Goal: Information Seeking & Learning: Learn about a topic

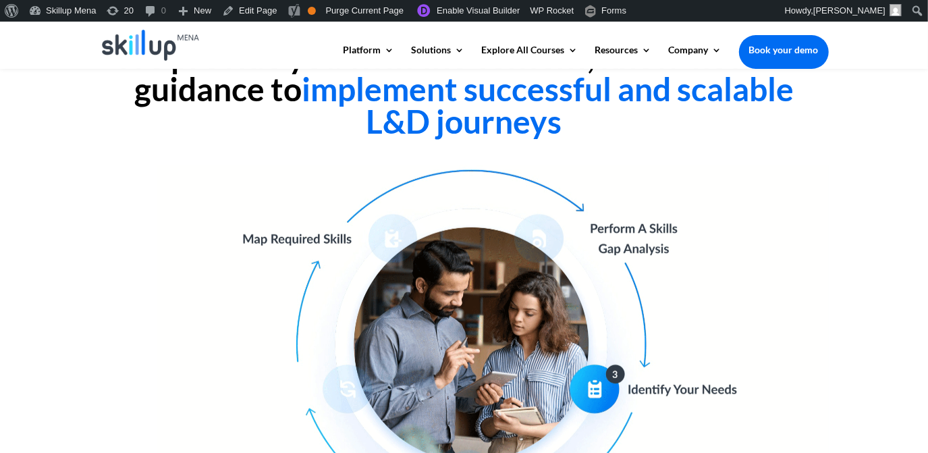
drag, startPoint x: 729, startPoint y: 143, endPoint x: 409, endPoint y: 111, distance: 322.4
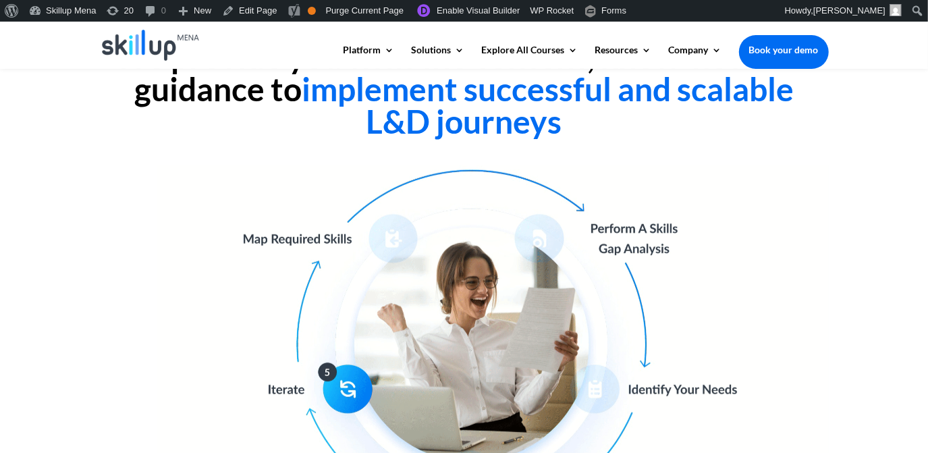
click at [724, 143] on h2 "We provide you with the content, know-how and guidance to implement successful …" at bounding box center [464, 93] width 729 height 104
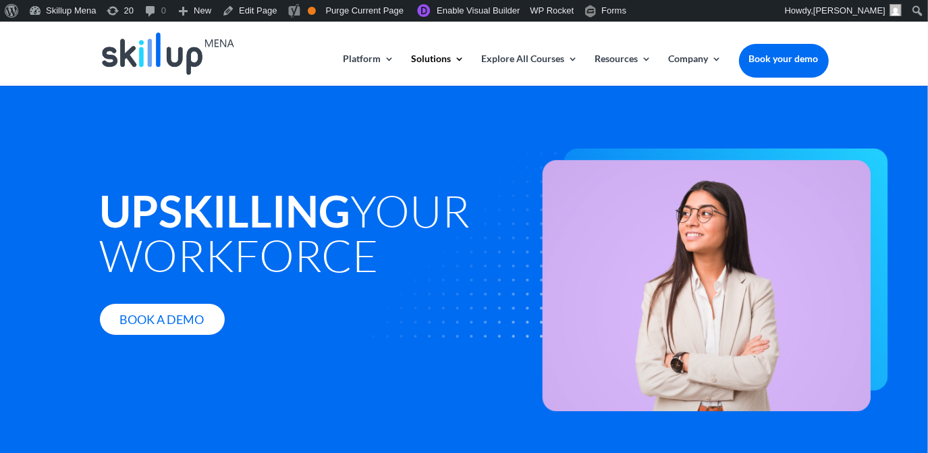
click at [185, 192] on strong "Upskilling" at bounding box center [225, 210] width 251 height 53
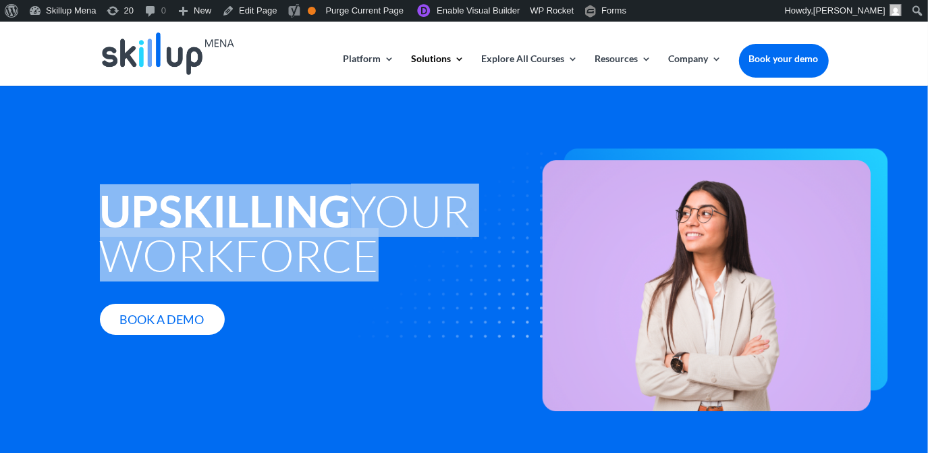
drag, startPoint x: 185, startPoint y: 192, endPoint x: 190, endPoint y: 200, distance: 9.7
click at [190, 200] on strong "Upskilling" at bounding box center [225, 210] width 251 height 53
copy div "Upskilling your workforce"
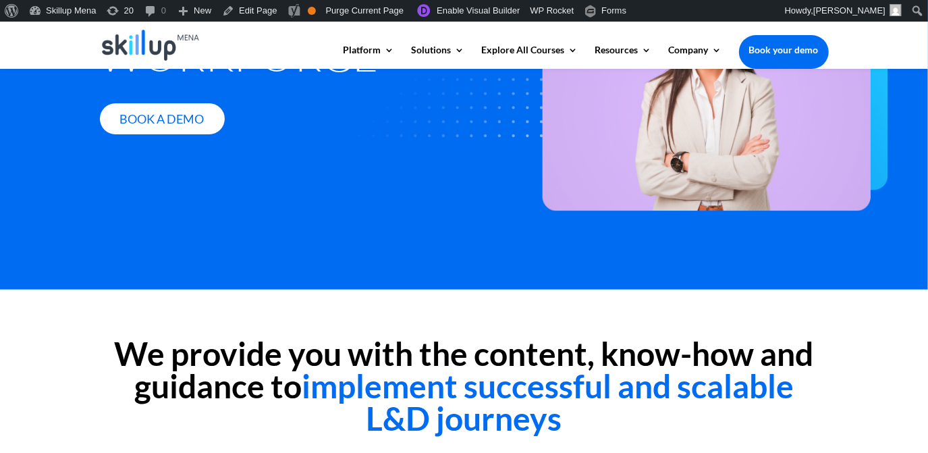
click at [413, 238] on div "Upskilling your workforce Book A Demo" at bounding box center [464, 87] width 928 height 405
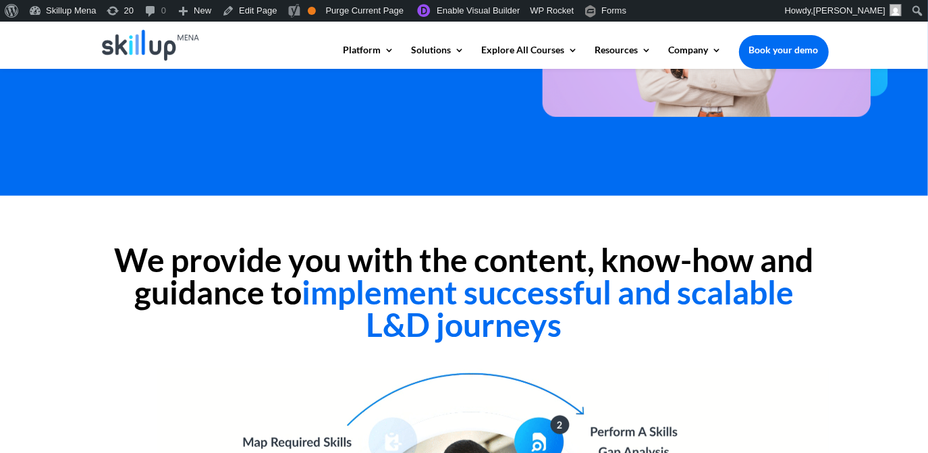
scroll to position [368, 0]
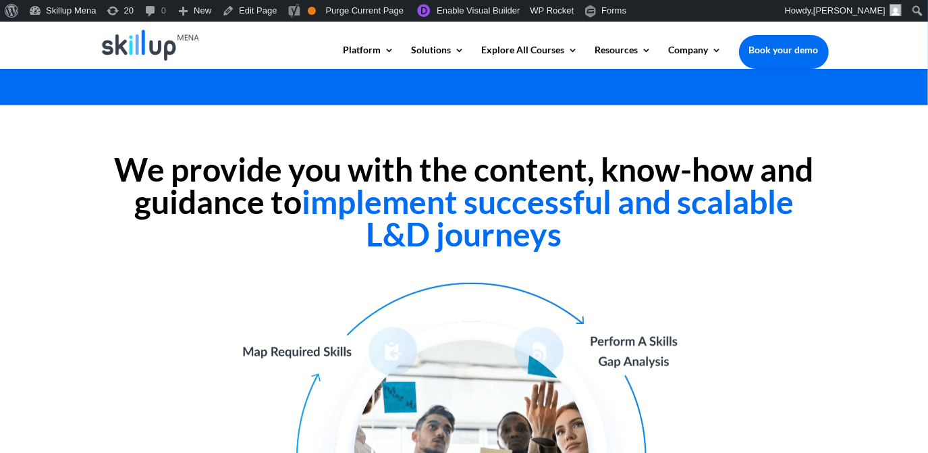
click at [384, 205] on span "implement successful and scalable L&D journeys" at bounding box center [548, 217] width 492 height 71
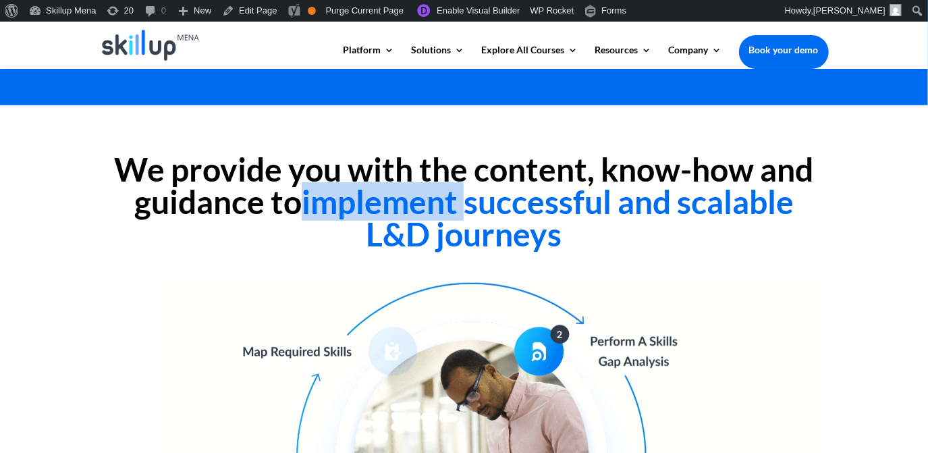
click at [384, 205] on span "implement successful and scalable L&D journeys" at bounding box center [548, 217] width 492 height 71
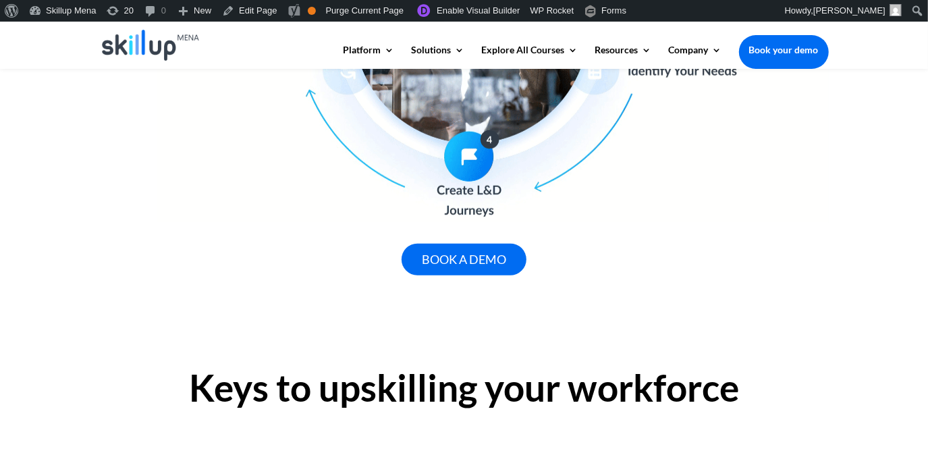
scroll to position [920, 0]
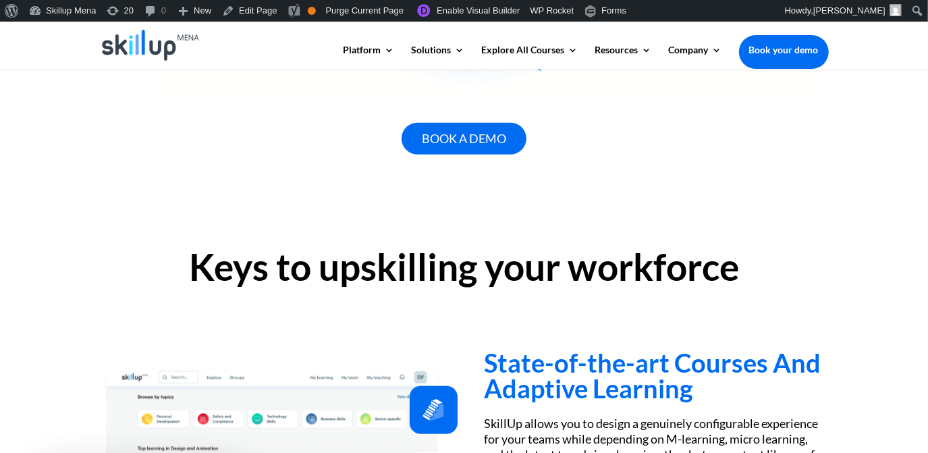
click at [335, 275] on h2 "Keys to upskilling your workforce" at bounding box center [464, 270] width 729 height 44
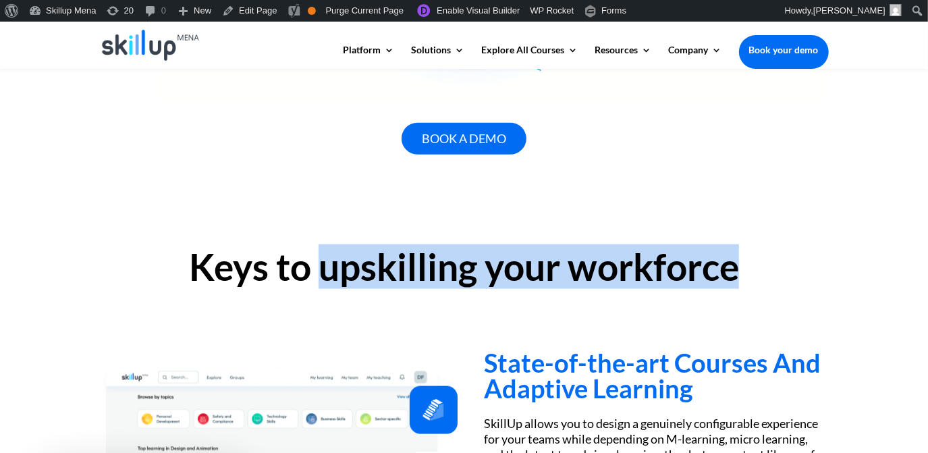
drag, startPoint x: 335, startPoint y: 275, endPoint x: 816, endPoint y: 273, distance: 480.8
click at [816, 273] on h2 "Keys to upskilling your workforce" at bounding box center [464, 270] width 729 height 44
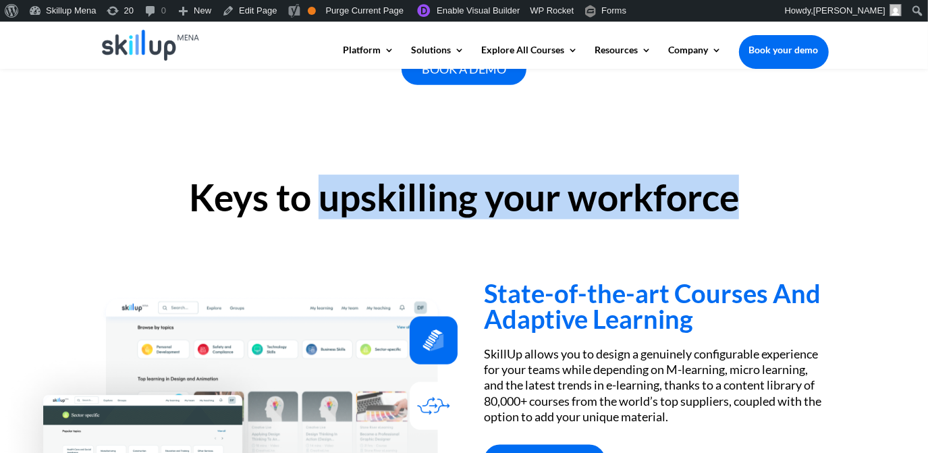
scroll to position [1043, 0]
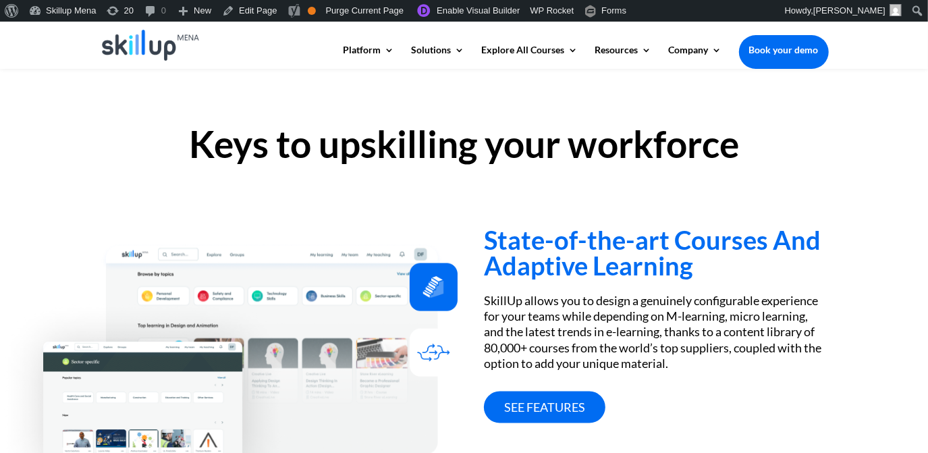
click at [545, 228] on h3 "State-of-the-art Courses And Adaptive Learning" at bounding box center [656, 256] width 344 height 58
click at [531, 238] on h3 "State-of-the-art Courses And Adaptive Learning" at bounding box center [656, 256] width 344 height 58
click at [529, 238] on h3 "State-of-the-art Courses And Adaptive Learning" at bounding box center [656, 256] width 344 height 58
click at [527, 247] on h3 "State-of-the-art Courses And Adaptive Learning" at bounding box center [656, 256] width 344 height 58
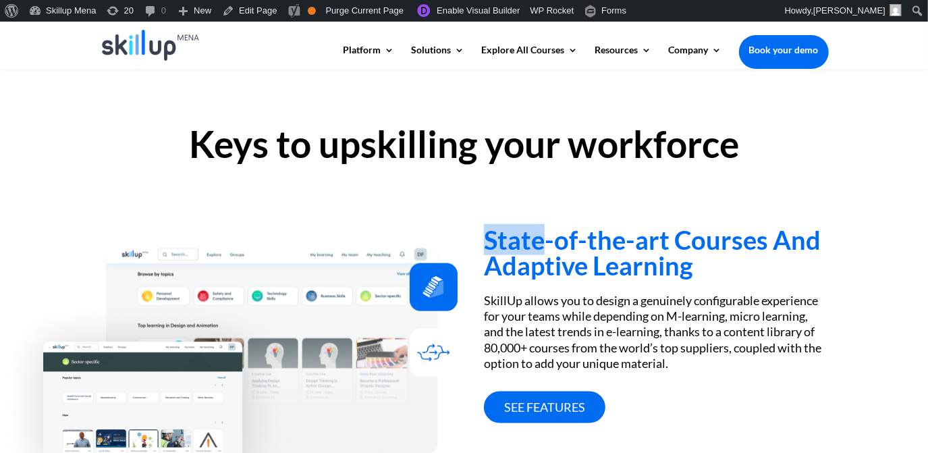
click at [527, 247] on h3 "State-of-the-art Courses And Adaptive Learning" at bounding box center [656, 256] width 344 height 58
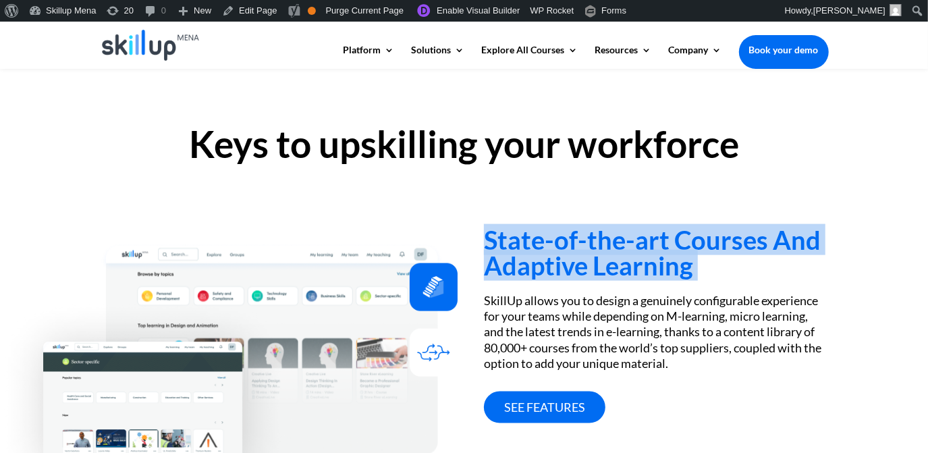
click at [527, 247] on h3 "State-of-the-art Courses And Adaptive Learning" at bounding box center [656, 256] width 344 height 58
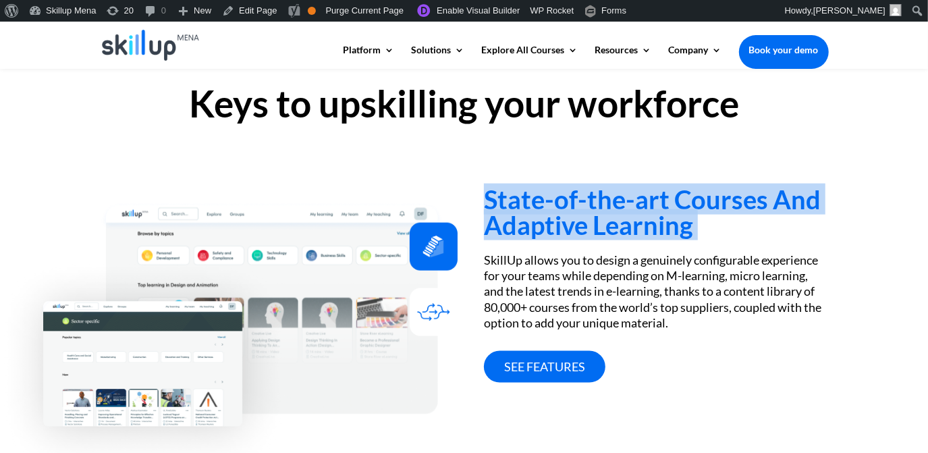
scroll to position [1105, 0]
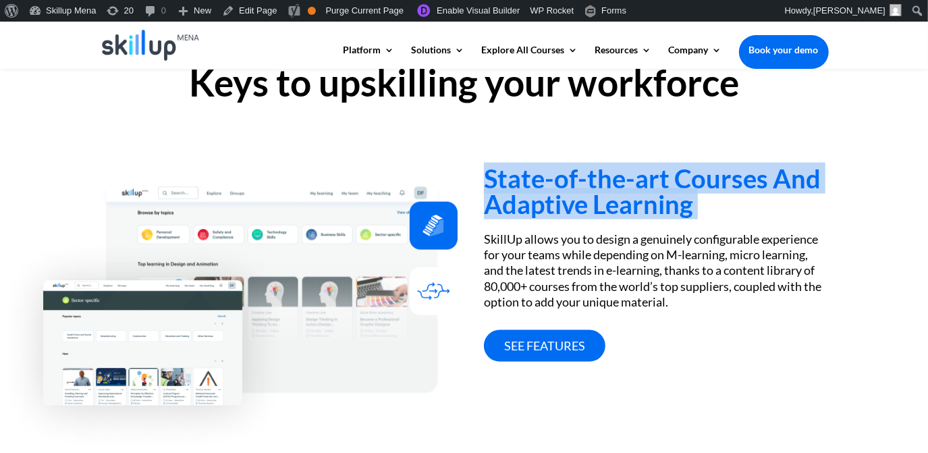
click at [562, 177] on h3 "State-of-the-art Courses And Adaptive Learning" at bounding box center [656, 194] width 344 height 58
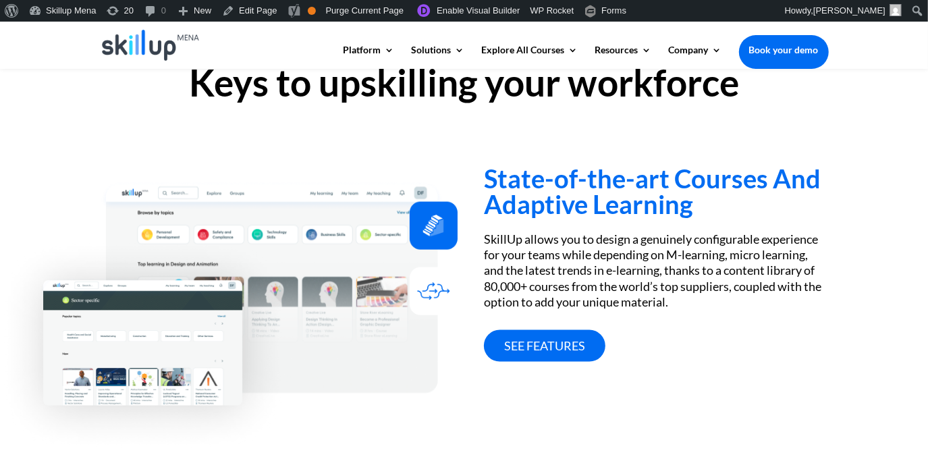
click at [533, 178] on h3 "State-of-the-art Courses And Adaptive Learning" at bounding box center [656, 194] width 344 height 58
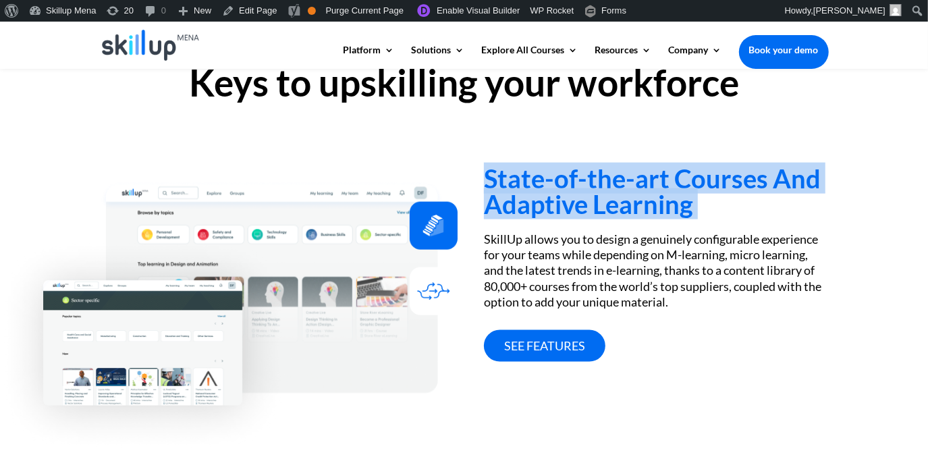
drag, startPoint x: 533, startPoint y: 178, endPoint x: 711, endPoint y: 201, distance: 179.0
click at [711, 201] on h3 "State-of-the-art Courses And Adaptive Learning" at bounding box center [656, 194] width 344 height 58
copy div "State-of-the-art Courses And Adaptive Learning"
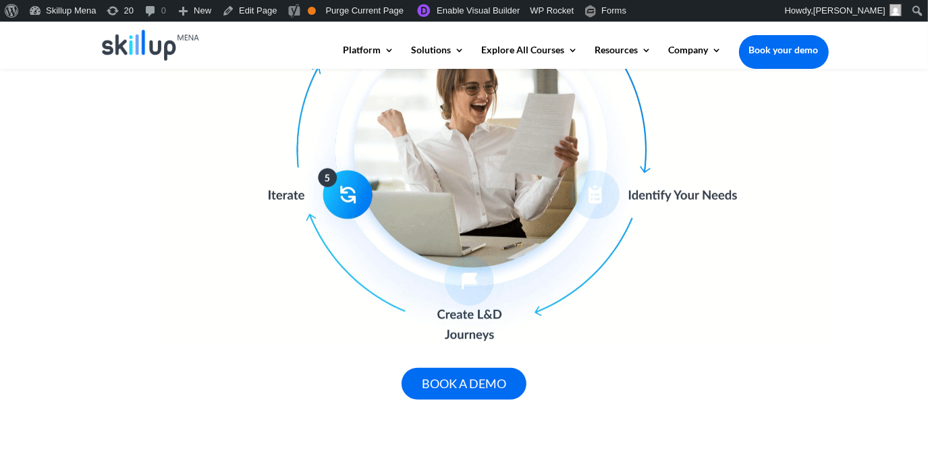
scroll to position [307, 0]
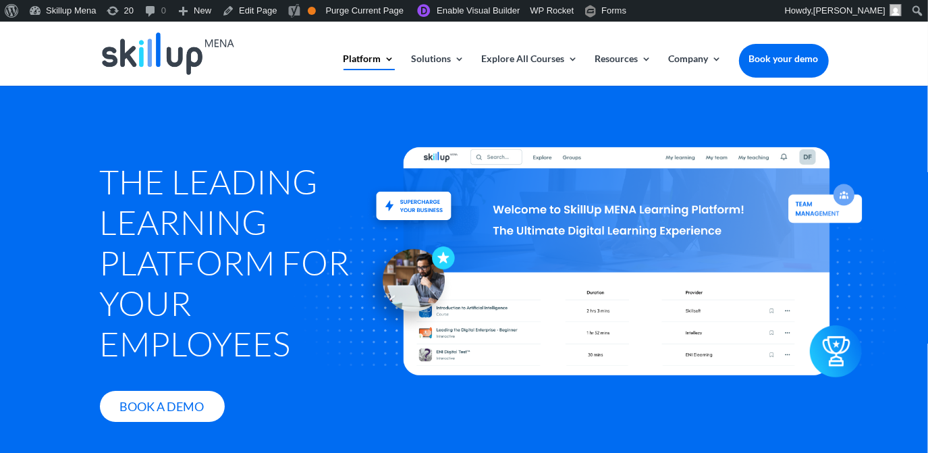
drag, startPoint x: 563, startPoint y: 115, endPoint x: 214, endPoint y: 223, distance: 365.2
click at [212, 303] on h1 "The Leading Learning Platform for Your Employees" at bounding box center [233, 265] width 267 height 209
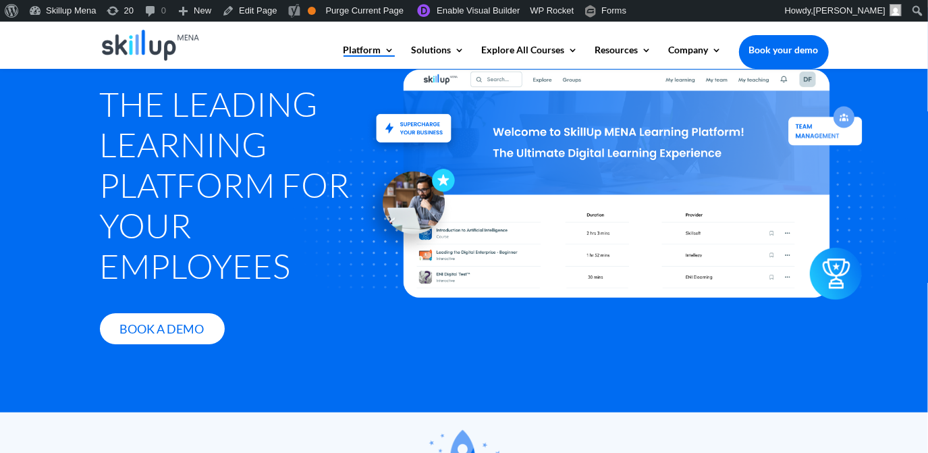
click at [189, 58] on img at bounding box center [151, 45] width 98 height 31
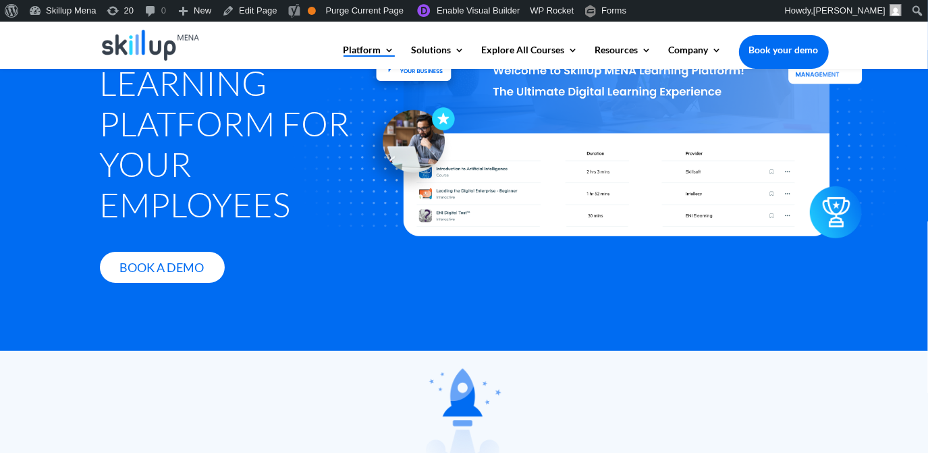
scroll to position [61, 0]
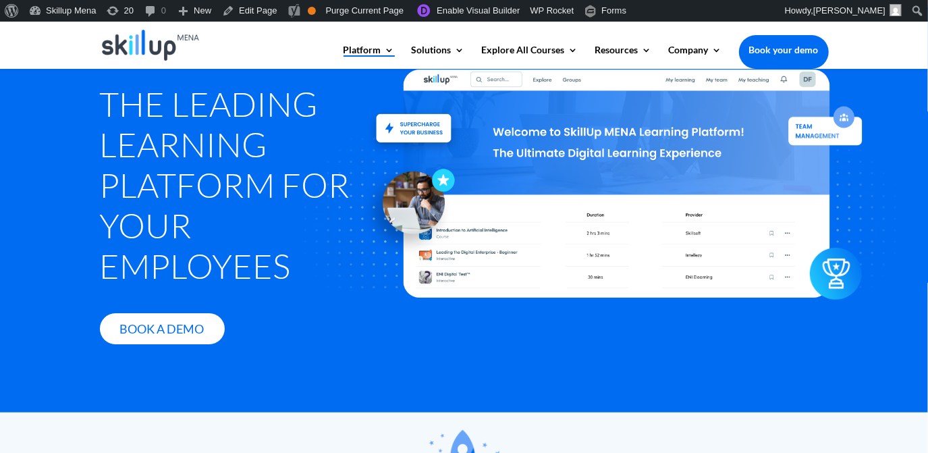
click at [239, 87] on h1 "The Leading Learning Platform for Your Employees" at bounding box center [233, 188] width 267 height 209
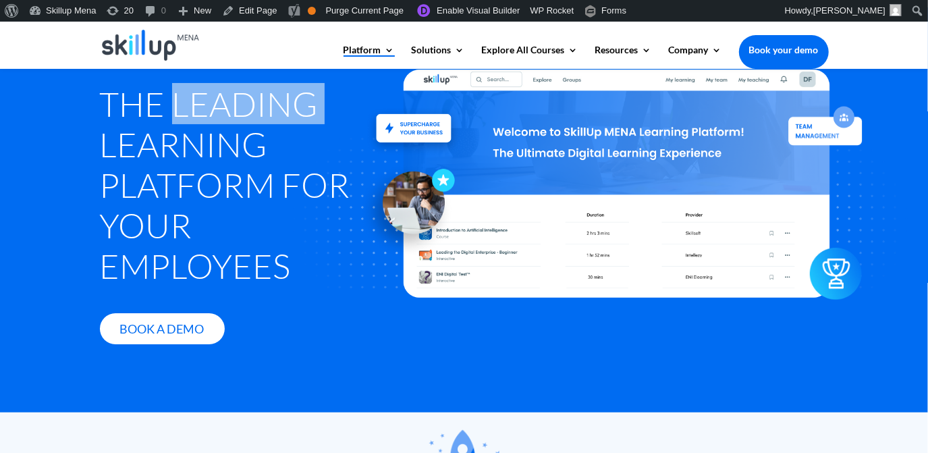
click at [239, 87] on h1 "The Leading Learning Platform for Your Employees" at bounding box center [233, 188] width 267 height 209
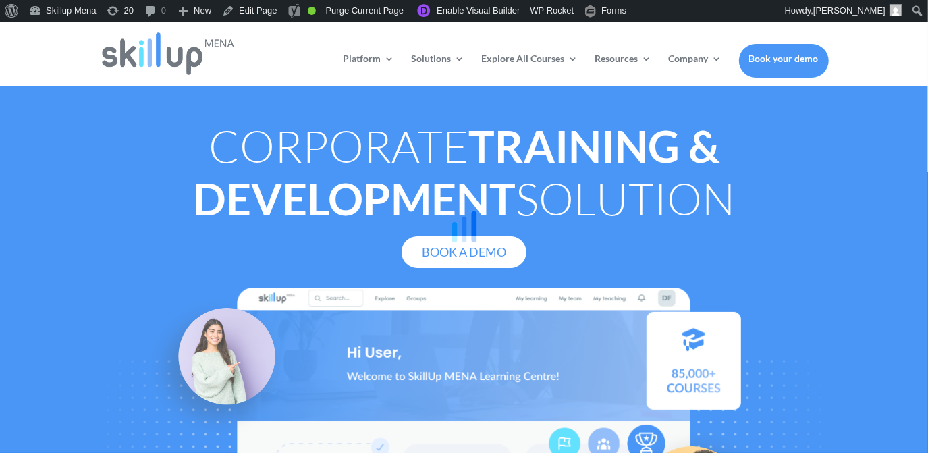
click at [870, 118] on div at bounding box center [464, 226] width 928 height 453
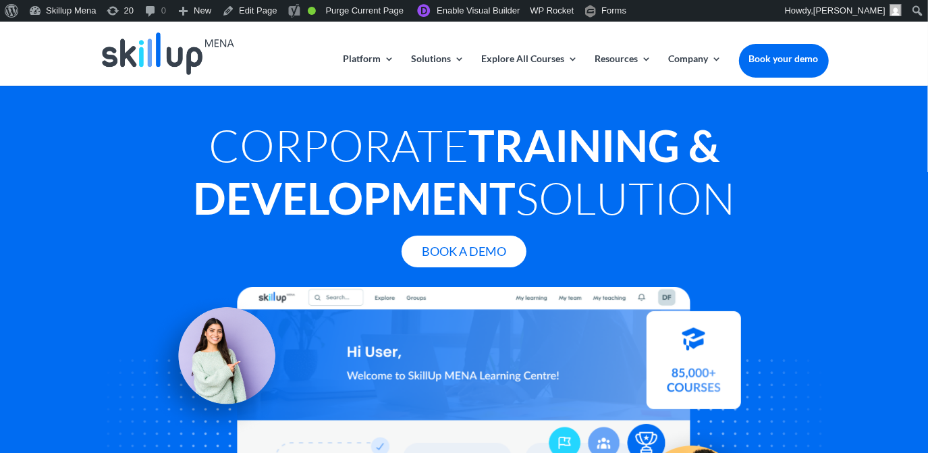
click at [309, 182] on strong "Training & Development" at bounding box center [456, 171] width 527 height 105
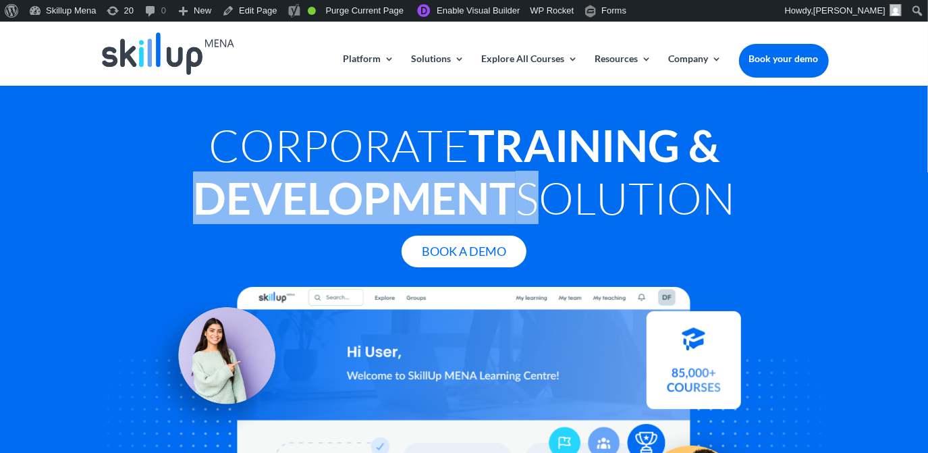
click at [309, 182] on strong "Training & Development" at bounding box center [456, 171] width 527 height 105
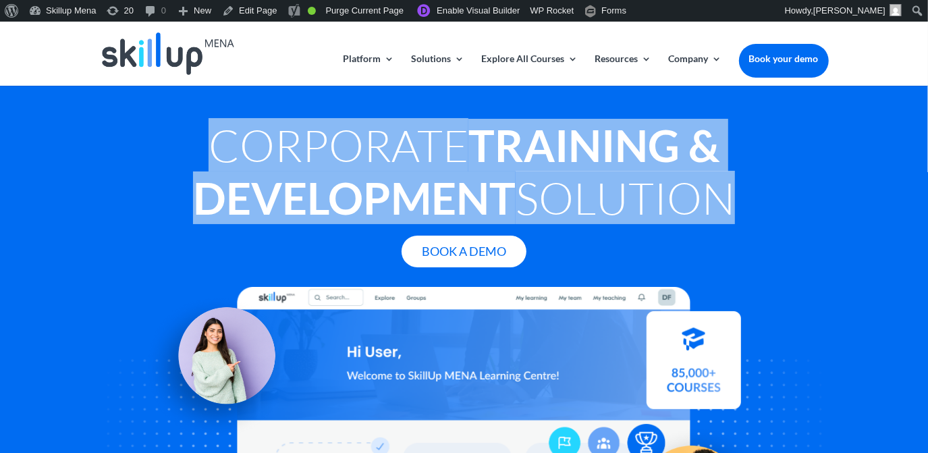
click at [309, 182] on strong "Training & Development" at bounding box center [456, 171] width 527 height 105
copy div "Corporate Training & Development Solution"
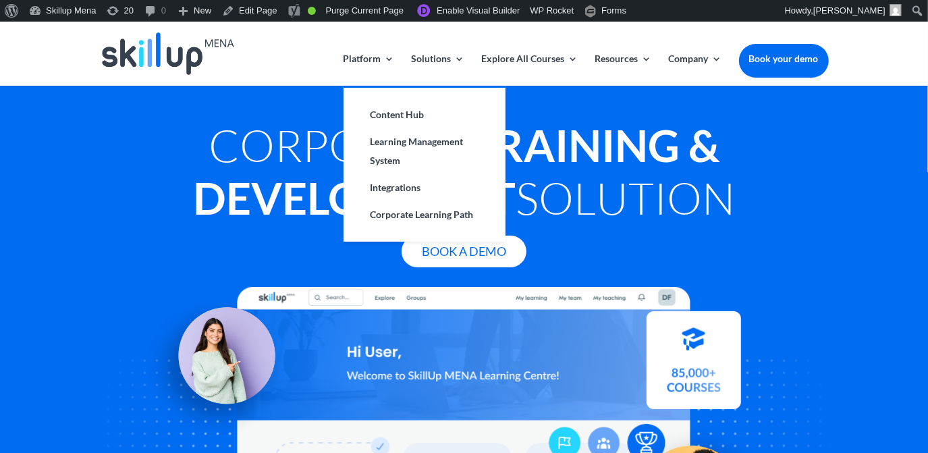
click at [352, 179] on li "Integrations" at bounding box center [425, 187] width 162 height 27
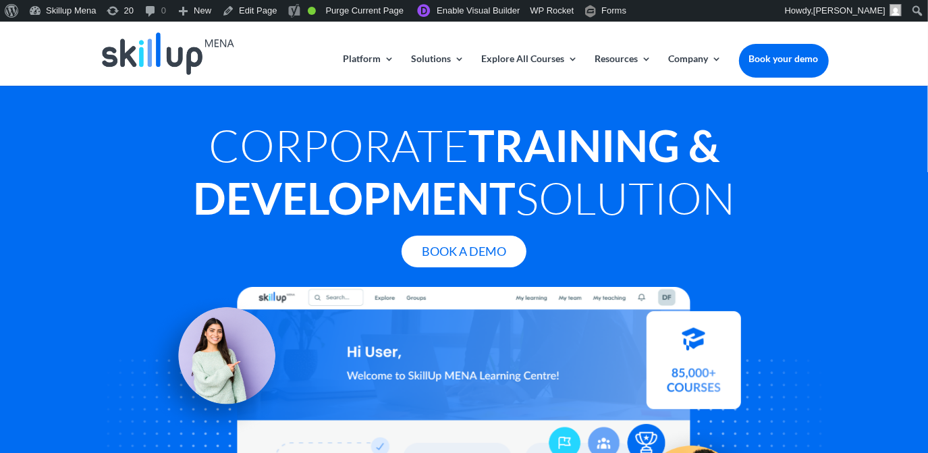
drag, startPoint x: 352, startPoint y: 179, endPoint x: 286, endPoint y: 168, distance: 66.4
click at [286, 168] on h1 "Corporate Training & Development Solution" at bounding box center [464, 175] width 729 height 112
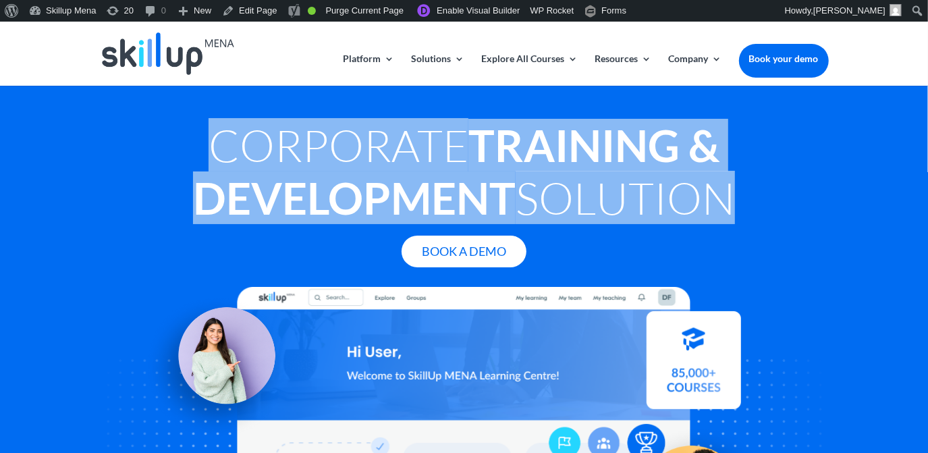
click at [286, 168] on h1 "Corporate Training & Development Solution" at bounding box center [464, 175] width 729 height 112
copy div "Corporate Training & Development Solution"
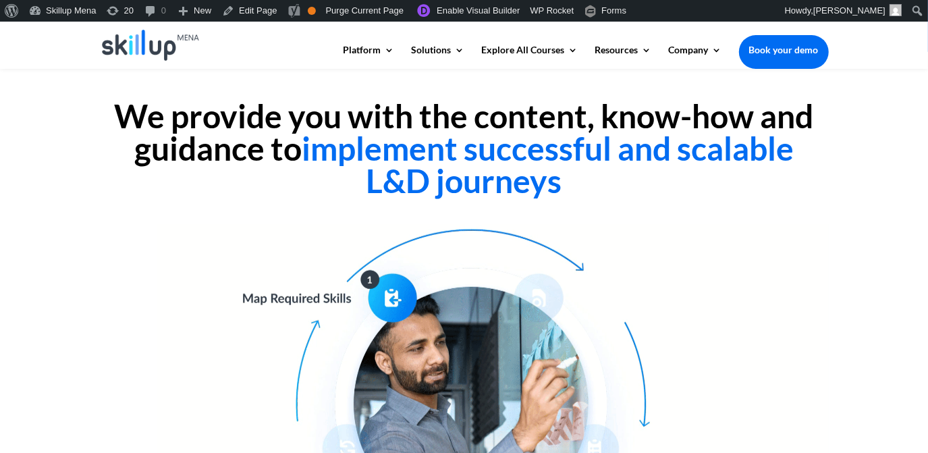
scroll to position [429, 0]
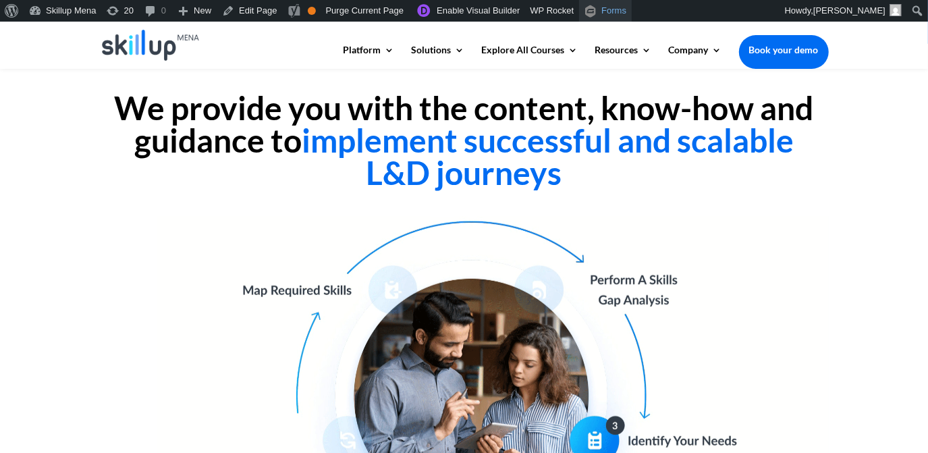
click at [602, 5] on span "Forms" at bounding box center [614, 11] width 25 height 22
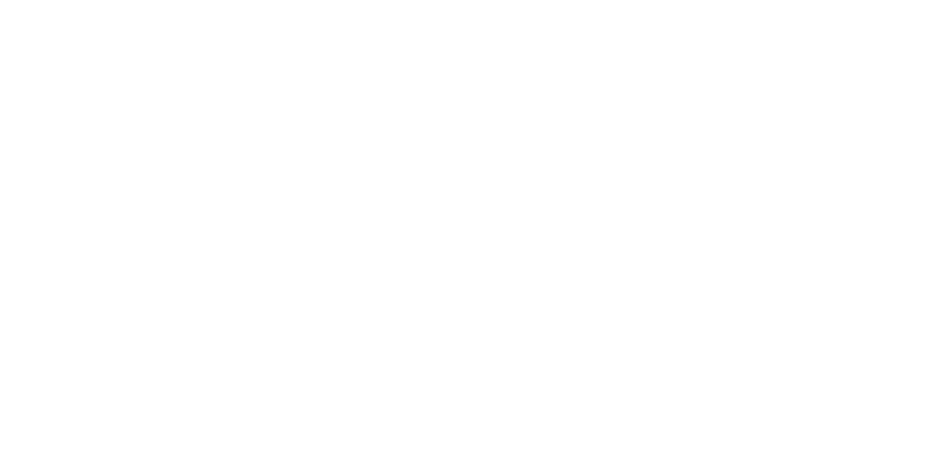
drag, startPoint x: 846, startPoint y: 176, endPoint x: 539, endPoint y: 21, distance: 343.9
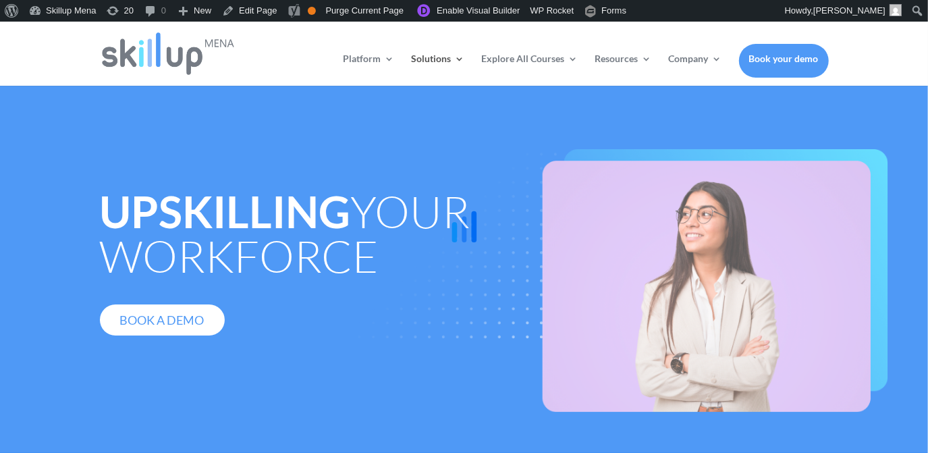
scroll to position [40, 0]
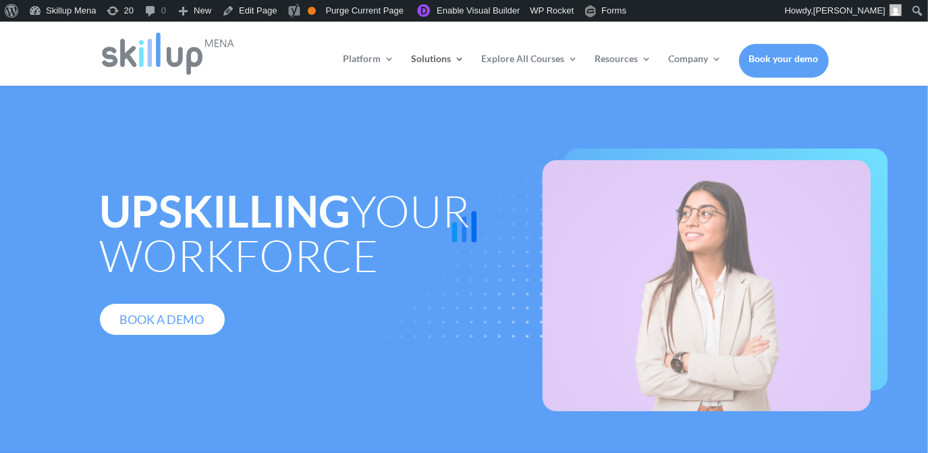
click at [205, 197] on div at bounding box center [464, 226] width 928 height 453
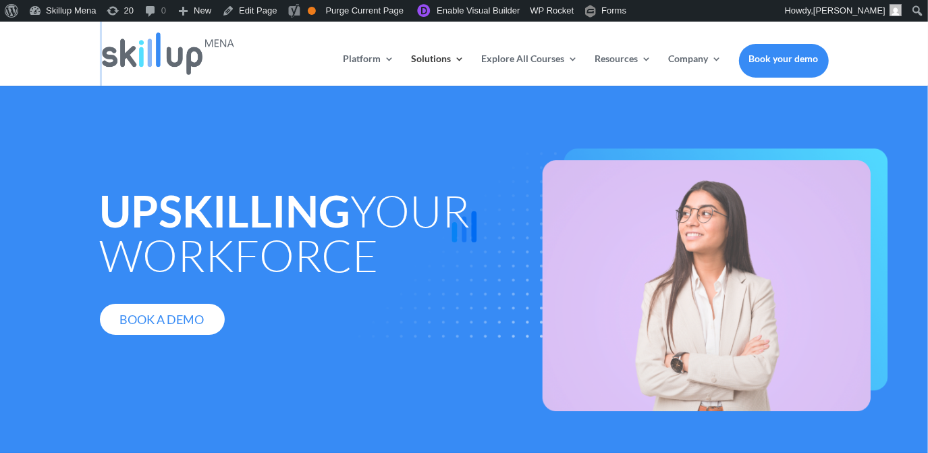
click at [205, 197] on div at bounding box center [464, 226] width 928 height 453
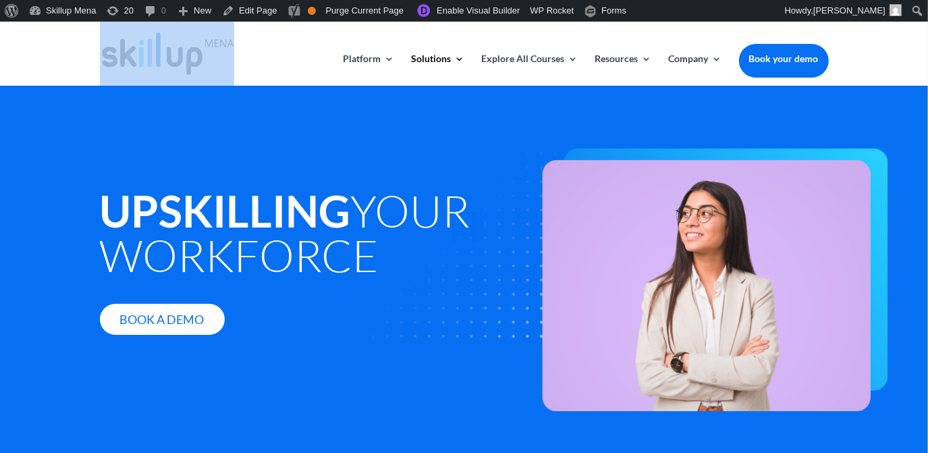
drag, startPoint x: 205, startPoint y: 197, endPoint x: 251, endPoint y: 303, distance: 115.5
click at [251, 303] on div at bounding box center [464, 226] width 928 height 453
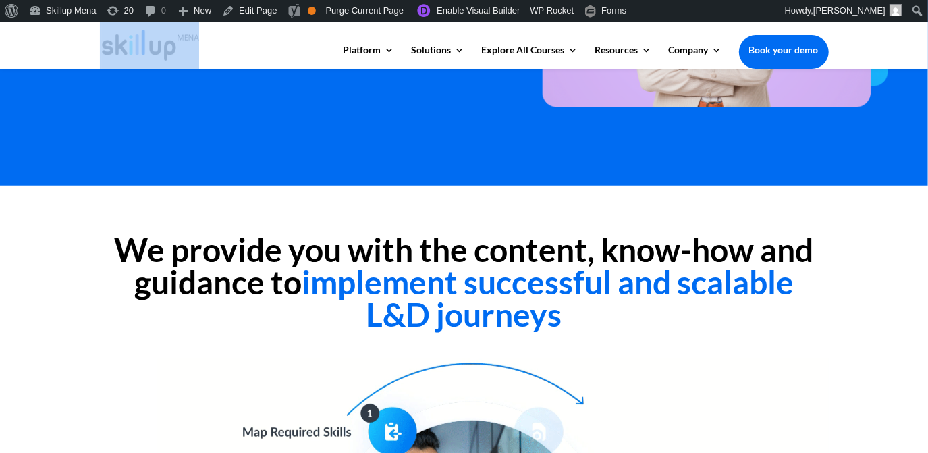
scroll to position [368, 0]
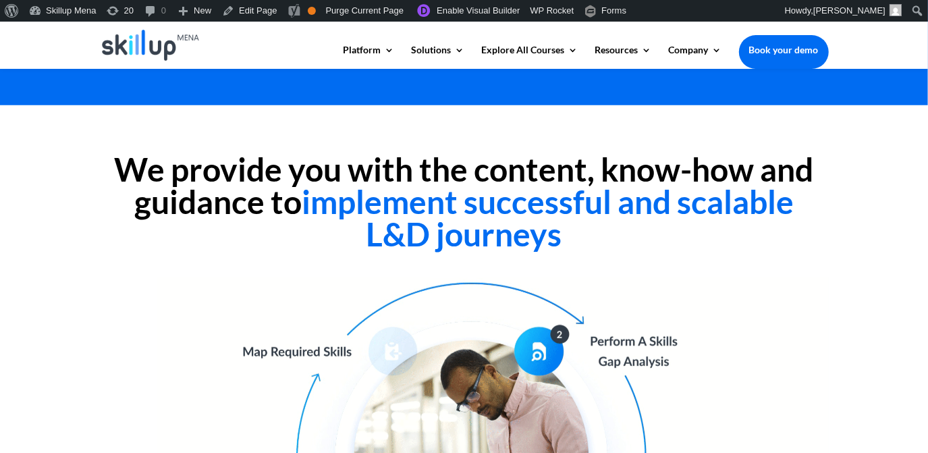
click at [355, 173] on h2 "We provide you with the content, know-how and guidance to implement successful …" at bounding box center [464, 205] width 729 height 104
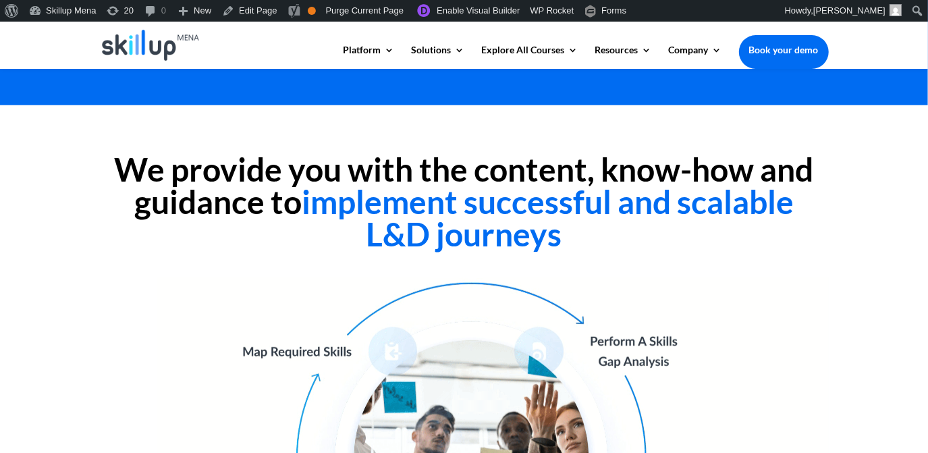
click at [194, 184] on h2 "We provide you with the content, know-how and guidance to implement successful …" at bounding box center [464, 205] width 729 height 104
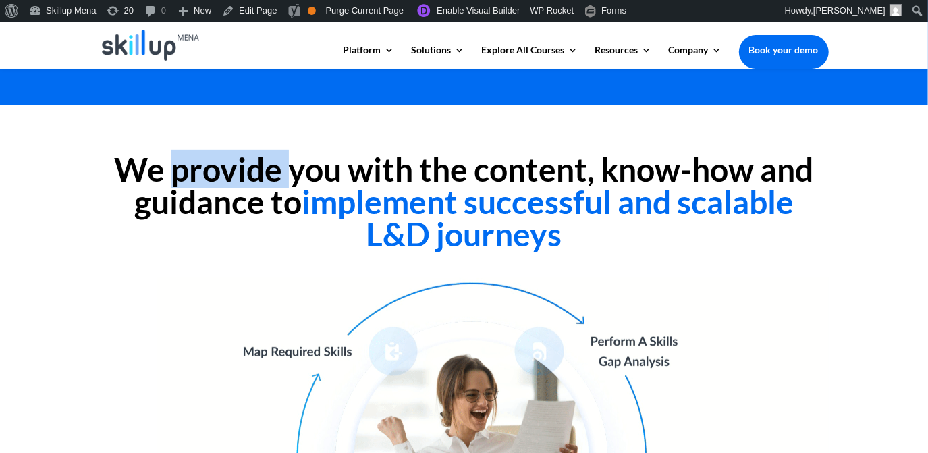
click at [194, 184] on h2 "We provide you with the content, know-how and guidance to implement successful …" at bounding box center [464, 205] width 729 height 104
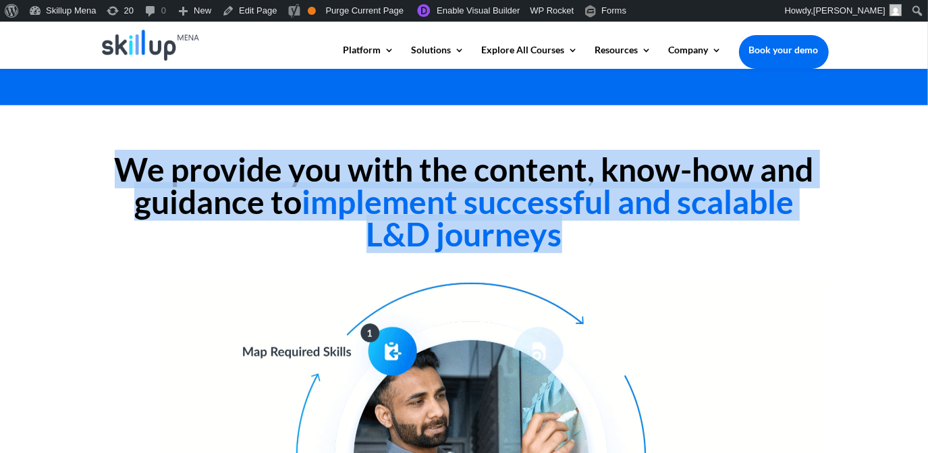
drag, startPoint x: 194, startPoint y: 184, endPoint x: 205, endPoint y: 182, distance: 10.9
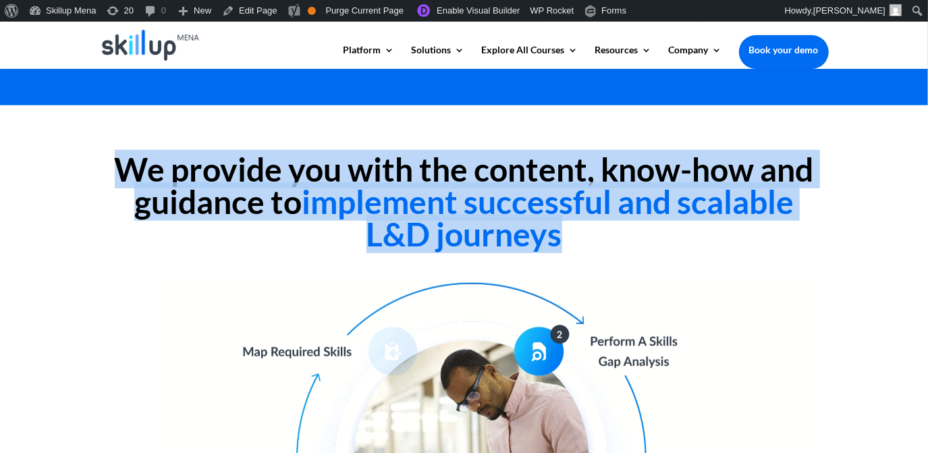
click at [205, 182] on h2 "We provide you with the content, know-how and guidance to implement successful …" at bounding box center [464, 205] width 729 height 104
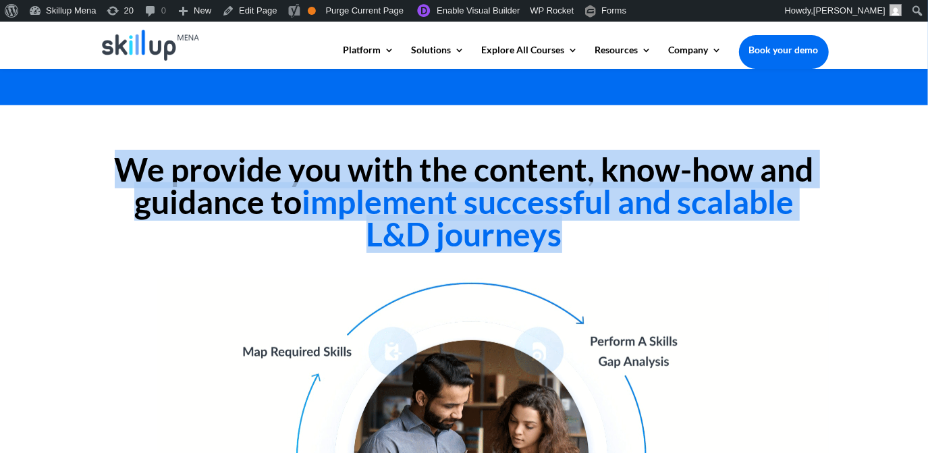
drag, startPoint x: 205, startPoint y: 182, endPoint x: 646, endPoint y: 170, distance: 440.4
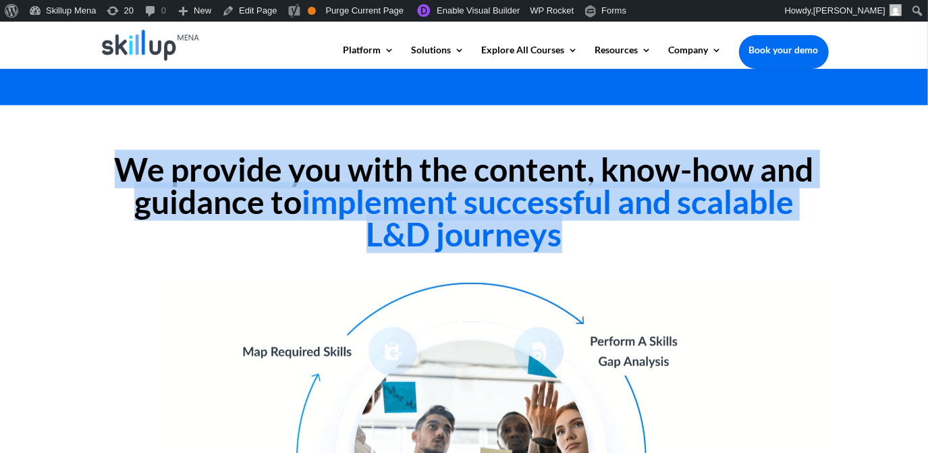
click at [646, 170] on h2 "We provide you with the content, know-how and guidance to implement successful …" at bounding box center [464, 205] width 729 height 104
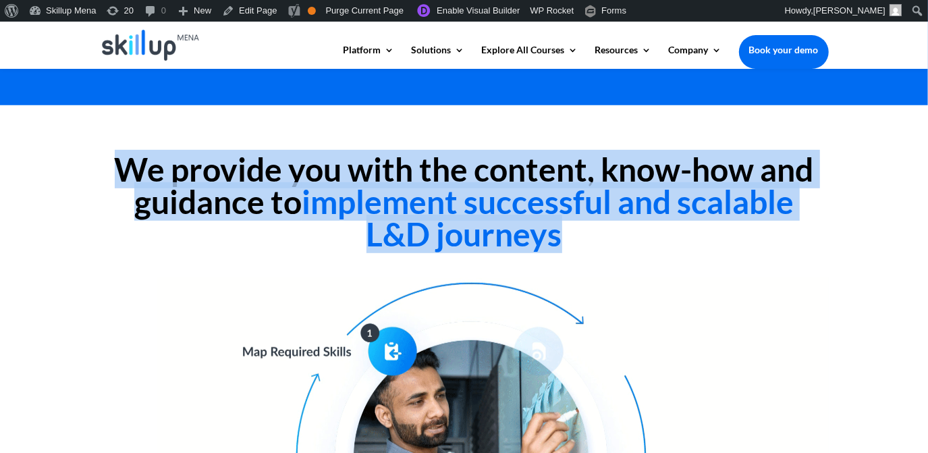
click at [592, 169] on h2 "We provide you with the content, know-how and guidance to implement successful …" at bounding box center [464, 205] width 729 height 104
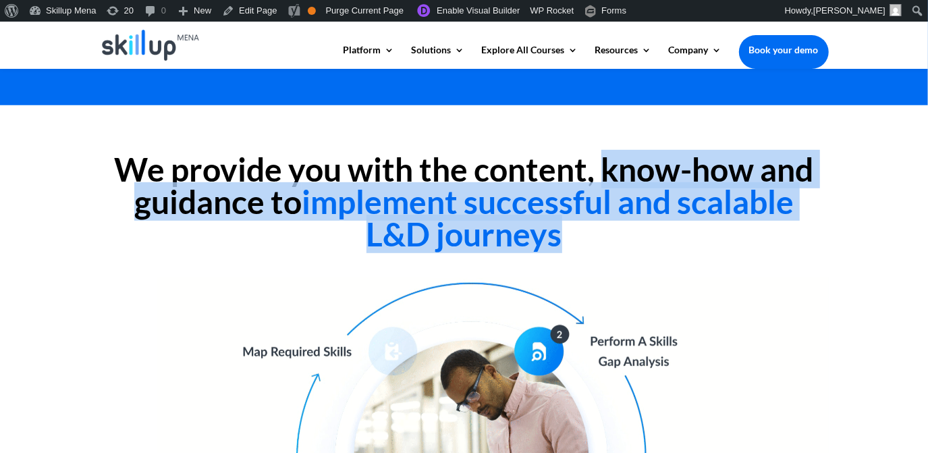
drag, startPoint x: 604, startPoint y: 170, endPoint x: 569, endPoint y: 247, distance: 84.6
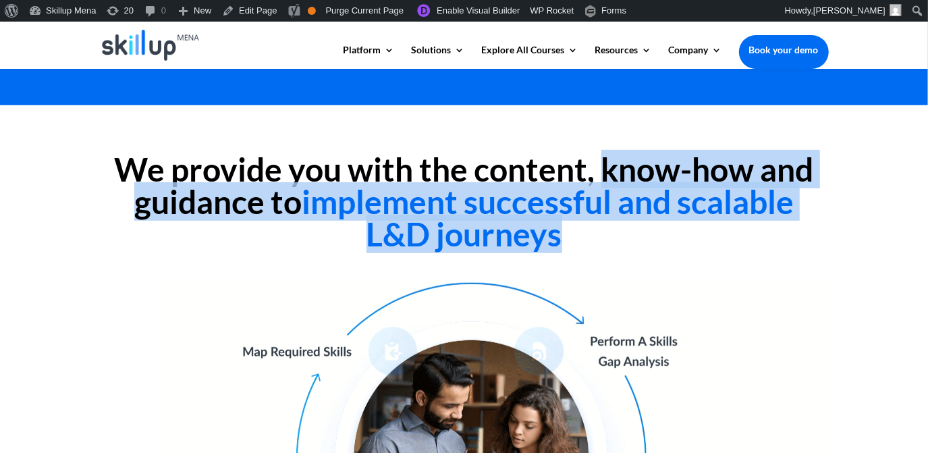
click at [569, 247] on h2 "We provide you with the content, know-how and guidance to implement successful …" at bounding box center [464, 205] width 729 height 104
copy h2 "know-how and guidance to implement successful and scalable L&D journeys"
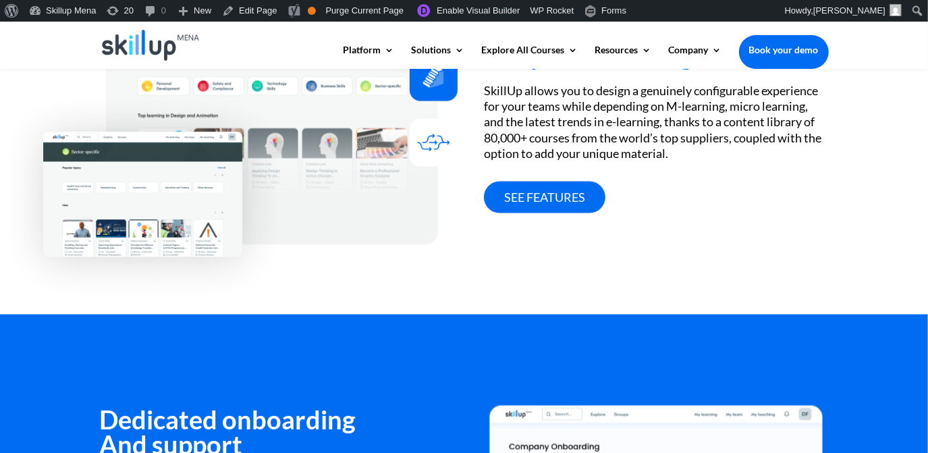
scroll to position [885, 0]
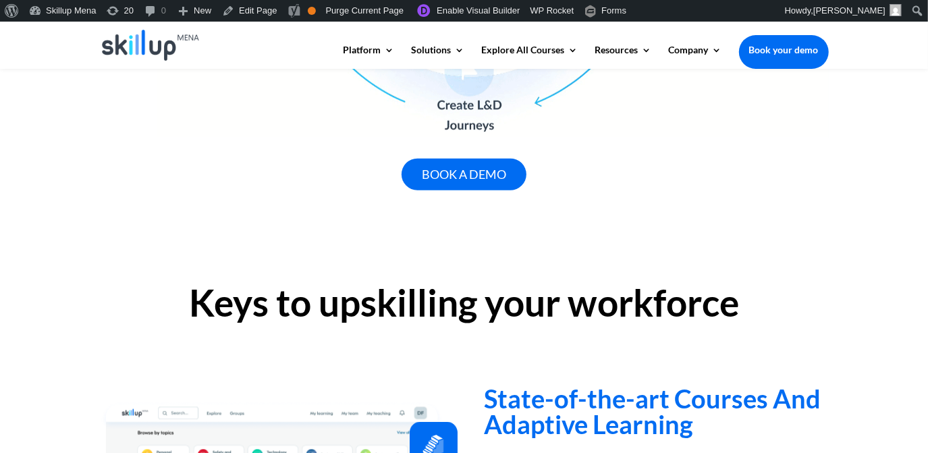
click at [529, 330] on div "Keys to upskilling your workforce" at bounding box center [464, 306] width 729 height 80
click at [554, 309] on h2 "Keys to upskilling your workforce" at bounding box center [464, 306] width 729 height 44
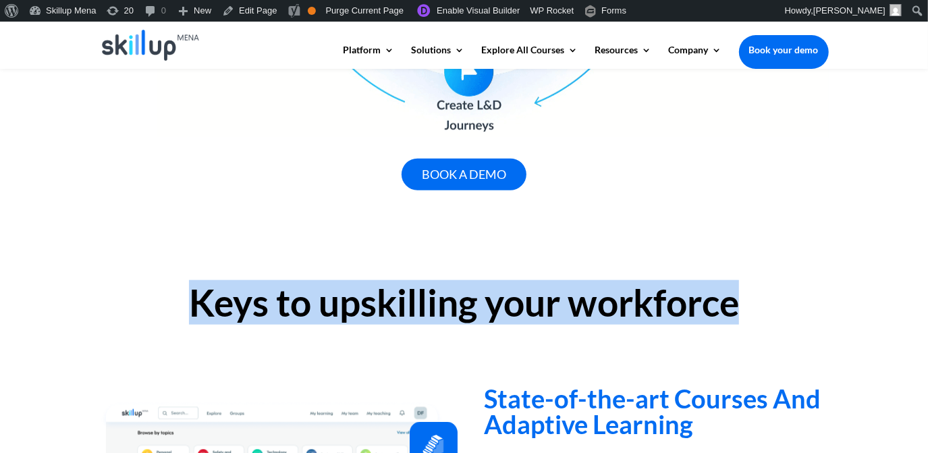
click at [554, 309] on h2 "Keys to upskilling your workforce" at bounding box center [464, 306] width 729 height 44
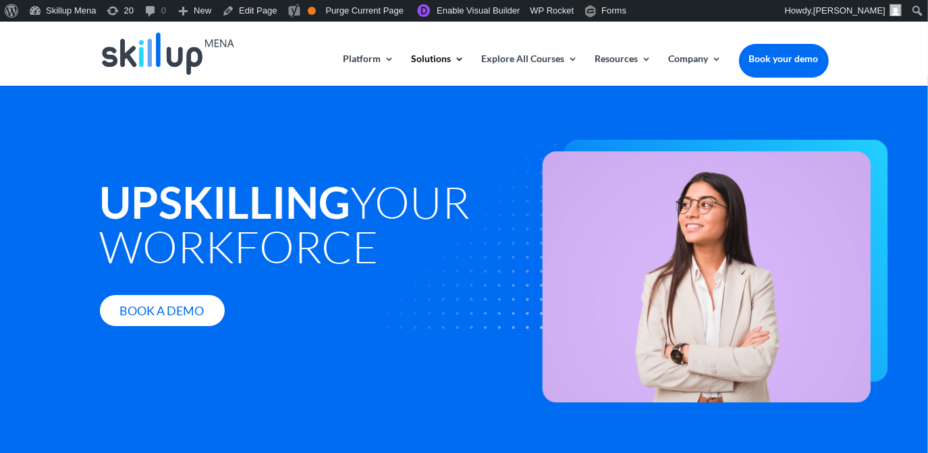
scroll to position [0, 0]
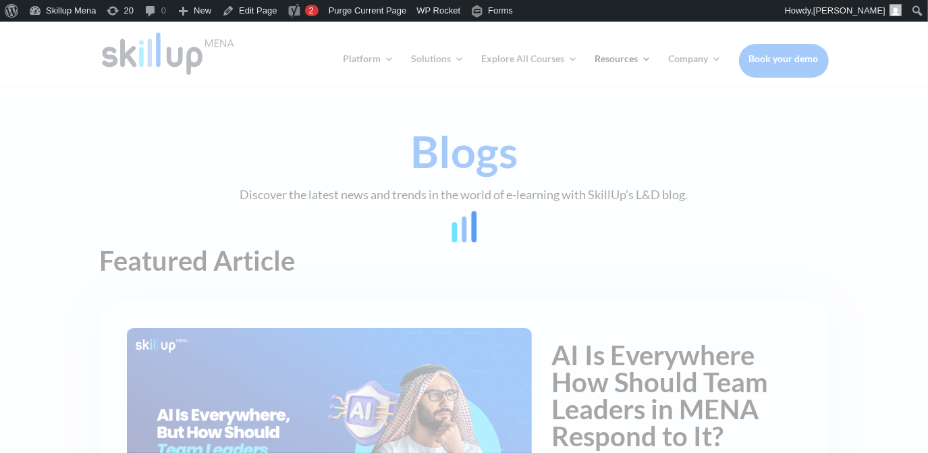
drag, startPoint x: 887, startPoint y: 147, endPoint x: 920, endPoint y: 312, distance: 168.0
click at [888, 153] on div at bounding box center [464, 226] width 928 height 453
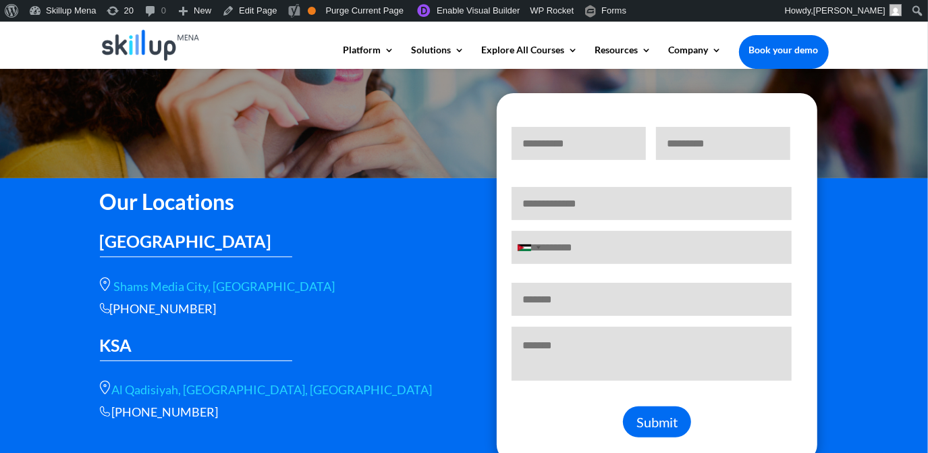
scroll to position [159, 0]
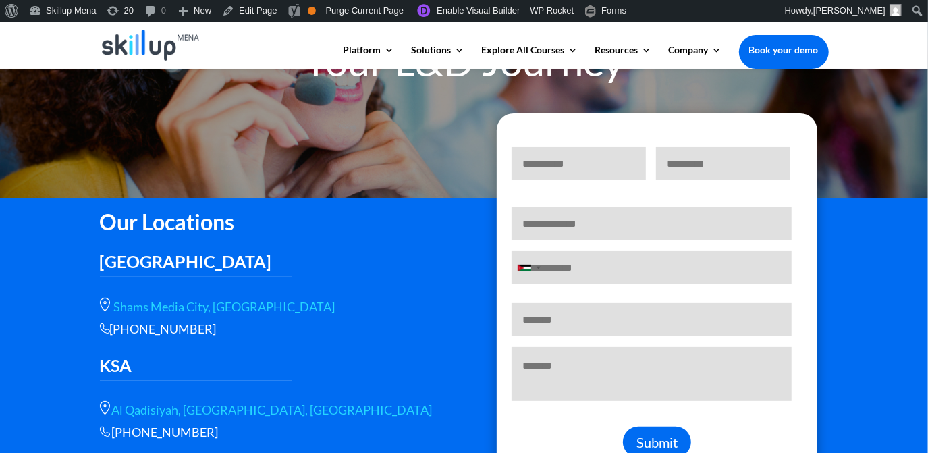
click at [323, 359] on div "Our Locations [GEOGRAPHIC_DATA] [GEOGRAPHIC_DATA], [GEOGRAPHIC_DATA] [PHONE_NUM…" at bounding box center [272, 321] width 344 height 238
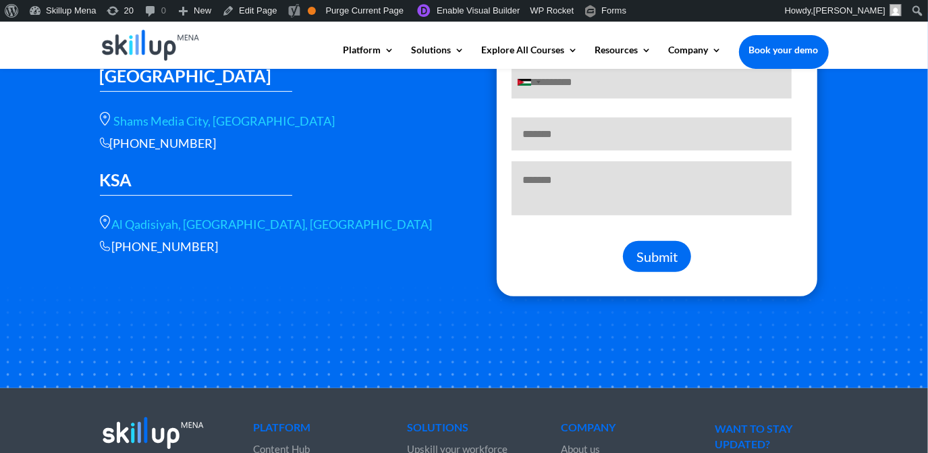
scroll to position [527, 0]
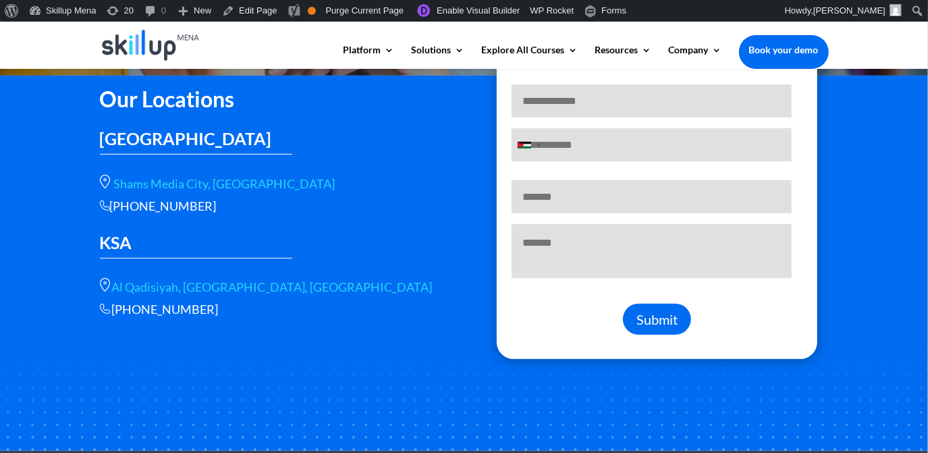
click at [421, 155] on div "Our Locations [GEOGRAPHIC_DATA] [GEOGRAPHIC_DATA], [GEOGRAPHIC_DATA] [PHONE_NUM…" at bounding box center [272, 198] width 344 height 238
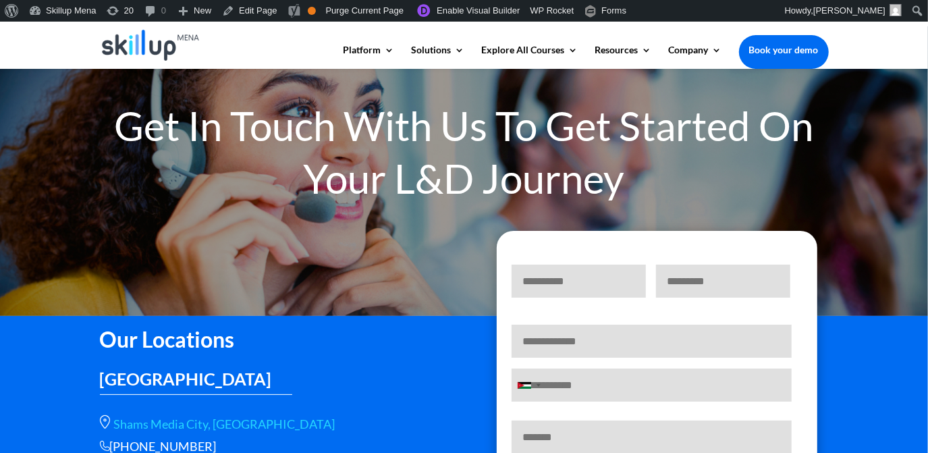
scroll to position [0, 0]
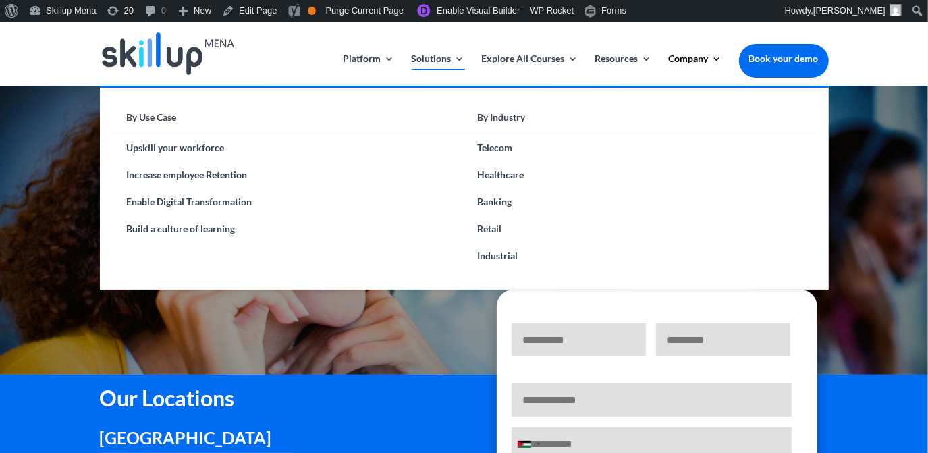
click at [419, 65] on link "Solutions" at bounding box center [438, 70] width 53 height 32
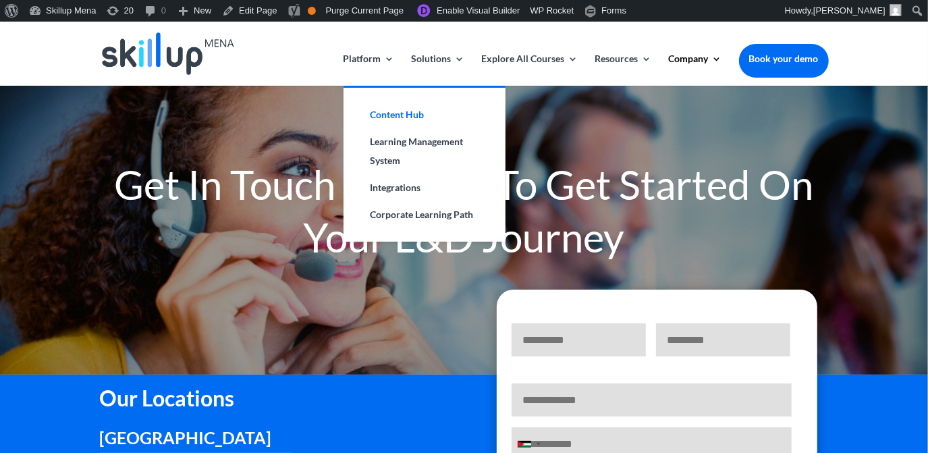
click at [405, 114] on link "Content Hub" at bounding box center [424, 114] width 135 height 27
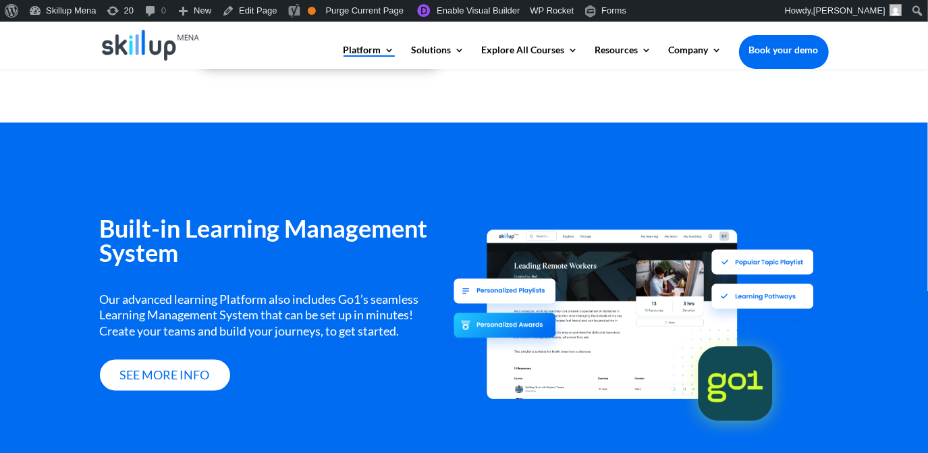
scroll to position [1599, 0]
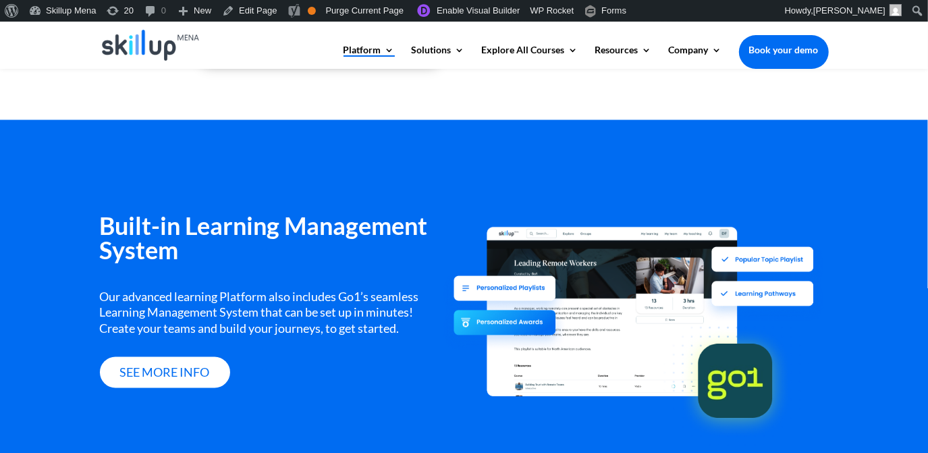
click at [227, 228] on h3 "Built-in Learning Management System" at bounding box center [272, 241] width 344 height 55
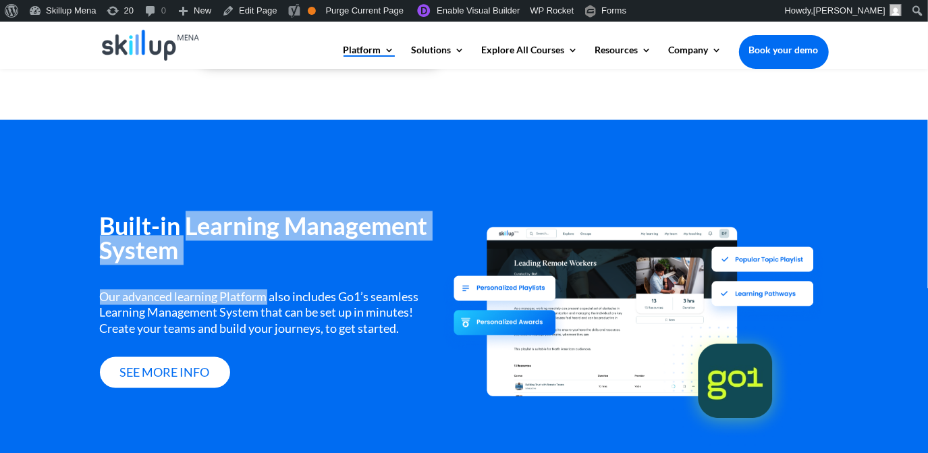
drag, startPoint x: 227, startPoint y: 228, endPoint x: 251, endPoint y: 273, distance: 50.4
click at [251, 273] on div "Built-in Learning Management System Our advanced learning Platform also include…" at bounding box center [272, 301] width 344 height 174
copy div "Learning Management System Our advanced learning Platform"
drag, startPoint x: 251, startPoint y: 273, endPoint x: 233, endPoint y: 274, distance: 17.6
click at [234, 278] on div "Built-in Learning Management System Our advanced learning Platform also include…" at bounding box center [272, 301] width 344 height 174
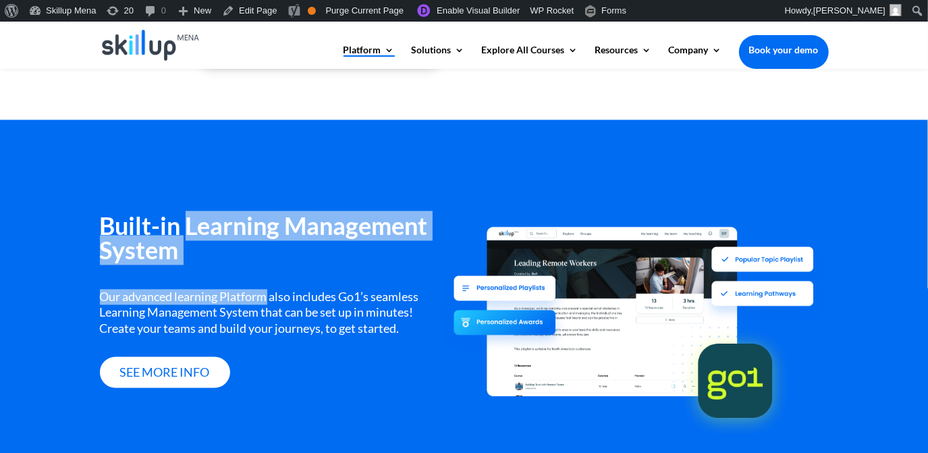
click at [226, 248] on h3 "Built-in Learning Management System" at bounding box center [272, 241] width 344 height 55
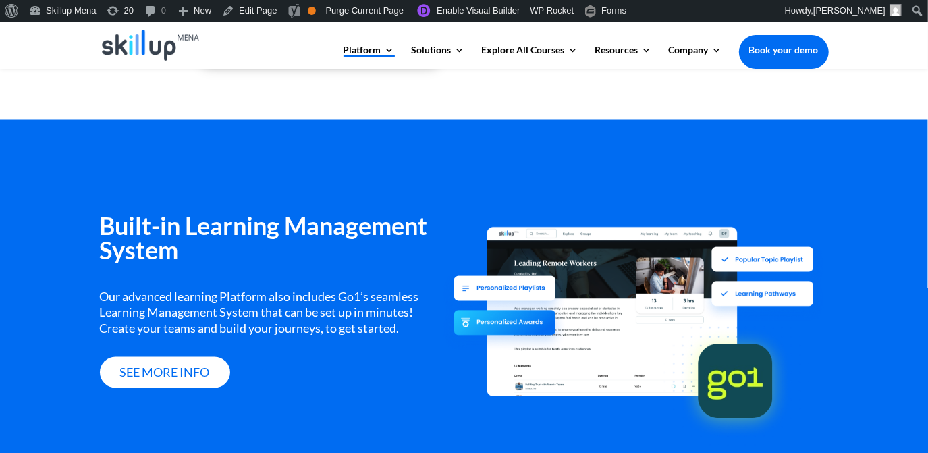
click at [226, 240] on h3 "Built-in Learning Management System" at bounding box center [272, 241] width 344 height 55
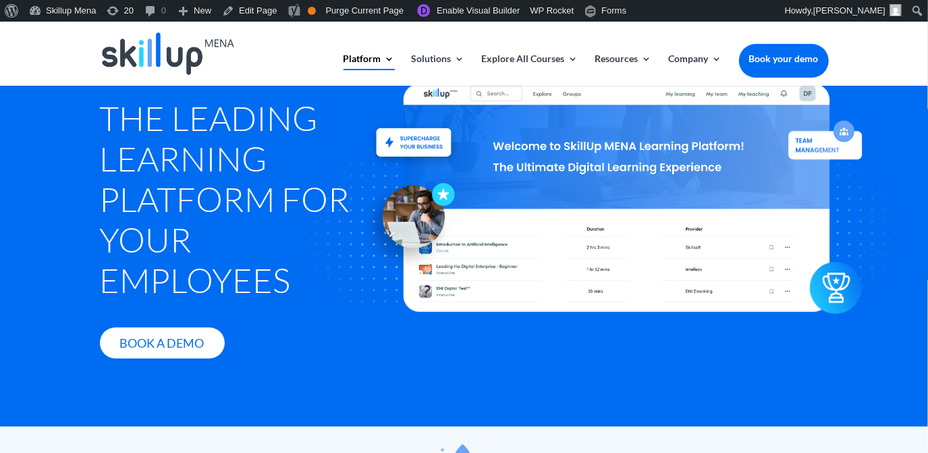
scroll to position [122, 0]
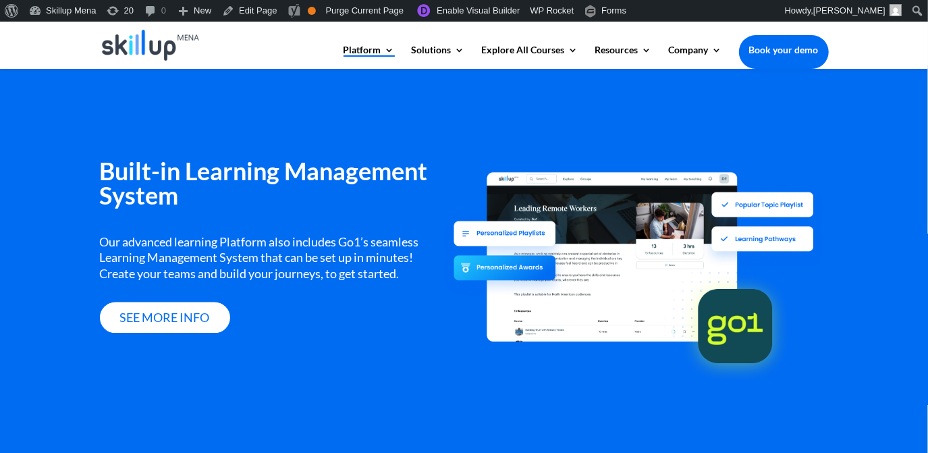
scroll to position [1658, 0]
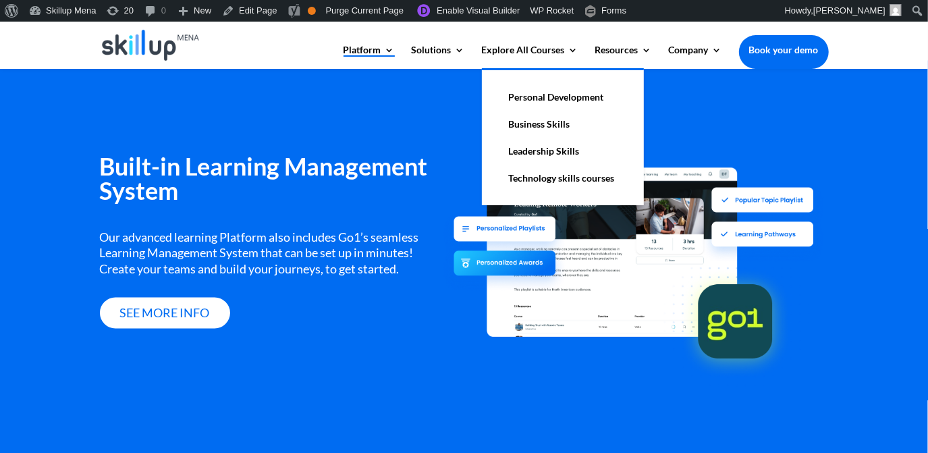
click at [569, 98] on link "Personal Development" at bounding box center [563, 97] width 135 height 27
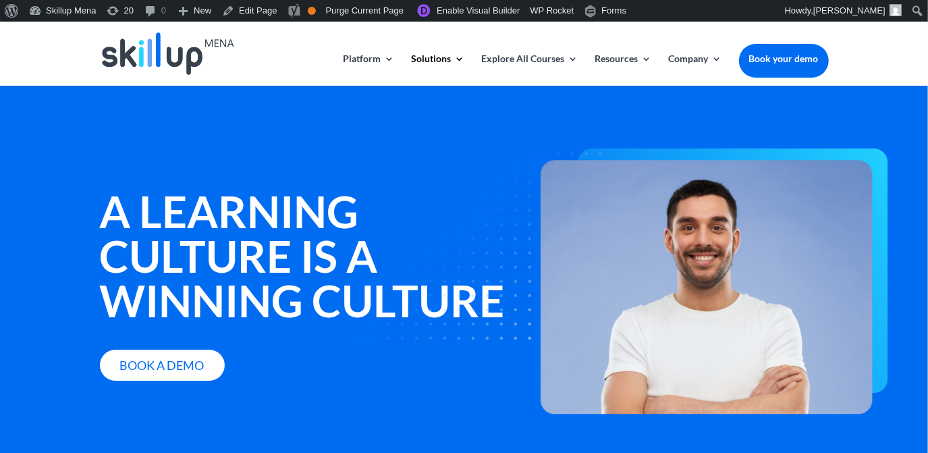
click at [236, 300] on strong "A learning culture is a winning culture" at bounding box center [302, 256] width 405 height 142
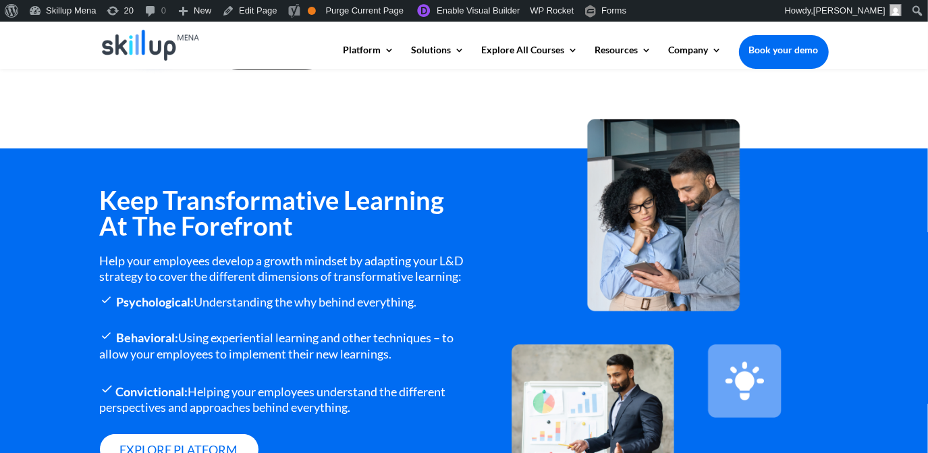
scroll to position [491, 0]
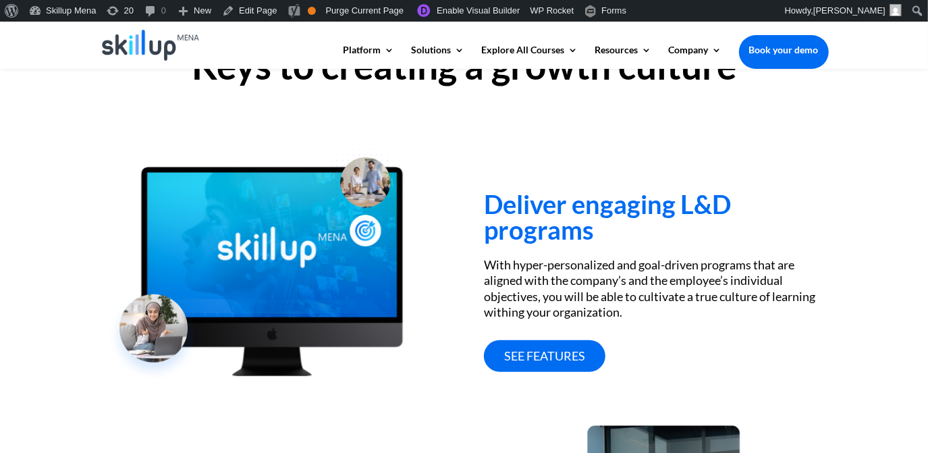
click at [696, 211] on h3 "Deliver engaging L&D programs" at bounding box center [656, 220] width 344 height 58
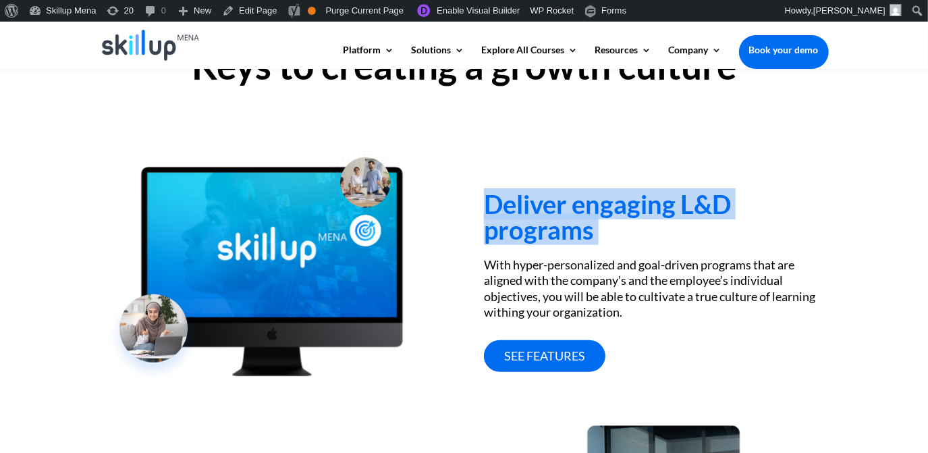
click at [696, 211] on h3 "Deliver engaging L&D programs" at bounding box center [656, 220] width 344 height 58
drag, startPoint x: 696, startPoint y: 211, endPoint x: 683, endPoint y: 219, distance: 15.2
click at [683, 219] on h3 "Deliver engaging L&D programs" at bounding box center [656, 220] width 344 height 58
click at [681, 215] on h3 "Deliver engaging L&D programs" at bounding box center [656, 220] width 344 height 58
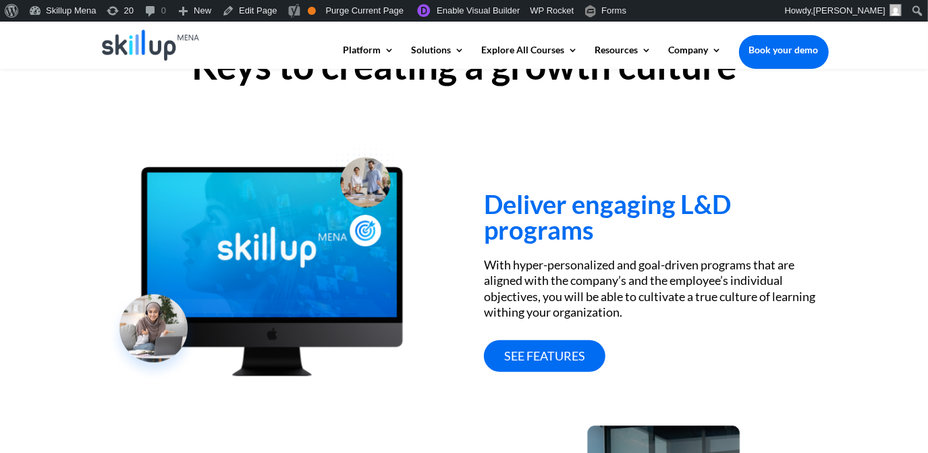
click at [681, 195] on h3 "Deliver engaging L&D programs" at bounding box center [656, 220] width 344 height 58
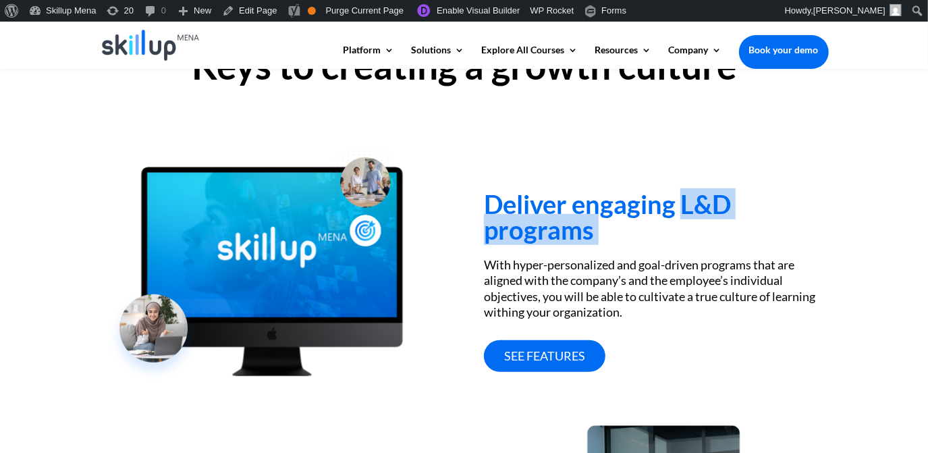
drag, startPoint x: 681, startPoint y: 195, endPoint x: 767, endPoint y: 240, distance: 97.0
click at [767, 240] on h3 "Deliver engaging L&D programs" at bounding box center [656, 220] width 344 height 58
copy div "L&D programs"
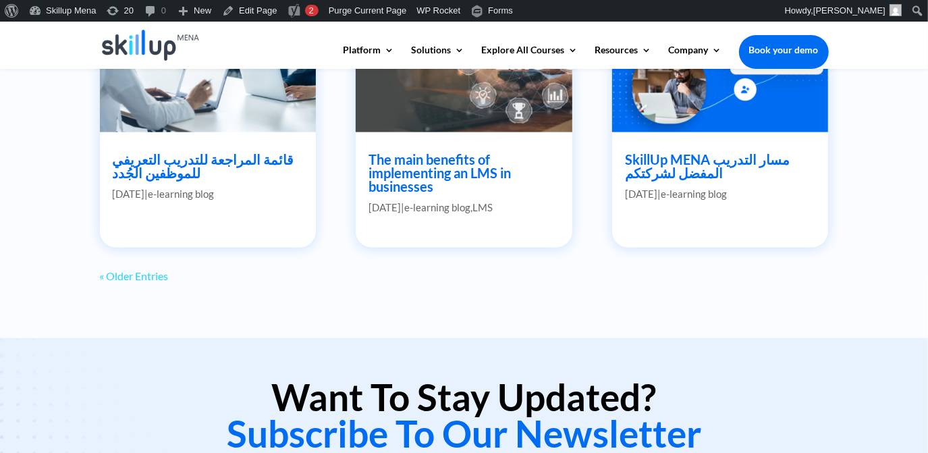
scroll to position [1289, 0]
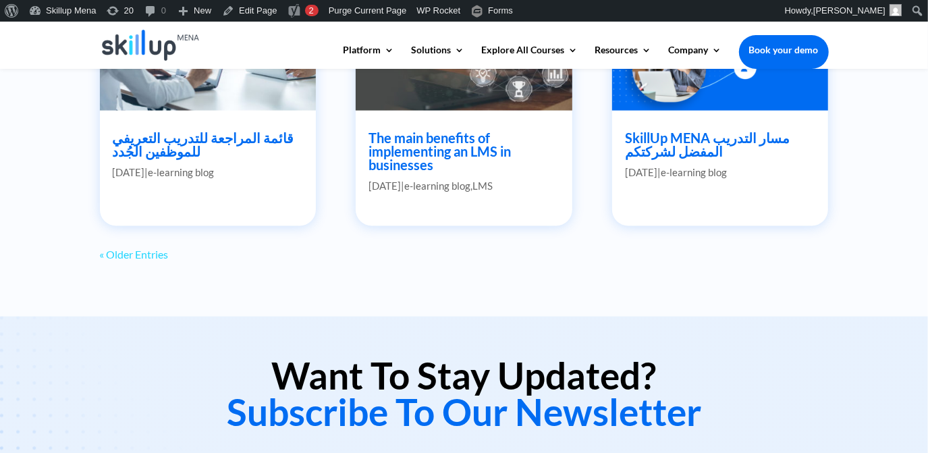
drag, startPoint x: 132, startPoint y: 253, endPoint x: 284, endPoint y: 253, distance: 152.6
click at [132, 253] on link "« Older Entries" at bounding box center [134, 254] width 69 height 13
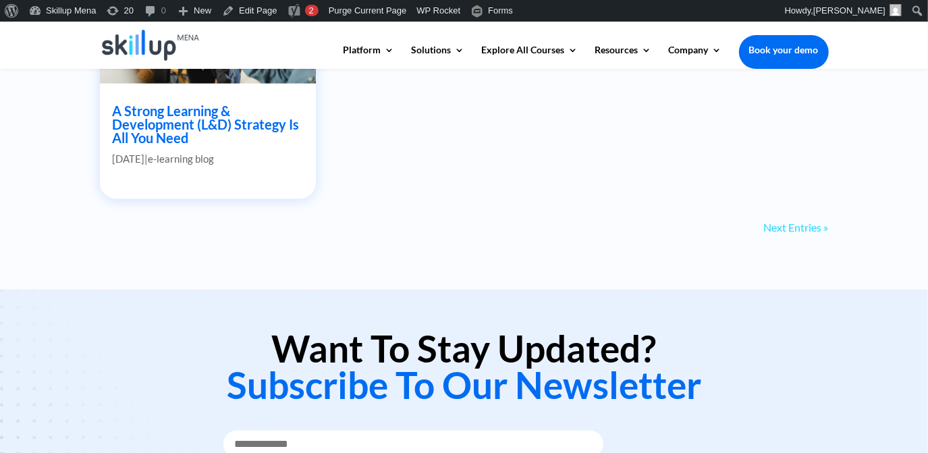
scroll to position [1317, 0]
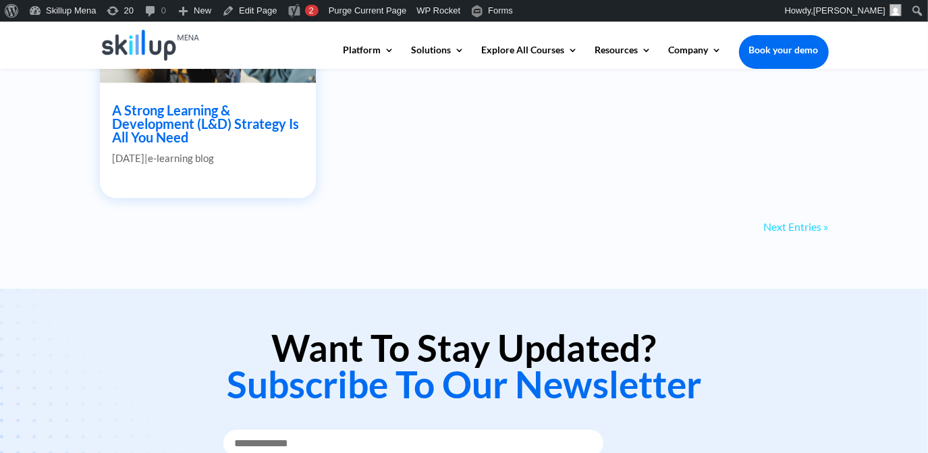
click at [821, 226] on link "Next Entries »" at bounding box center [796, 226] width 65 height 13
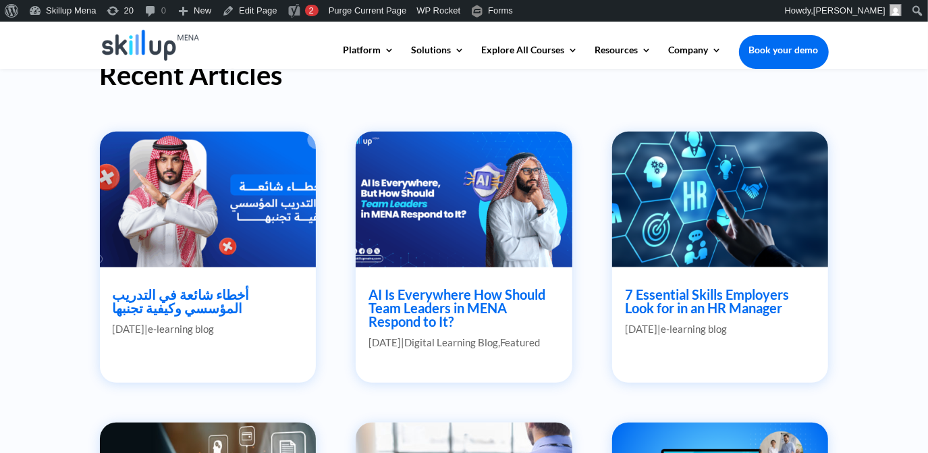
scroll to position [580, 0]
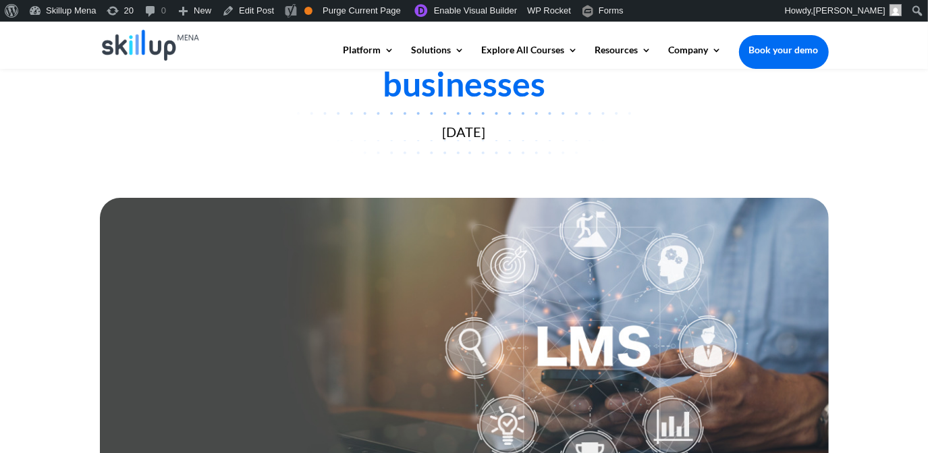
scroll to position [61, 0]
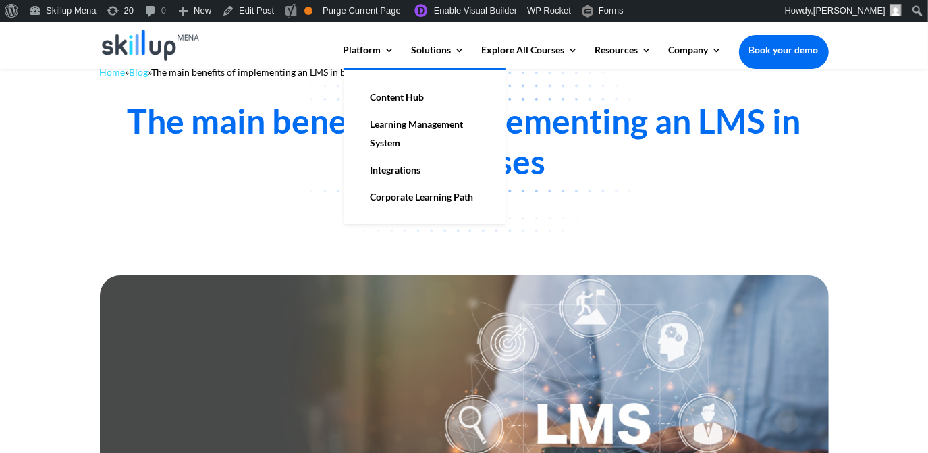
drag, startPoint x: 392, startPoint y: 97, endPoint x: 409, endPoint y: 96, distance: 16.2
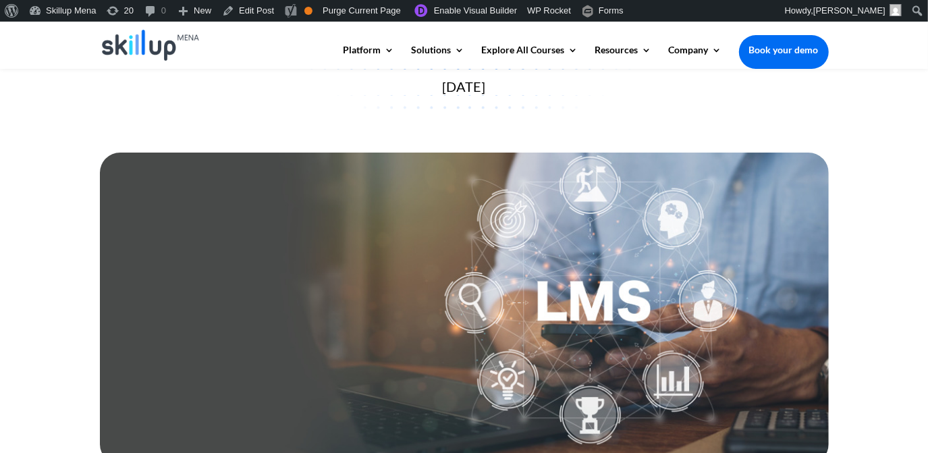
scroll to position [0, 0]
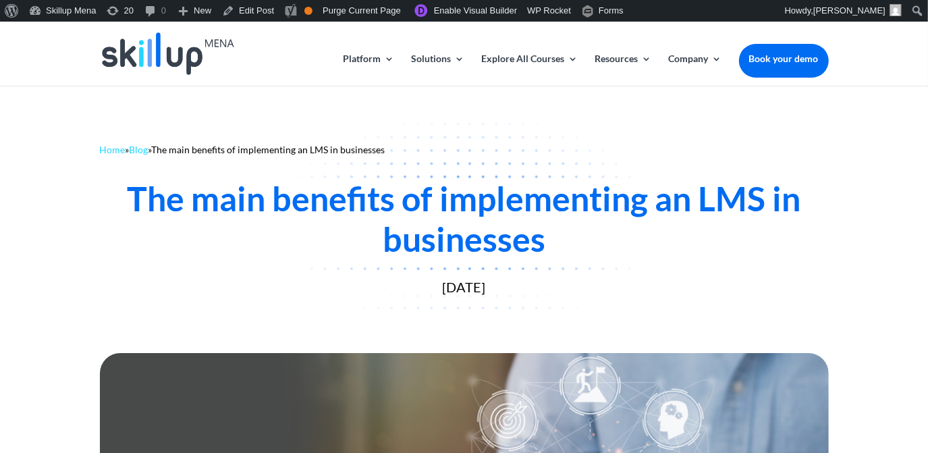
click at [214, 159] on div "The main benefits of implementing an LMS in businesses August 11, 2022" at bounding box center [464, 237] width 729 height 161
click at [213, 206] on div "The main benefits of implementing an LMS in businesses" at bounding box center [464, 218] width 729 height 81
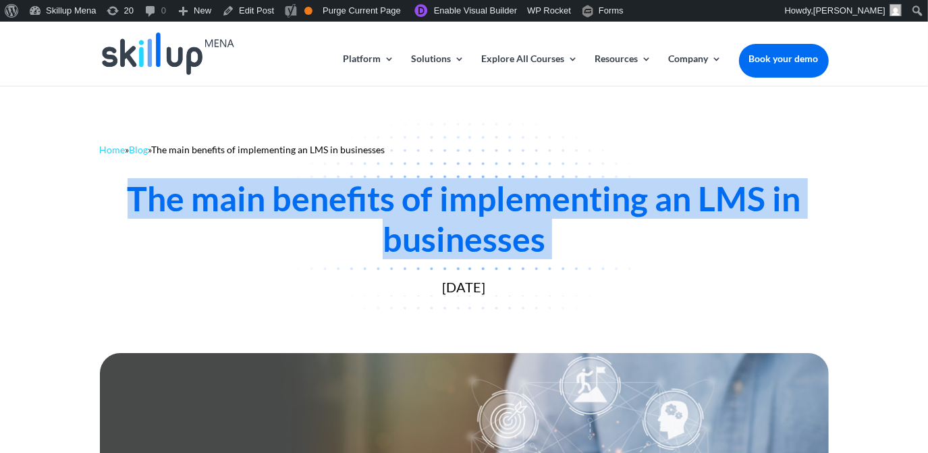
click at [213, 207] on div "The main benefits of implementing an LMS in businesses" at bounding box center [464, 218] width 729 height 81
copy div "The main benefits of implementing an LMS in businesses"
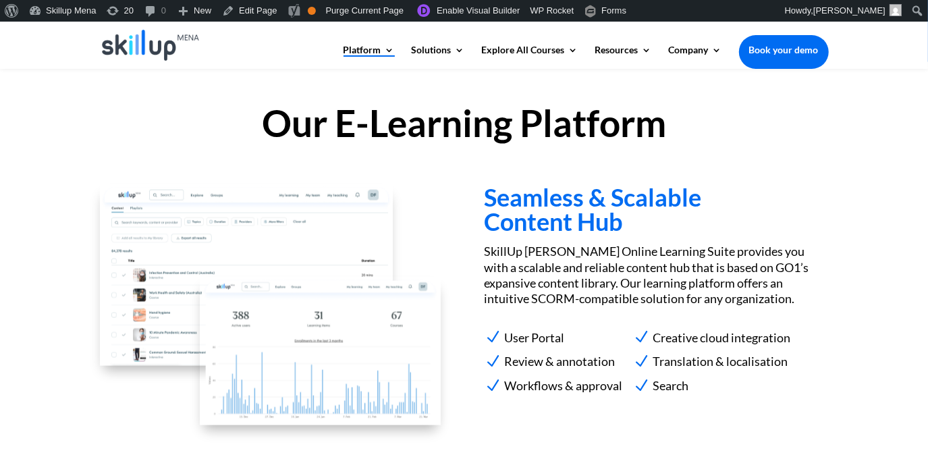
scroll to position [1600, 0]
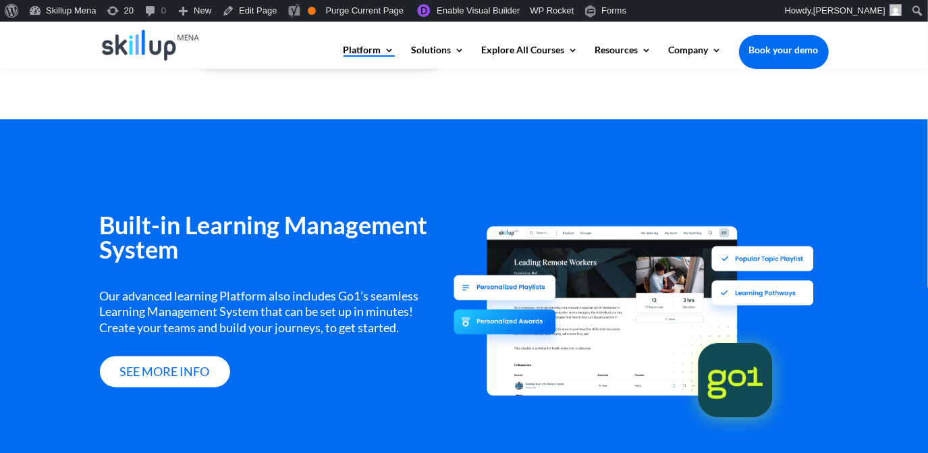
click at [196, 224] on h3 "Built-in Learning Management System" at bounding box center [272, 240] width 344 height 55
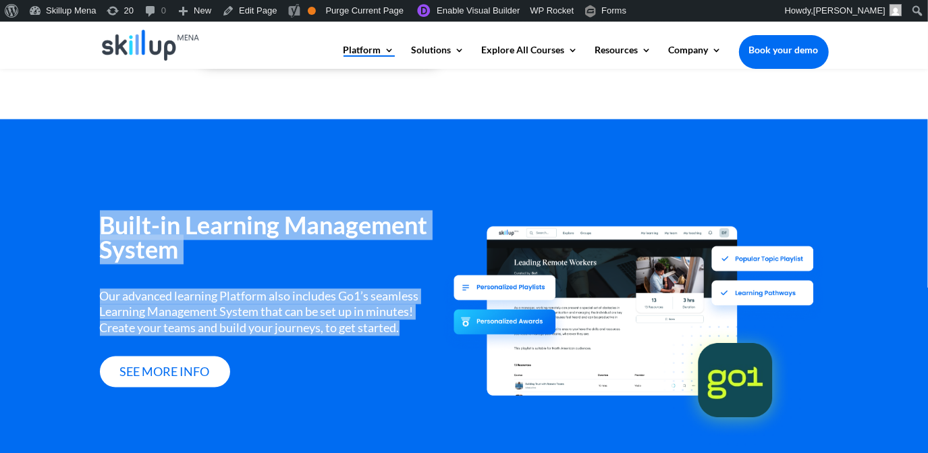
drag, startPoint x: 196, startPoint y: 224, endPoint x: 197, endPoint y: 299, distance: 75.0
click at [197, 299] on div "Built-in Learning Management System Our advanced learning Platform also include…" at bounding box center [272, 300] width 344 height 174
copy div "Built-in Learning Management System Our advanced learning Platform also include…"
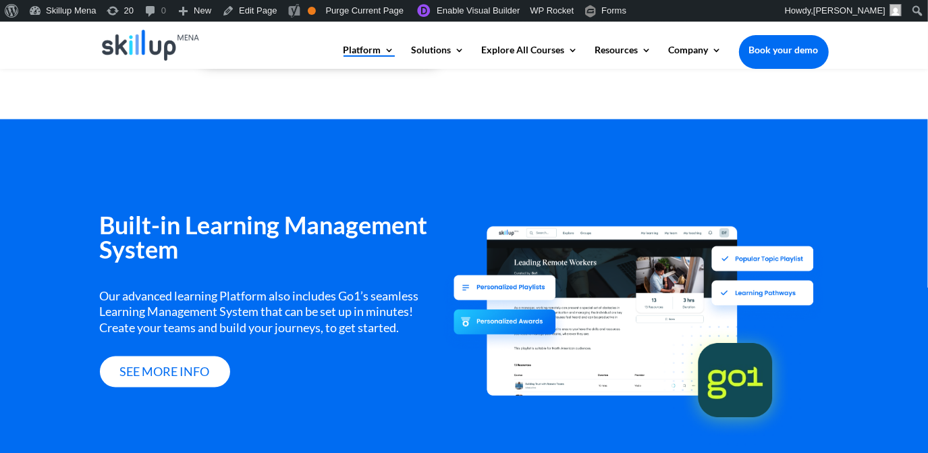
drag, startPoint x: 465, startPoint y: 142, endPoint x: 450, endPoint y: 131, distance: 17.8
click at [465, 142] on div "Built-in Learning Management System Our advanced learning Platform also include…" at bounding box center [464, 320] width 928 height 401
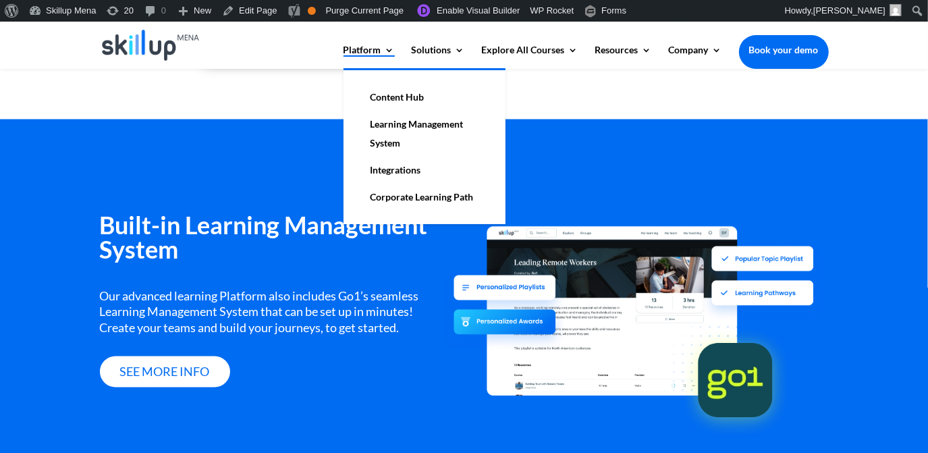
click at [382, 55] on link "Platform" at bounding box center [369, 56] width 51 height 23
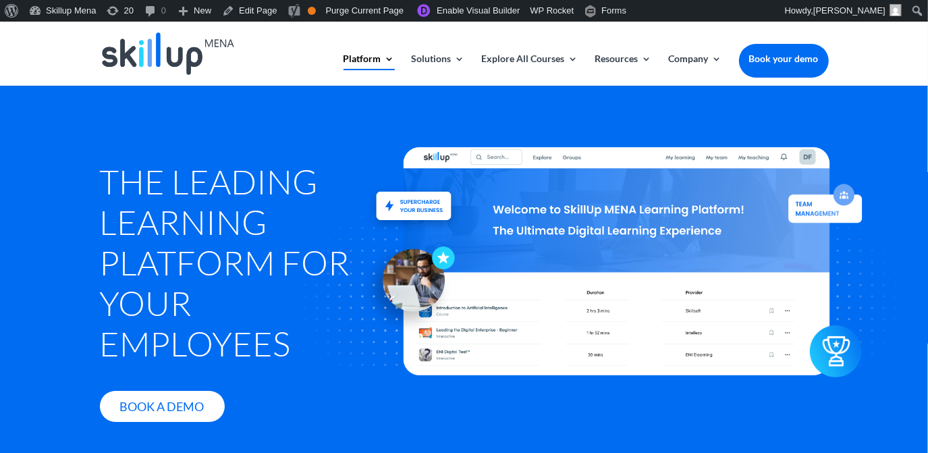
click at [166, 184] on h1 "The Leading Learning Platform for Your Employees" at bounding box center [233, 265] width 267 height 209
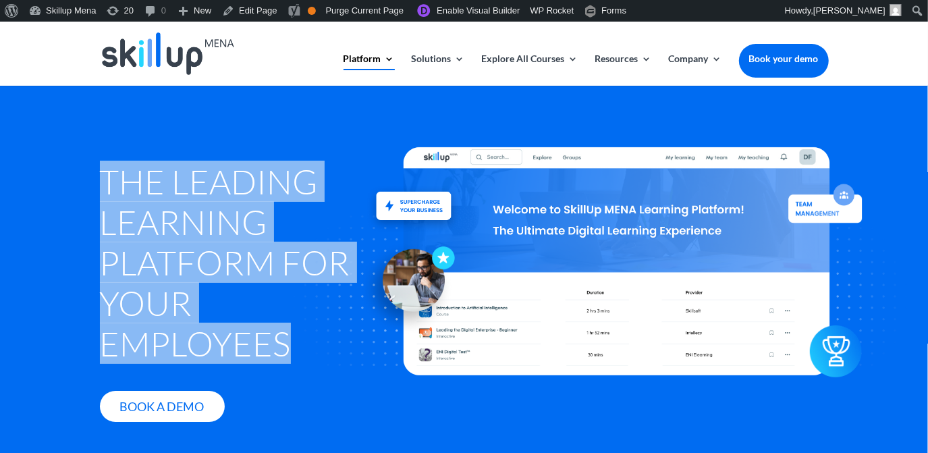
click at [166, 184] on h1 "The Leading Learning Platform for Your Employees" at bounding box center [233, 265] width 267 height 209
drag, startPoint x: 166, startPoint y: 184, endPoint x: 155, endPoint y: 230, distance: 47.3
click at [155, 230] on h1 "The Leading Learning Platform for Your Employees" at bounding box center [233, 265] width 267 height 209
click at [149, 229] on h1 "The Leading Learning Platform for Your Employees" at bounding box center [233, 265] width 267 height 209
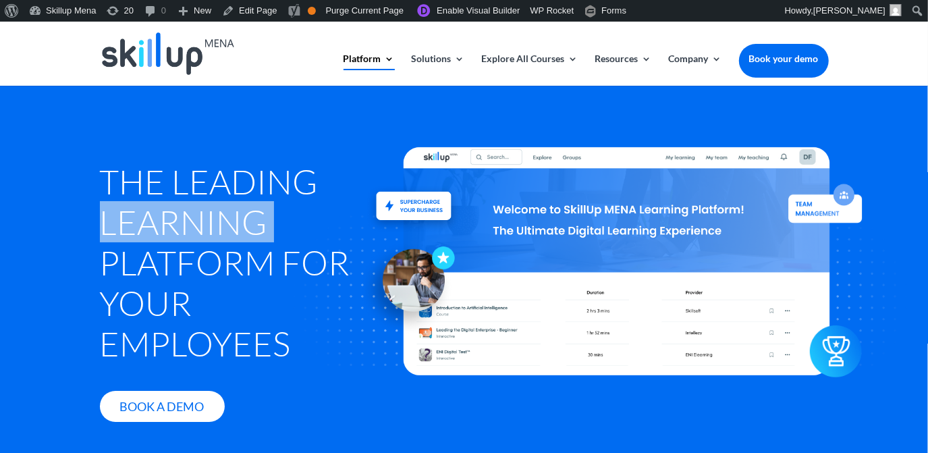
click at [149, 229] on h1 "The Leading Learning Platform for Your Employees" at bounding box center [233, 265] width 267 height 209
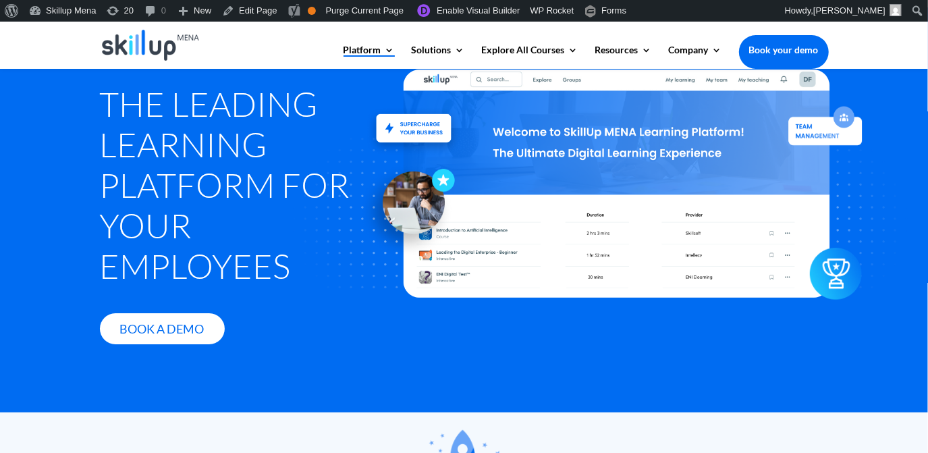
click at [149, 231] on h1 "The Leading Learning Platform for Your Employees" at bounding box center [233, 188] width 267 height 209
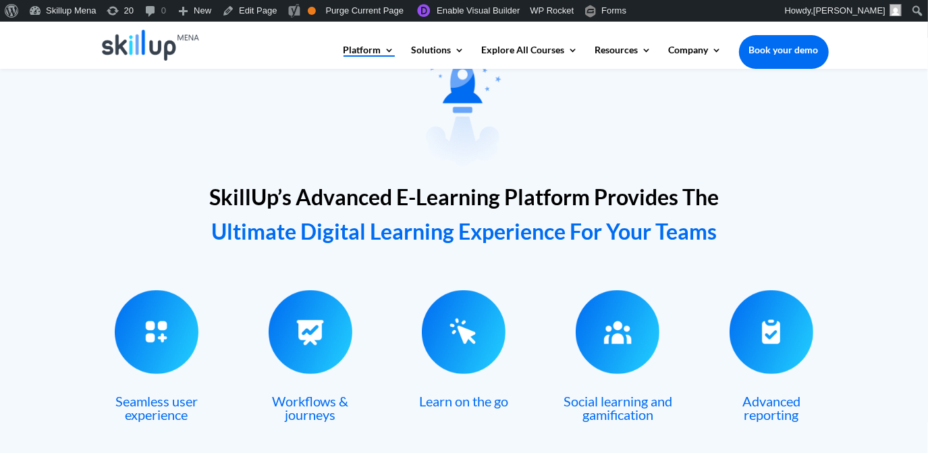
scroll to position [429, 0]
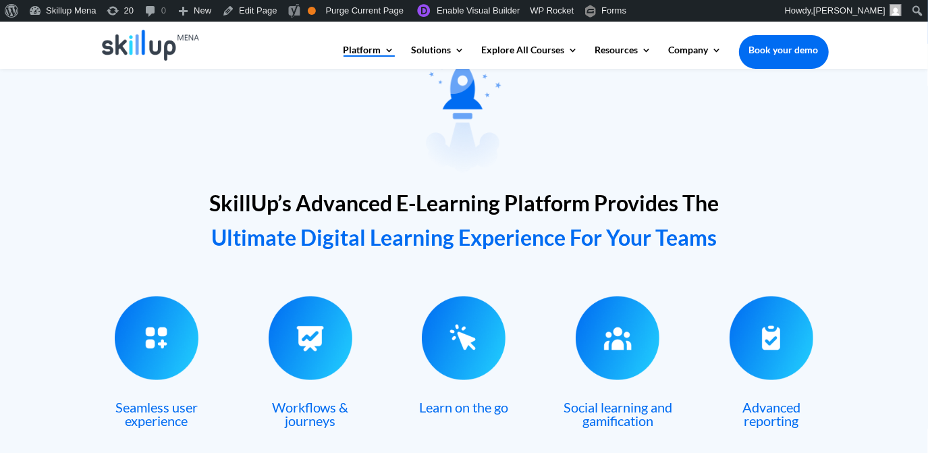
click at [240, 223] on h2 "SkillUp’s Advanced E-Learning Platform Provides The Ultimate Digital Learning E…" at bounding box center [464, 222] width 729 height 76
click at [307, 234] on span "Ultimate Digital Learning Experience For Your Teams" at bounding box center [464, 237] width 506 height 26
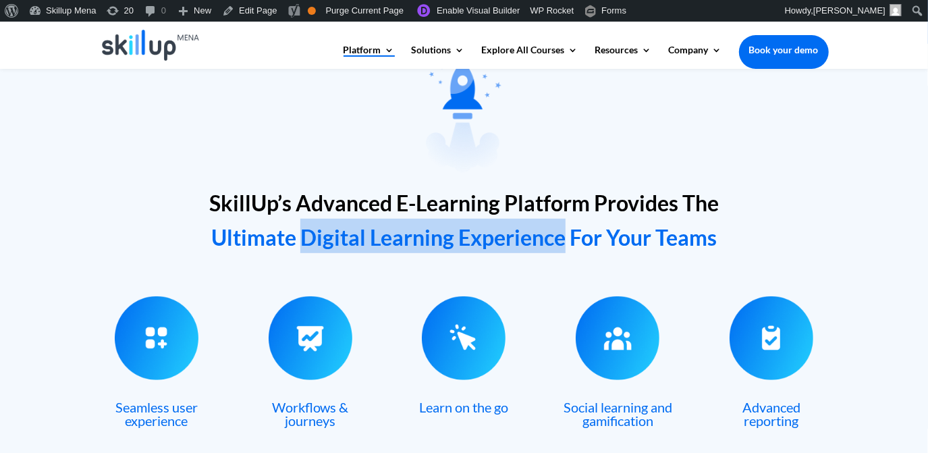
drag, startPoint x: 307, startPoint y: 234, endPoint x: 528, endPoint y: 236, distance: 221.5
click at [528, 236] on span "Ultimate Digital Learning Experience For Your Teams" at bounding box center [464, 237] width 506 height 26
copy span "Digital Learning Experience"
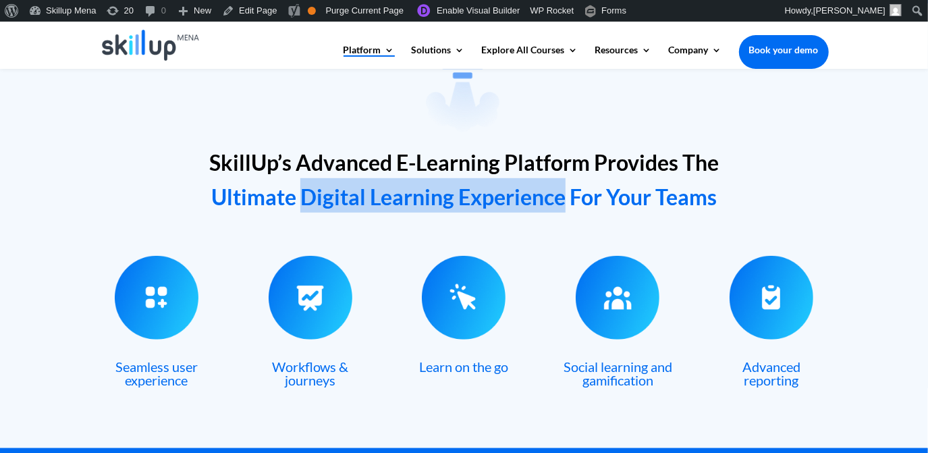
scroll to position [491, 0]
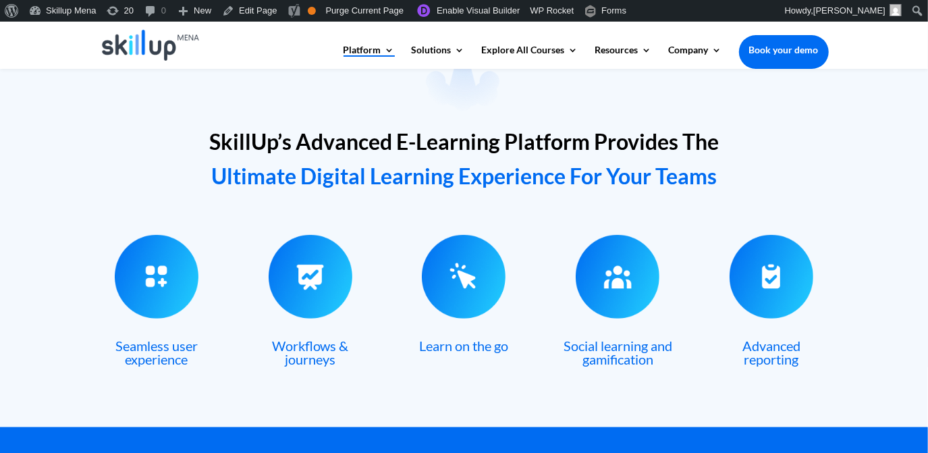
click at [681, 180] on span "Ultimate Digital Learning Experience For Your Teams" at bounding box center [464, 176] width 506 height 26
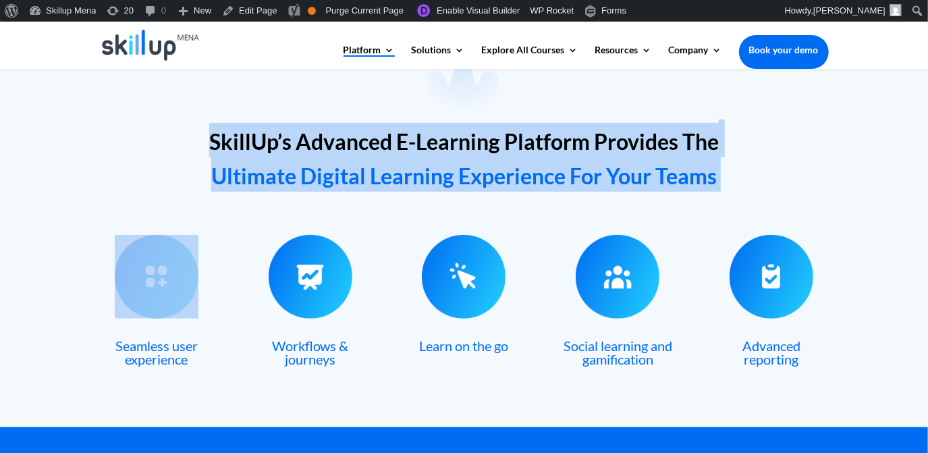
copy div "SkillUp’s Advanced E-Learning Platform Provides The Ultimate Digital Learning E…"
drag, startPoint x: 681, startPoint y: 180, endPoint x: 681, endPoint y: 149, distance: 31.7
click at [681, 149] on h2 "SkillUp’s Advanced E-Learning Platform Provides The Ultimate Digital Learning E…" at bounding box center [464, 161] width 729 height 76
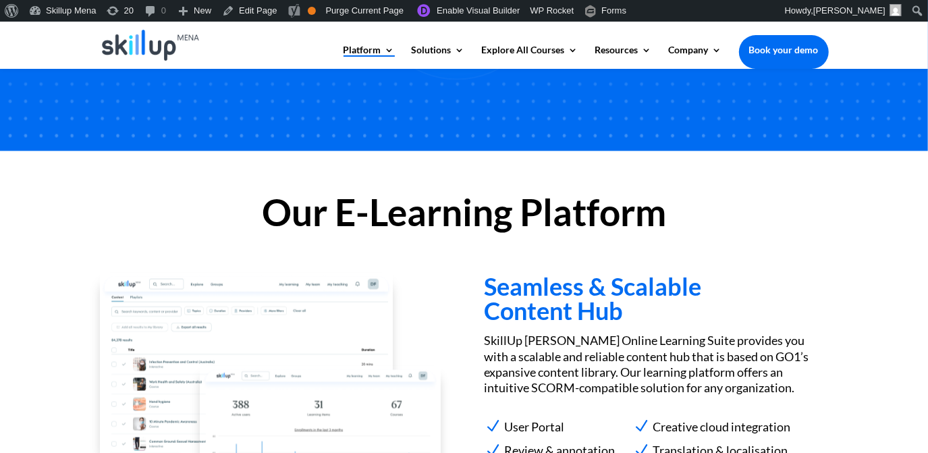
scroll to position [1105, 0]
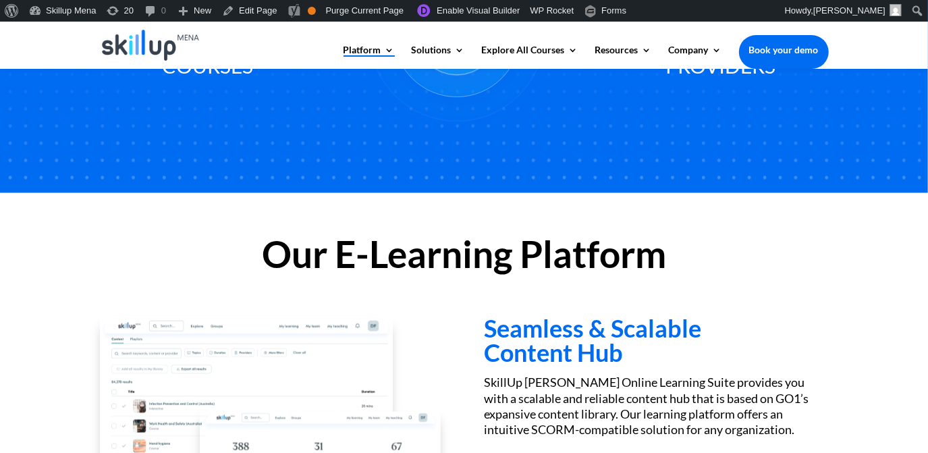
click at [332, 255] on h2 "Our E-Learning Platform" at bounding box center [464, 258] width 729 height 44
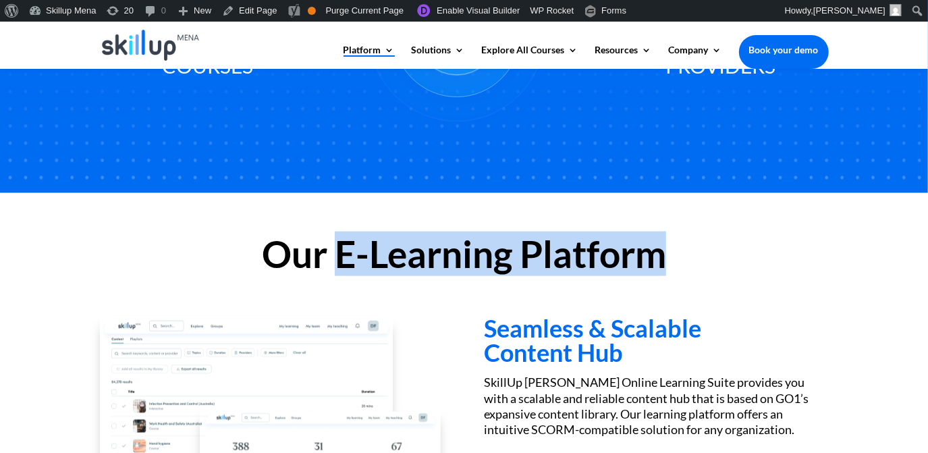
drag, startPoint x: 338, startPoint y: 249, endPoint x: 667, endPoint y: 263, distance: 329.1
click at [667, 263] on h2 "Our E-Learning Platform" at bounding box center [464, 258] width 729 height 44
copy h2 "E-Learning Platform"
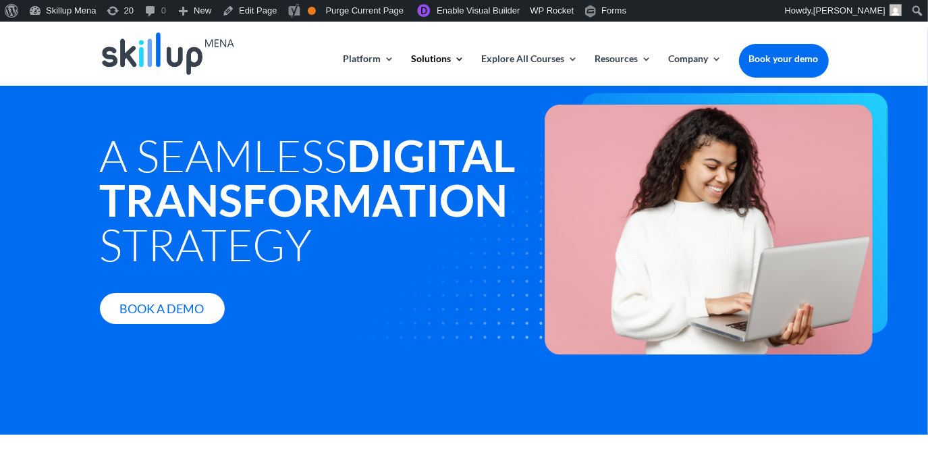
scroll to position [122, 0]
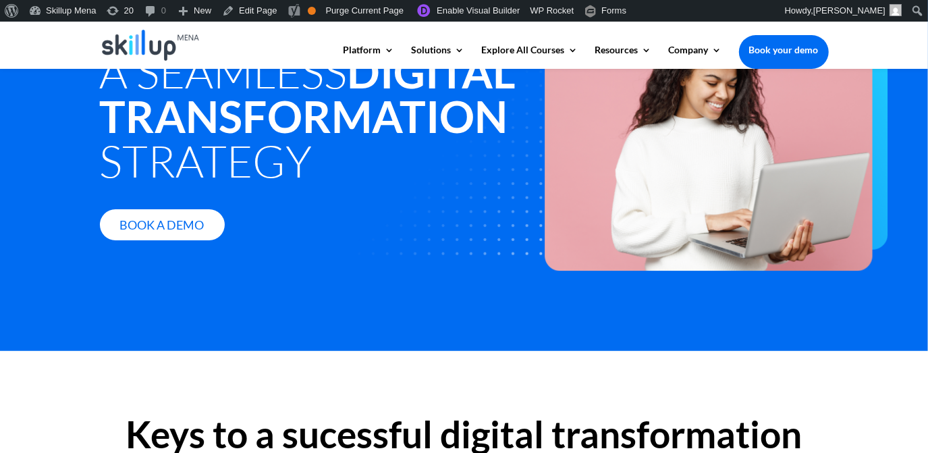
drag, startPoint x: 280, startPoint y: 228, endPoint x: 351, endPoint y: 168, distance: 93.5
click at [285, 187] on span "A Seamless Digital Transformation Strategy" at bounding box center [308, 116] width 417 height 142
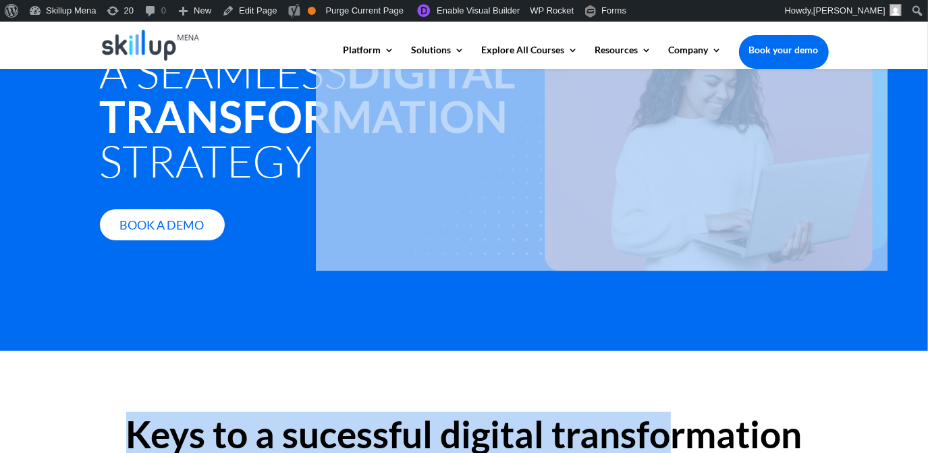
drag, startPoint x: 535, startPoint y: 350, endPoint x: 676, endPoint y: 475, distance: 188.0
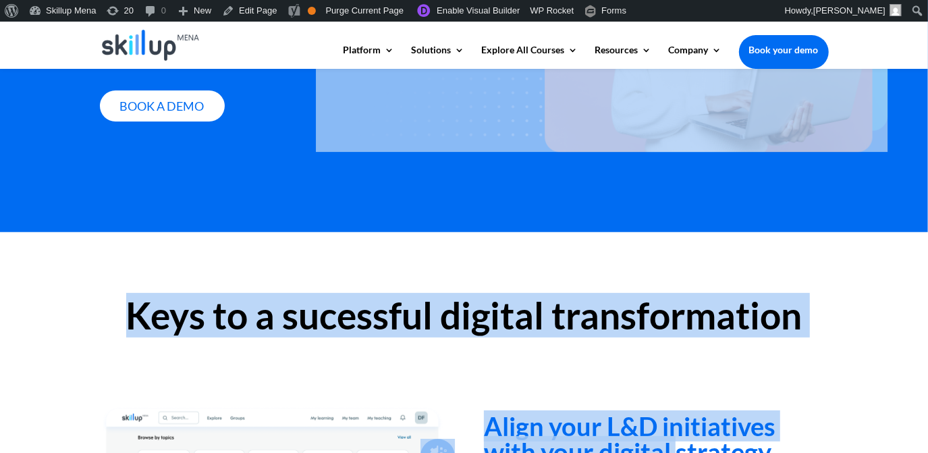
click at [654, 301] on h2 "Keys to a sucessful digital transformation" at bounding box center [464, 319] width 729 height 44
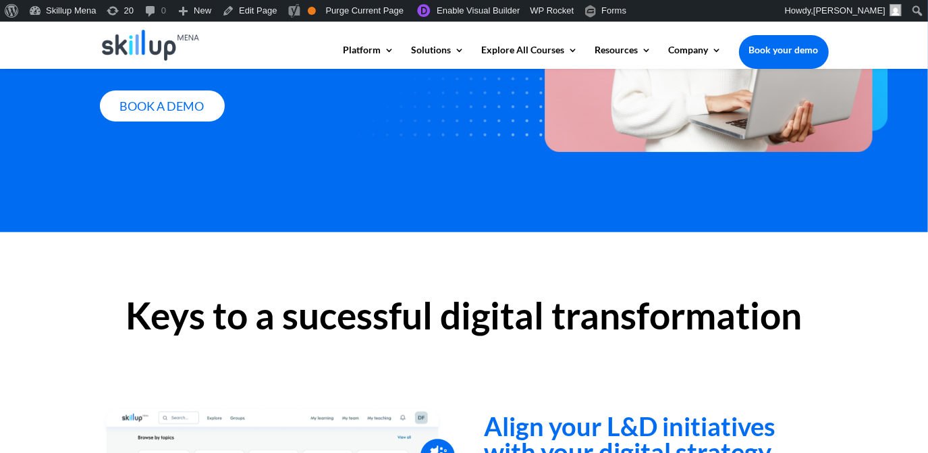
click at [421, 303] on h2 "Keys to a sucessful digital transformation" at bounding box center [464, 319] width 729 height 44
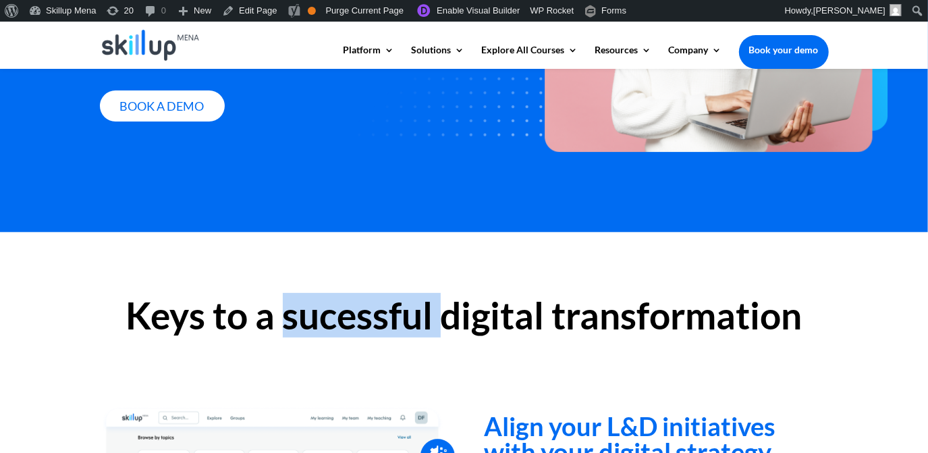
click at [421, 303] on h2 "Keys to a sucessful digital transformation" at bounding box center [464, 319] width 729 height 44
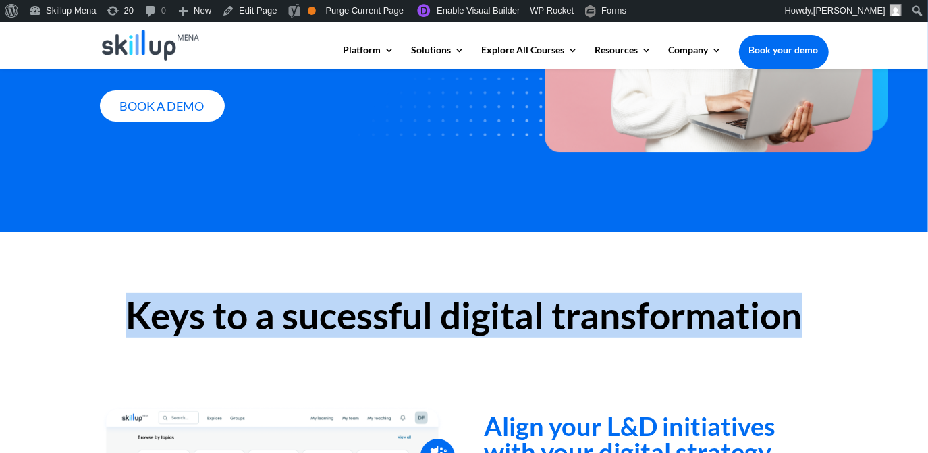
click at [421, 303] on h2 "Keys to a sucessful digital transformation" at bounding box center [464, 319] width 729 height 44
click at [468, 300] on h2 "Keys to a sucessful digital transformation" at bounding box center [464, 319] width 729 height 44
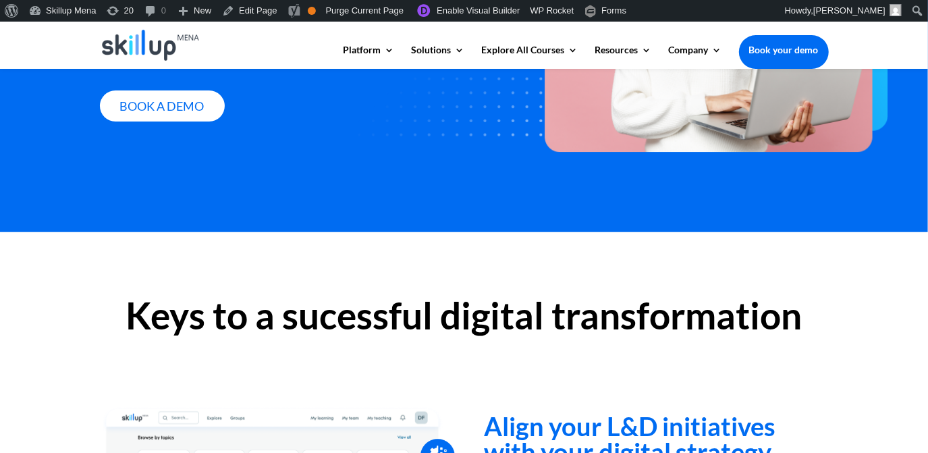
click at [478, 313] on h2 "Keys to a sucessful digital transformation" at bounding box center [464, 319] width 729 height 44
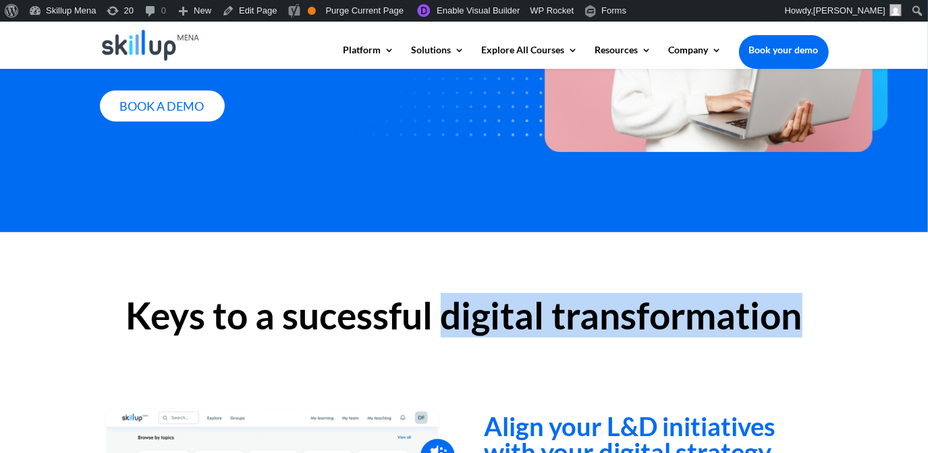
drag, startPoint x: 478, startPoint y: 313, endPoint x: 677, endPoint y: 313, distance: 198.5
click at [677, 313] on h2 "Keys to a sucessful digital transformation" at bounding box center [464, 319] width 729 height 44
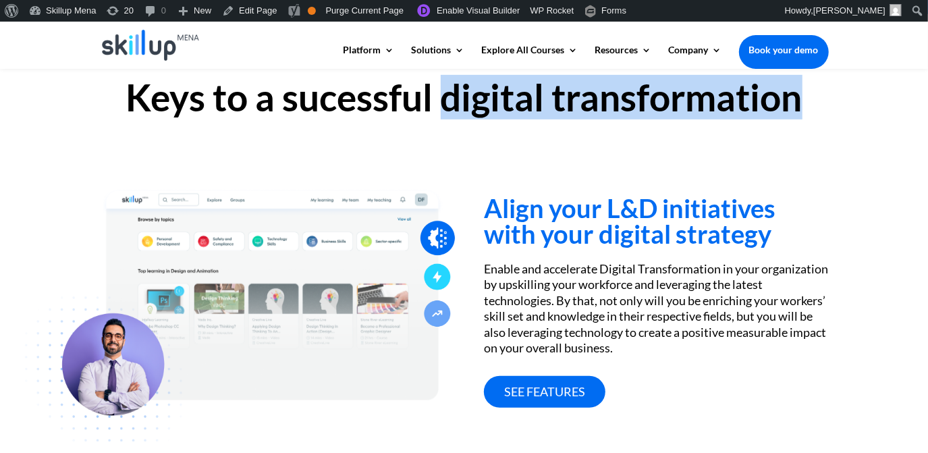
scroll to position [465, 0]
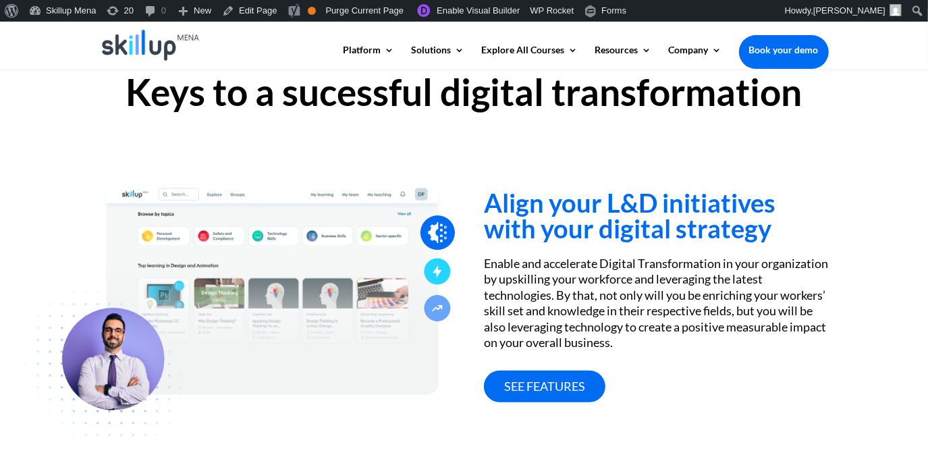
click at [596, 195] on h3 "Align your L&D initiatives with your digital strategy" at bounding box center [656, 219] width 344 height 58
drag, startPoint x: 596, startPoint y: 195, endPoint x: 608, endPoint y: 199, distance: 12.8
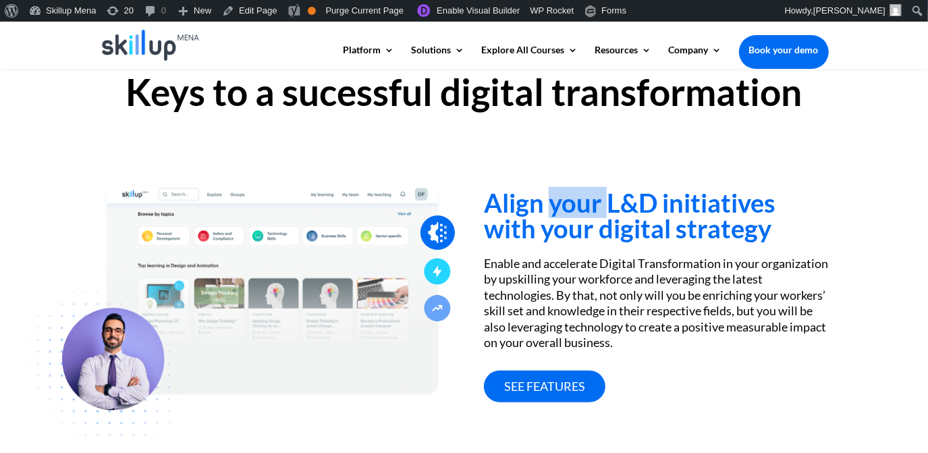
click at [608, 199] on h3 "Align your L&D initiatives with your digital strategy" at bounding box center [656, 219] width 344 height 58
click at [612, 203] on h3 "Align your L&D initiatives with your digital strategy" at bounding box center [656, 219] width 344 height 58
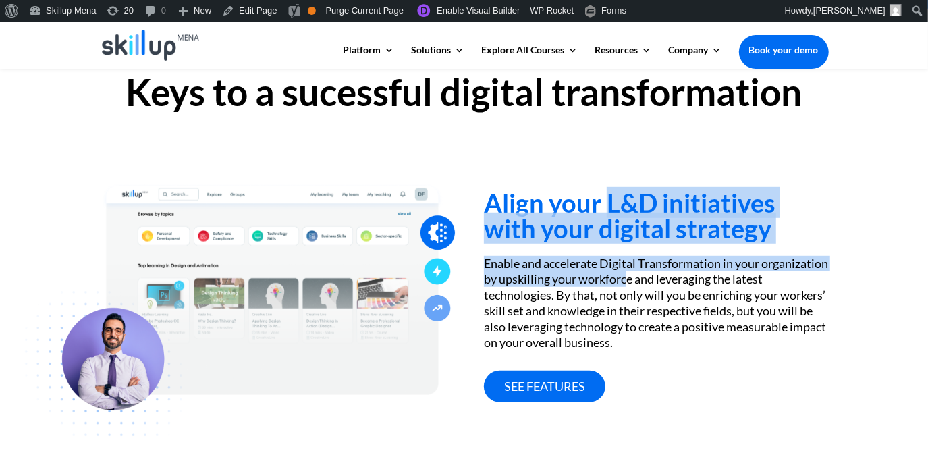
drag, startPoint x: 608, startPoint y: 201, endPoint x: 697, endPoint y: 285, distance: 122.3
click at [697, 285] on div "Align your L&D initiatives with your digital strategy Enable and accelerate Dig…" at bounding box center [656, 278] width 344 height 248
click at [697, 285] on div "Enable and accelerate Digital Transformation in your organization by upskilling…" at bounding box center [656, 303] width 344 height 95
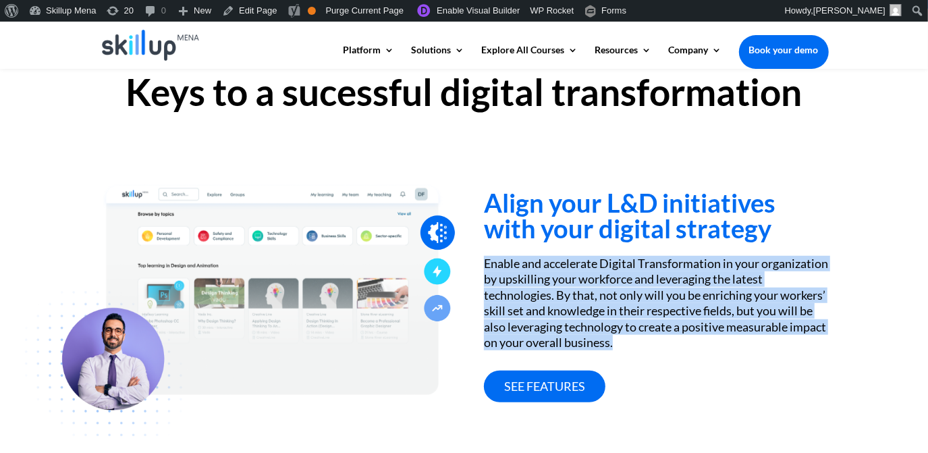
click at [697, 285] on div "Enable and accelerate Digital Transformation in your organization by upskilling…" at bounding box center [656, 303] width 344 height 95
drag, startPoint x: 697, startPoint y: 285, endPoint x: 669, endPoint y: 308, distance: 36.0
click at [669, 308] on div "Enable and accelerate Digital Transformation in your organization by upskilling…" at bounding box center [656, 303] width 344 height 95
click at [598, 299] on div "Enable and accelerate Digital Transformation in your organization by upskilling…" at bounding box center [656, 303] width 344 height 95
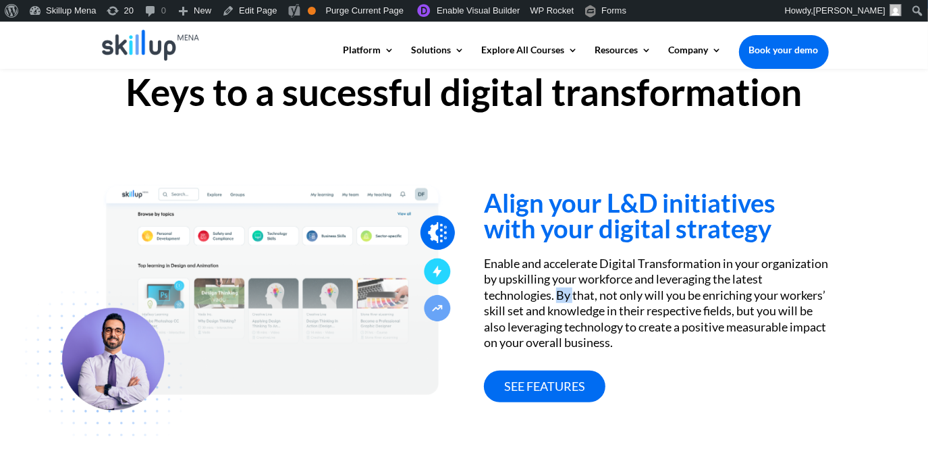
click at [598, 299] on div "Enable and accelerate Digital Transformation in your organization by upskilling…" at bounding box center [656, 303] width 344 height 95
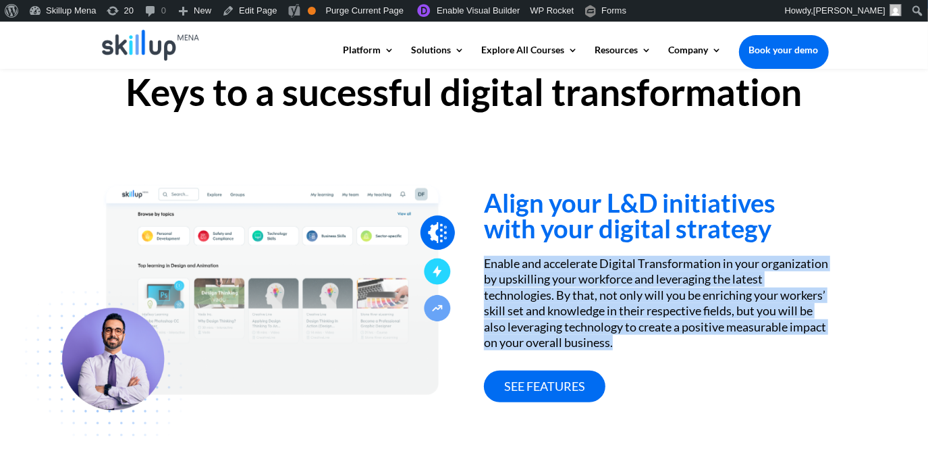
click at [598, 299] on div "Enable and accelerate Digital Transformation in your organization by upskilling…" at bounding box center [656, 303] width 344 height 95
drag, startPoint x: 598, startPoint y: 299, endPoint x: 620, endPoint y: 312, distance: 25.7
click at [620, 312] on div "Enable and accelerate Digital Transformation in your organization by upskilling…" at bounding box center [656, 303] width 344 height 95
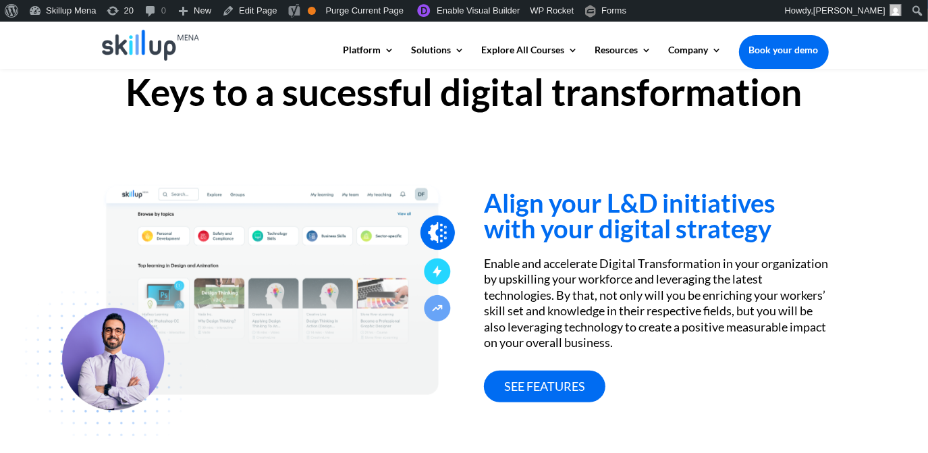
click at [806, 192] on h3 "Align your L&D initiatives with your digital strategy" at bounding box center [656, 219] width 344 height 58
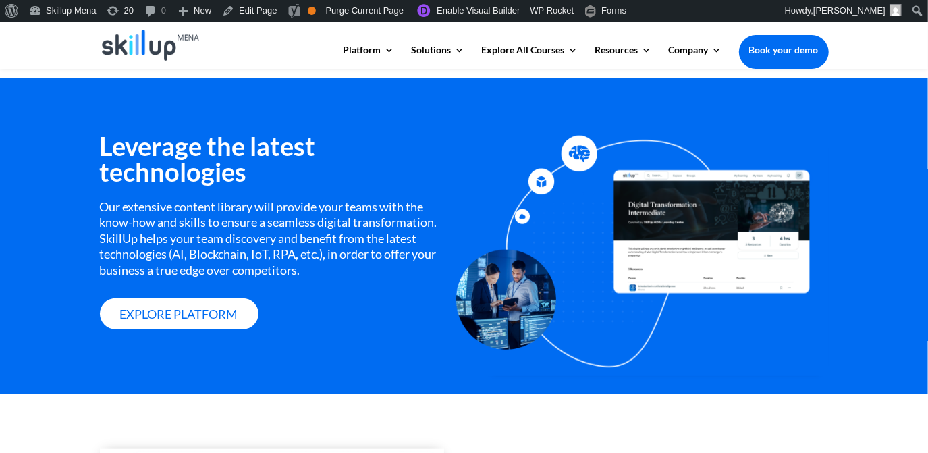
click at [114, 242] on div "Our extensive content library will provide your teams with the know-how and ski…" at bounding box center [272, 238] width 344 height 79
click at [144, 215] on div "Our extensive content library will provide your teams with the know-how and ski…" at bounding box center [272, 238] width 344 height 79
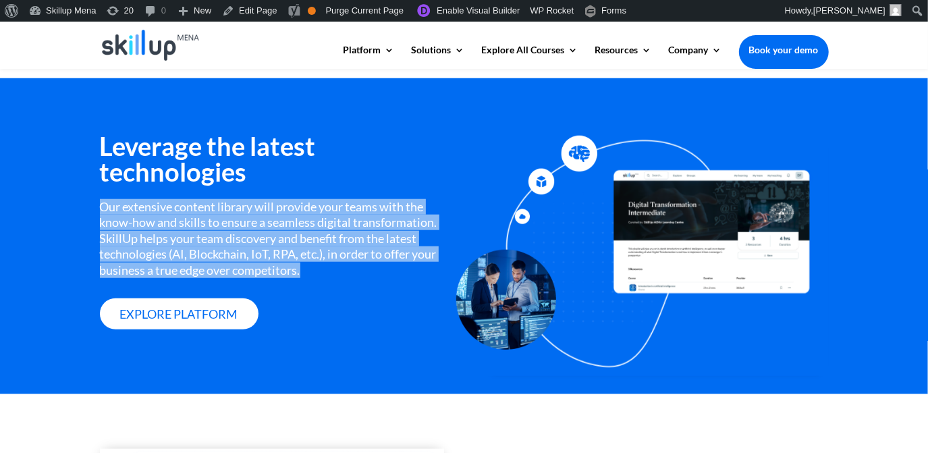
click at [144, 215] on div "Our extensive content library will provide your teams with the know-how and ski…" at bounding box center [272, 238] width 344 height 79
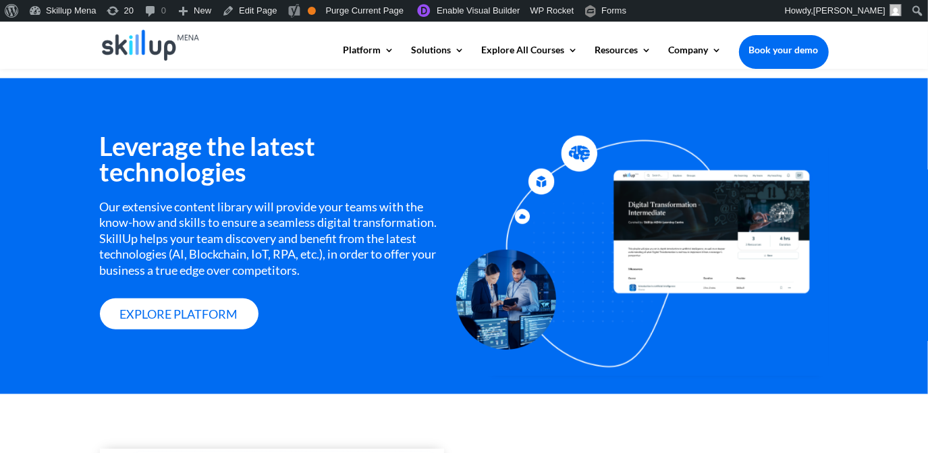
drag, startPoint x: 144, startPoint y: 215, endPoint x: 306, endPoint y: 190, distance: 163.3
click at [306, 190] on h3 "Leverage the latest technologies" at bounding box center [272, 162] width 344 height 58
click at [303, 204] on div "Our extensive content library will provide your teams with the know-how and ski…" at bounding box center [272, 238] width 344 height 79
click at [247, 222] on div "Our extensive content library will provide your teams with the know-how and ski…" at bounding box center [272, 238] width 344 height 79
click at [178, 224] on div "Our extensive content library will provide your teams with the know-how and ski…" at bounding box center [272, 238] width 344 height 79
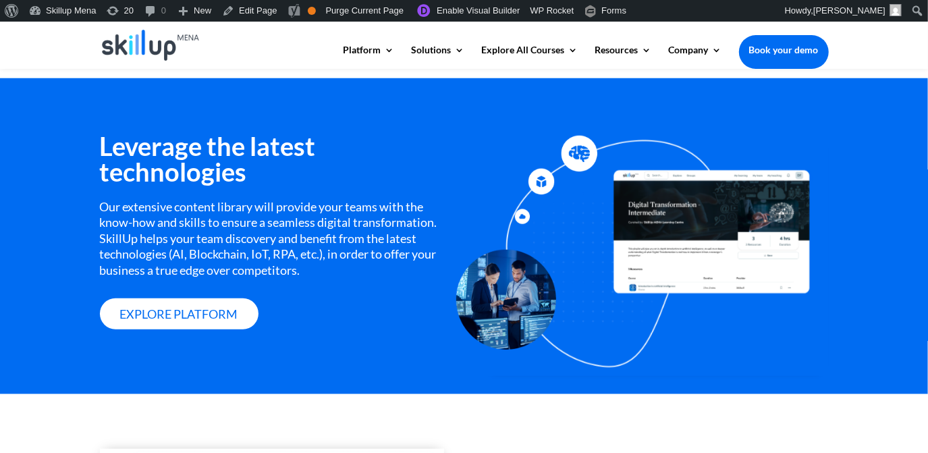
click at [136, 225] on div "Our extensive content library will provide your teams with the know-how and ski…" at bounding box center [272, 238] width 344 height 79
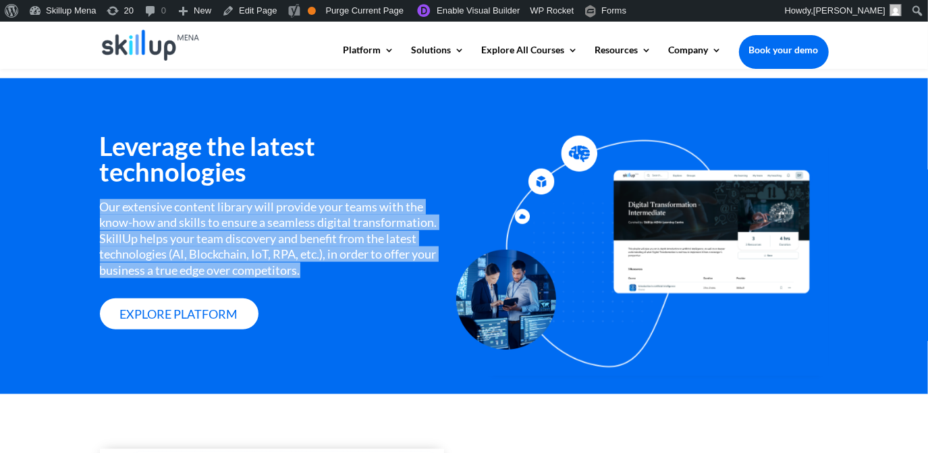
click at [136, 225] on div "Our extensive content library will provide your teams with the know-how and ski…" at bounding box center [272, 238] width 344 height 79
click at [365, 237] on div "Our extensive content library will provide your teams with the know-how and ski…" at bounding box center [272, 238] width 344 height 79
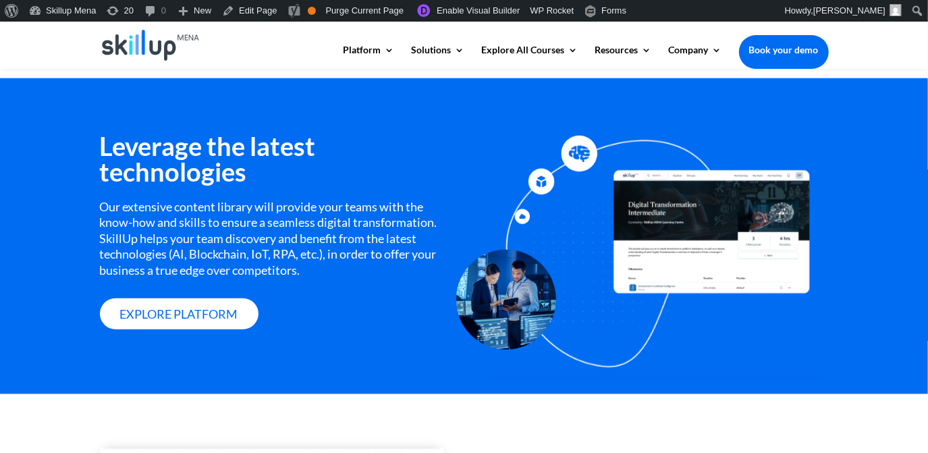
click at [341, 224] on div "Our extensive content library will provide your teams with the know-how and ski…" at bounding box center [272, 238] width 344 height 79
click at [281, 233] on div "Our extensive content library will provide your teams with the know-how and ski…" at bounding box center [272, 238] width 344 height 79
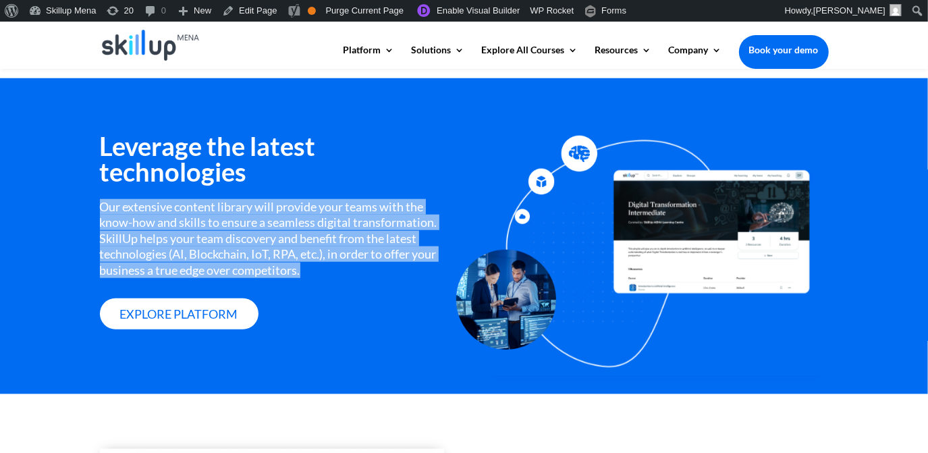
click at [281, 233] on div "Our extensive content library will provide your teams with the know-how and ski…" at bounding box center [272, 238] width 344 height 79
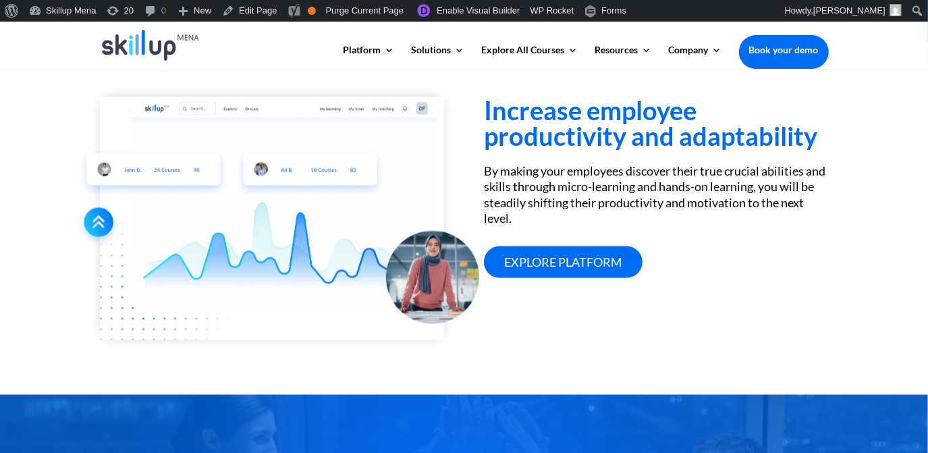
scroll to position [1167, 0]
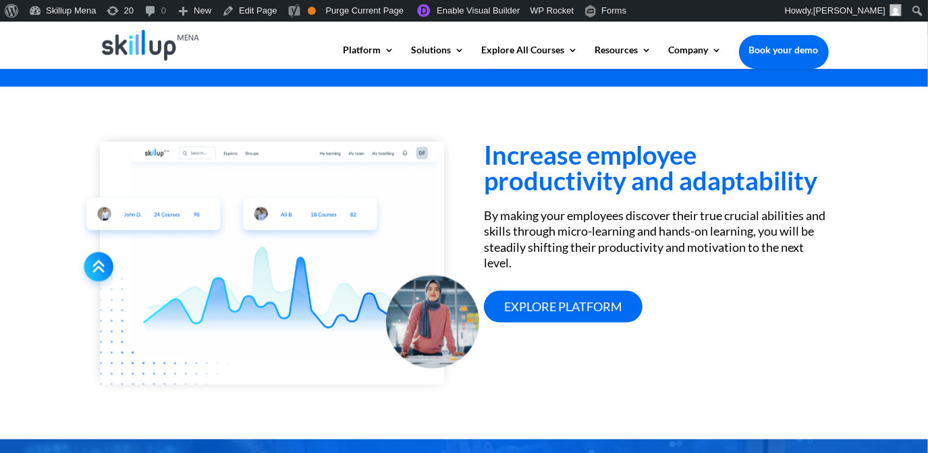
click at [565, 157] on h3 "Increase employee productivity and adaptability" at bounding box center [656, 171] width 344 height 58
click at [535, 153] on h3 "Increase employee productivity and adaptability" at bounding box center [656, 171] width 344 height 58
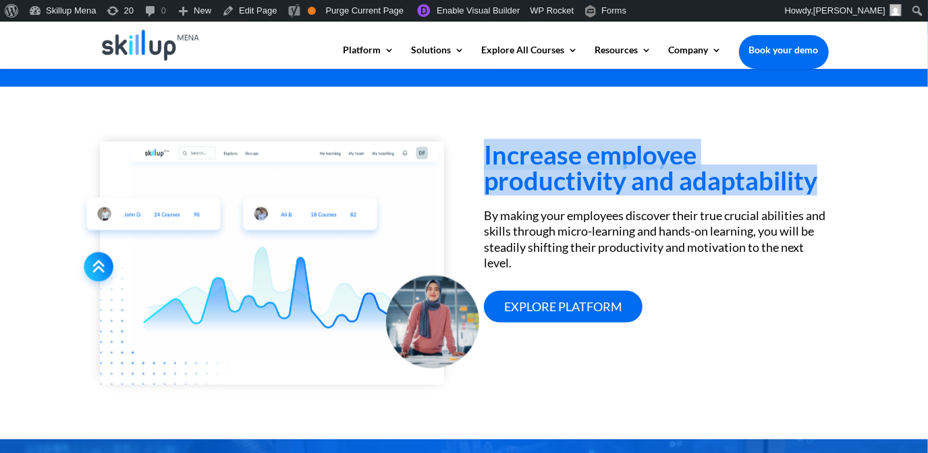
drag, startPoint x: 535, startPoint y: 153, endPoint x: 681, endPoint y: 172, distance: 147.0
click at [681, 172] on h3 "Increase employee productivity and adaptability" at bounding box center [656, 171] width 344 height 58
copy h3 "Increase employee productivity and adaptability"
click at [567, 161] on h3 "Increase employee productivity and adaptability" at bounding box center [656, 171] width 344 height 58
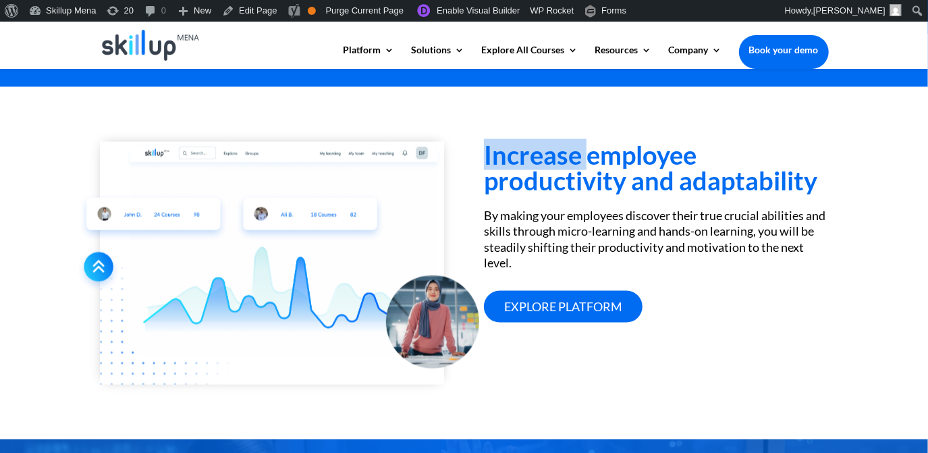
click at [567, 161] on h3 "Increase employee productivity and adaptability" at bounding box center [656, 171] width 344 height 58
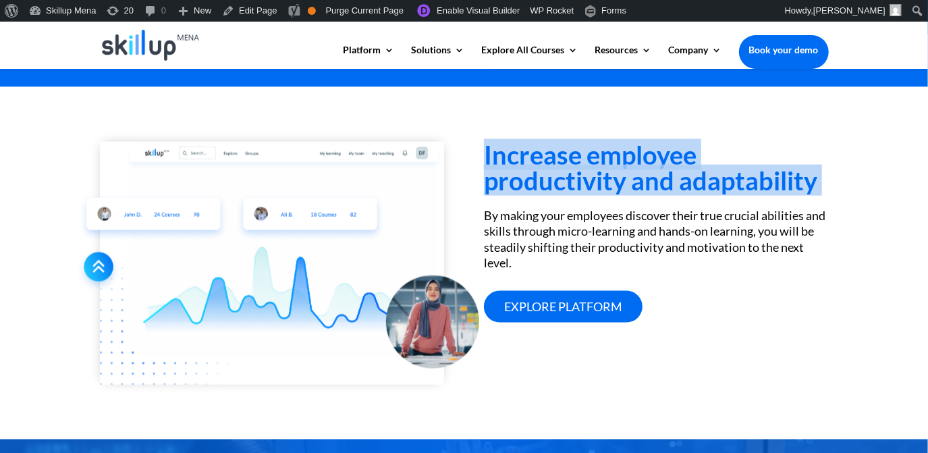
click at [567, 161] on h3 "Increase employee productivity and adaptability" at bounding box center [656, 171] width 344 height 58
drag, startPoint x: 567, startPoint y: 161, endPoint x: 616, endPoint y: 149, distance: 50.1
click at [616, 149] on h3 "Increase employee productivity and adaptability" at bounding box center [656, 171] width 344 height 58
click at [616, 150] on h3 "Increase employee productivity and adaptability" at bounding box center [656, 171] width 344 height 58
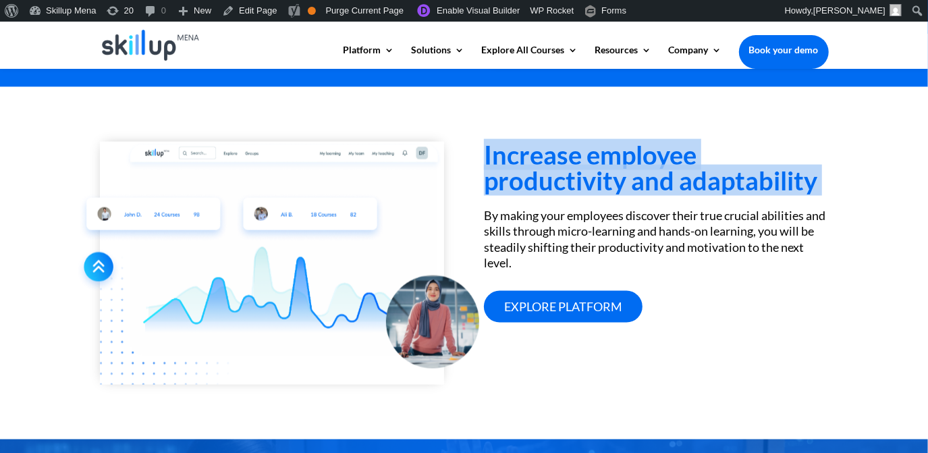
drag, startPoint x: 616, startPoint y: 150, endPoint x: 605, endPoint y: 170, distance: 23.0
click at [604, 181] on h3 "Increase employee productivity and adaptability" at bounding box center [656, 171] width 344 height 58
click at [605, 151] on h3 "Increase employee productivity and adaptability" at bounding box center [656, 171] width 344 height 58
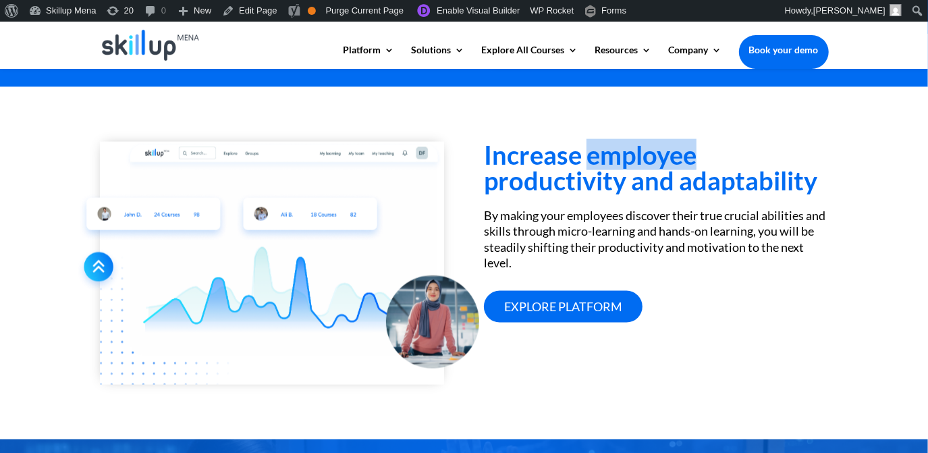
drag, startPoint x: 605, startPoint y: 151, endPoint x: 622, endPoint y: 166, distance: 22.5
click at [622, 166] on h3 "Increase employee productivity and adaptability" at bounding box center [656, 171] width 344 height 58
drag, startPoint x: 622, startPoint y: 166, endPoint x: 549, endPoint y: 153, distance: 74.2
click at [549, 153] on h3 "Increase employee productivity and adaptability" at bounding box center [656, 171] width 344 height 58
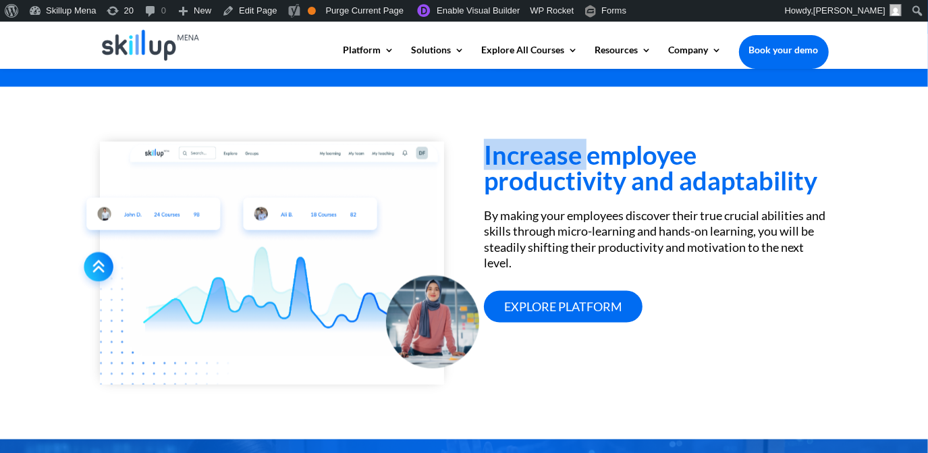
click at [549, 153] on h3 "Increase employee productivity and adaptability" at bounding box center [656, 171] width 344 height 58
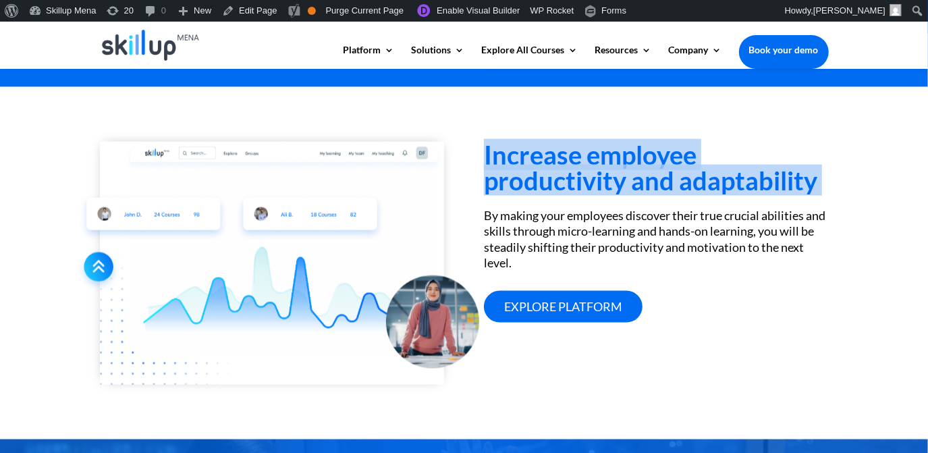
click at [549, 153] on h3 "Increase employee productivity and adaptability" at bounding box center [656, 171] width 344 height 58
copy div "Increase employee productivity and adaptability"
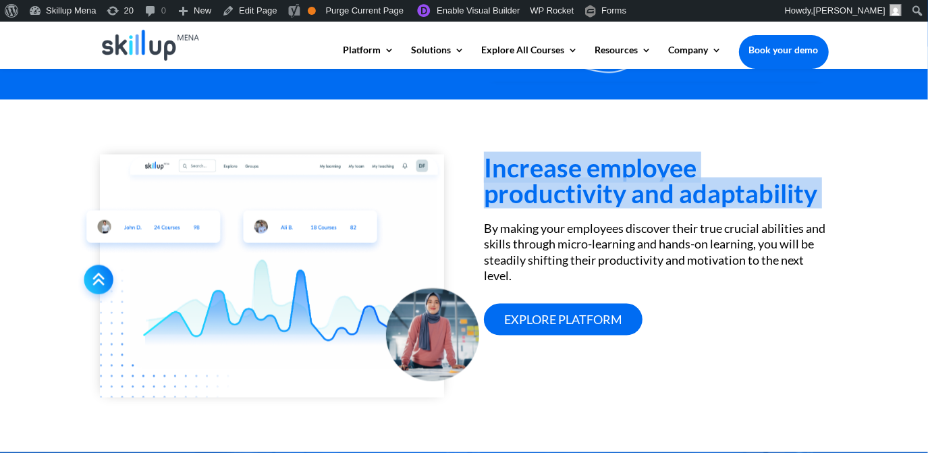
scroll to position [1045, 0]
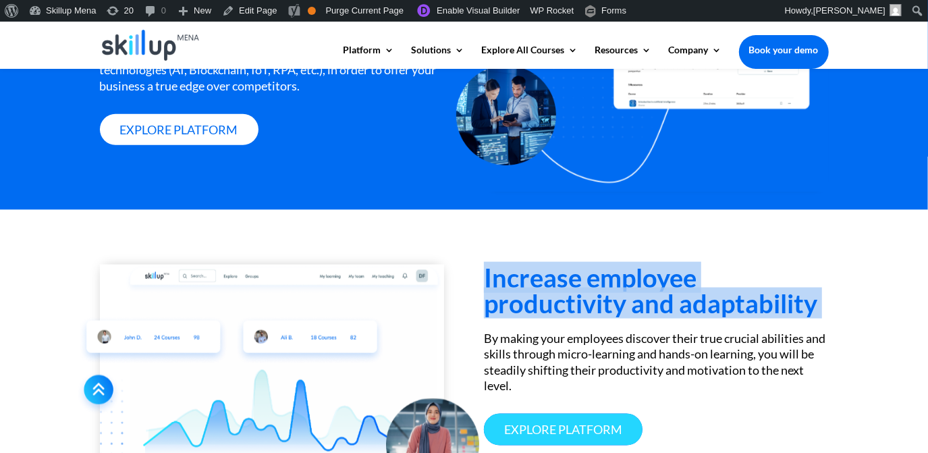
copy div "Increase employee productivity and adaptability"
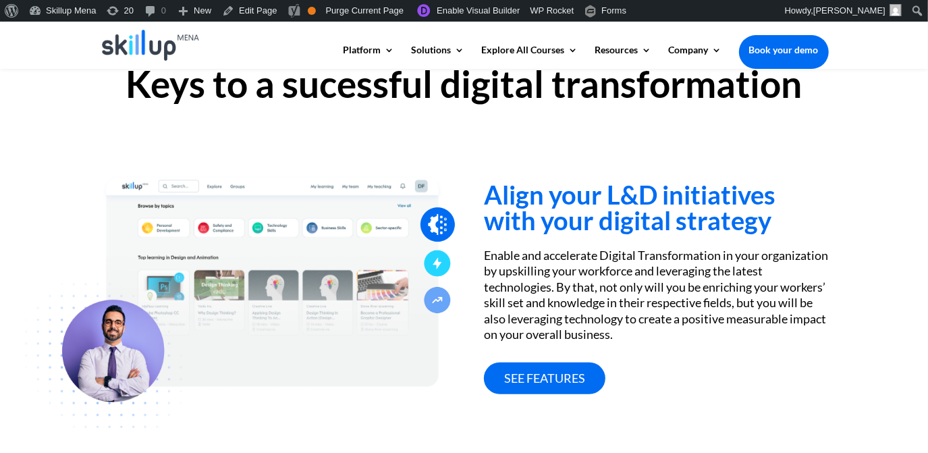
click at [771, 9] on div "About WordPress About WordPress Get Involved WordPress.org Documentation Learn …" at bounding box center [464, 11] width 928 height 22
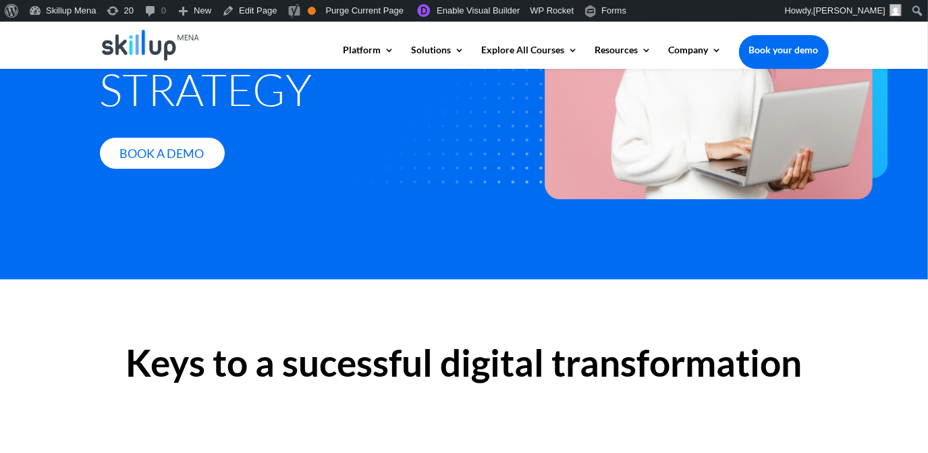
scroll to position [52, 0]
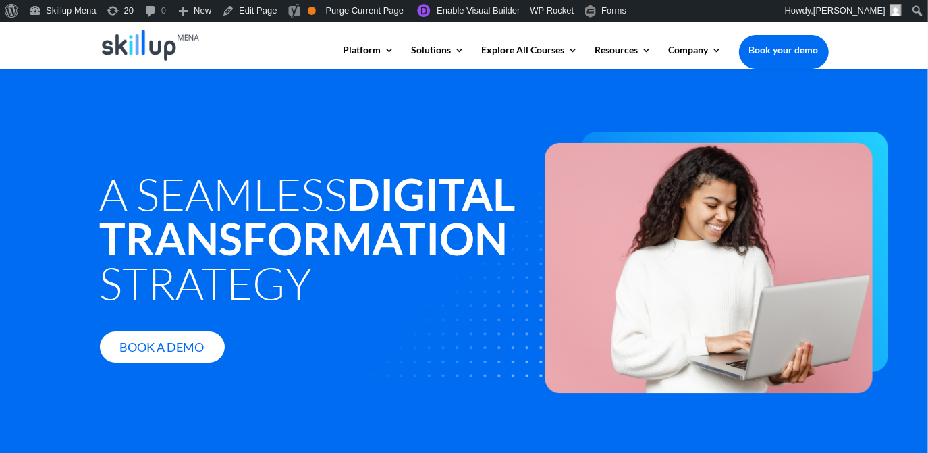
click at [768, 3] on div "About WordPress About WordPress Get Involved WordPress.org Documentation Learn …" at bounding box center [464, 11] width 928 height 22
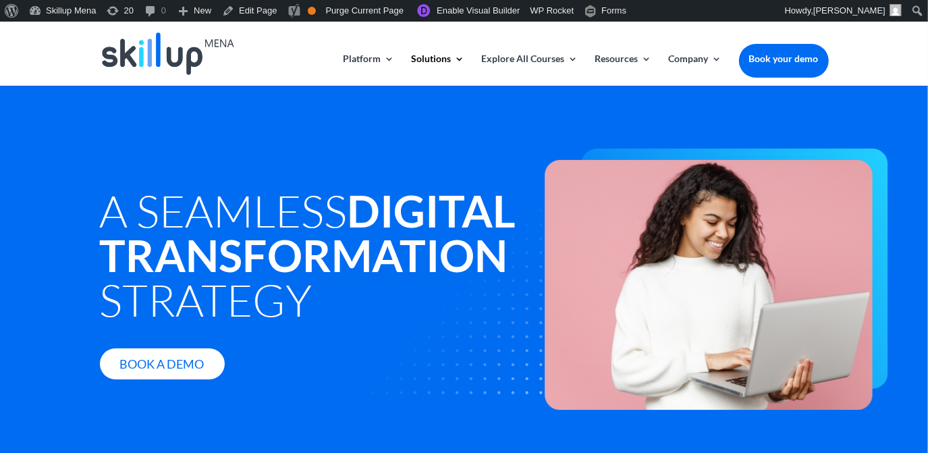
click at [768, 3] on div "About WordPress About WordPress Get Involved WordPress.org Documentation Learn …" at bounding box center [464, 11] width 928 height 22
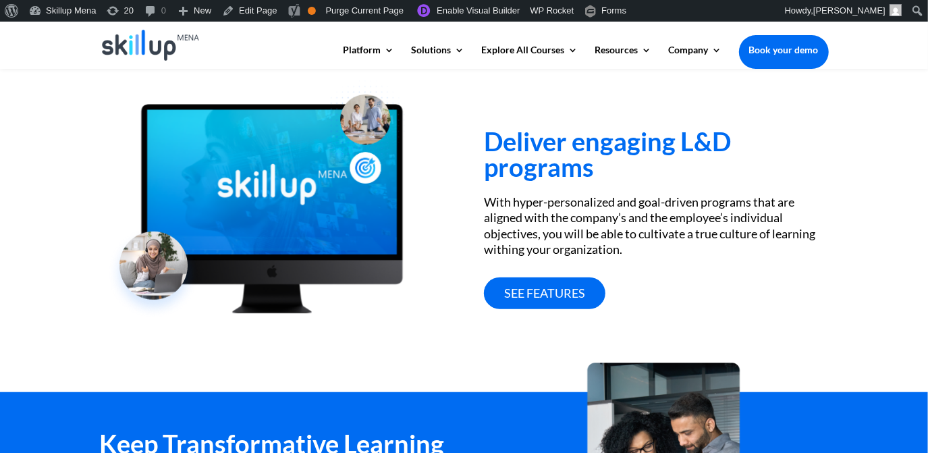
scroll to position [552, 0]
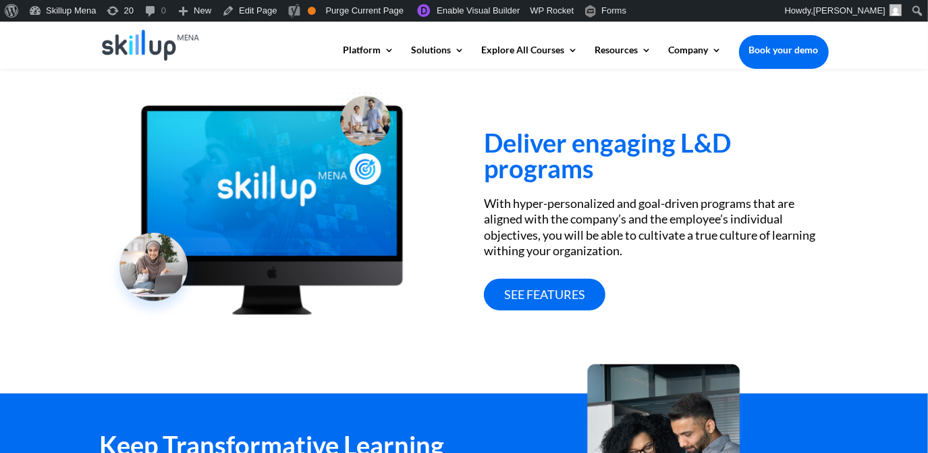
click at [552, 155] on h3 "Deliver engaging L&D programs" at bounding box center [656, 159] width 344 height 58
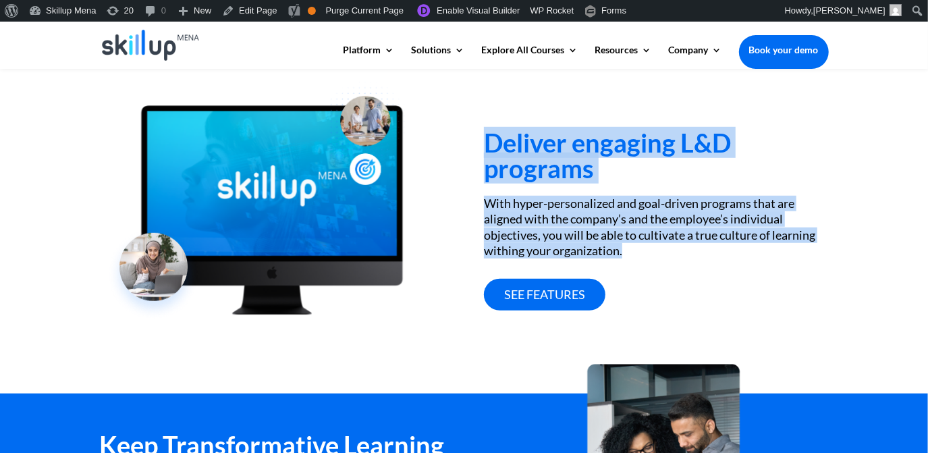
drag, startPoint x: 552, startPoint y: 155, endPoint x: 562, endPoint y: 226, distance: 70.9
click at [562, 226] on div "Deliver engaging L&D programs With hyper-personalized and goal-driven programs …" at bounding box center [656, 188] width 344 height 244
copy div "Deliver engaging L&D programs With hyper-personalized and goal-driven programs …"
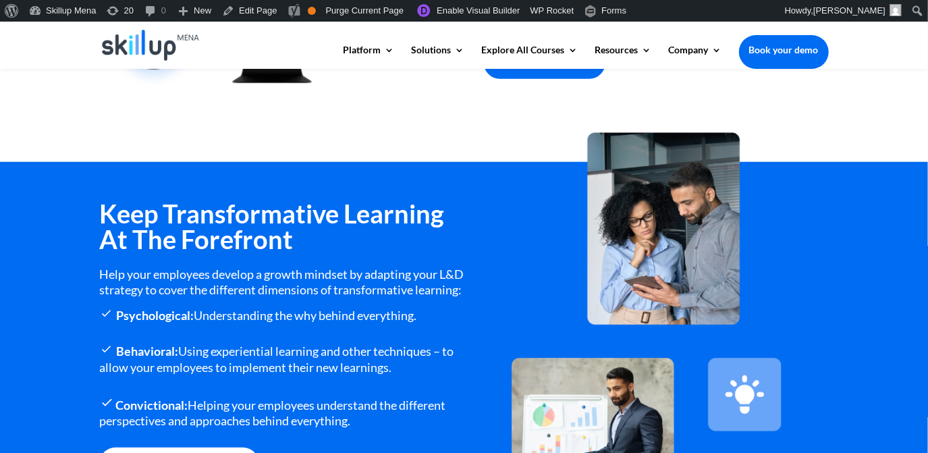
scroll to position [797, 0]
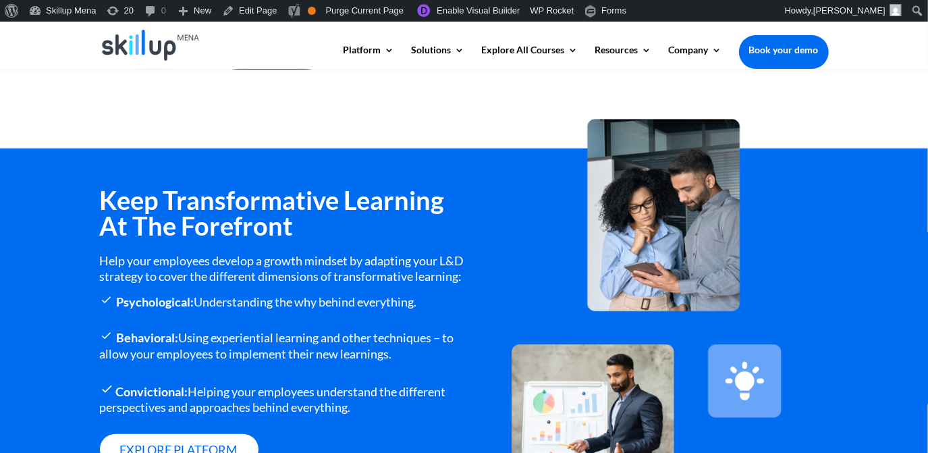
click at [241, 215] on h3 "Keep Transformative Learning At The Forefront" at bounding box center [282, 216] width 365 height 58
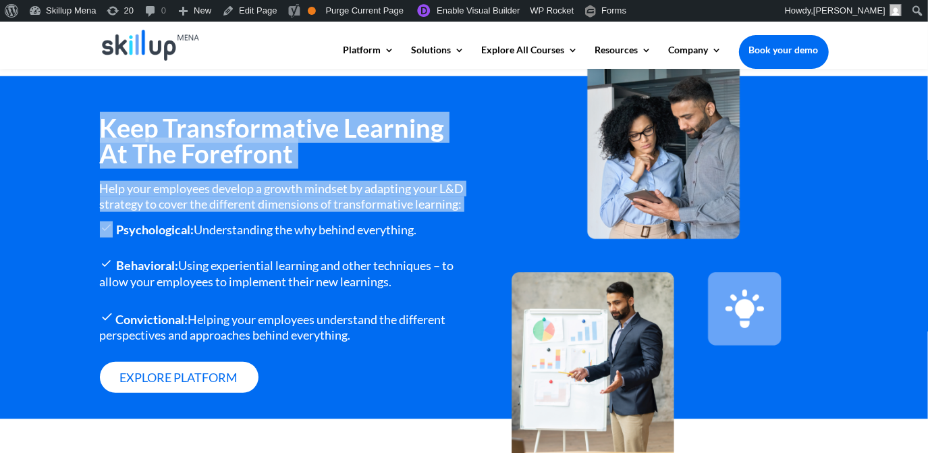
scroll to position [859, 0]
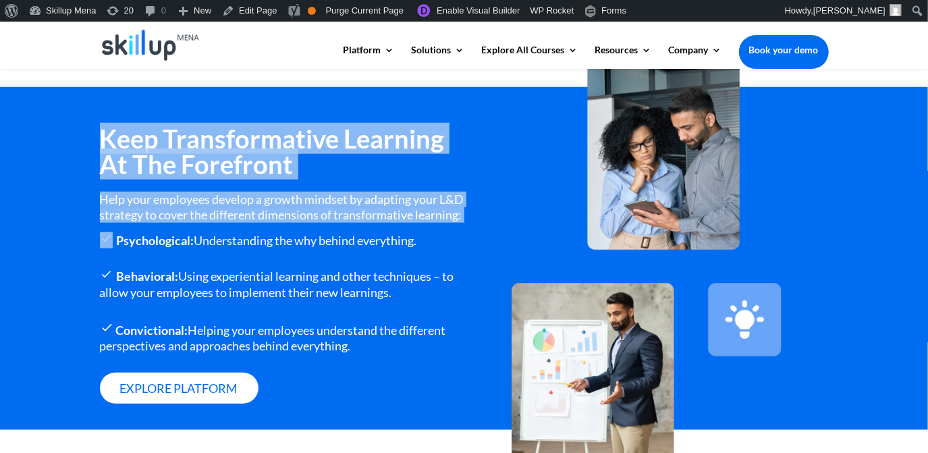
drag, startPoint x: 241, startPoint y: 215, endPoint x: 174, endPoint y: 229, distance: 68.3
click at [174, 229] on div "Keep Transformative Learning At The Forefront Help your employees develop a gro…" at bounding box center [282, 278] width 365 height 305
copy div "Keep Transformative Learning At The Forefront Help your employees develop a gro…"
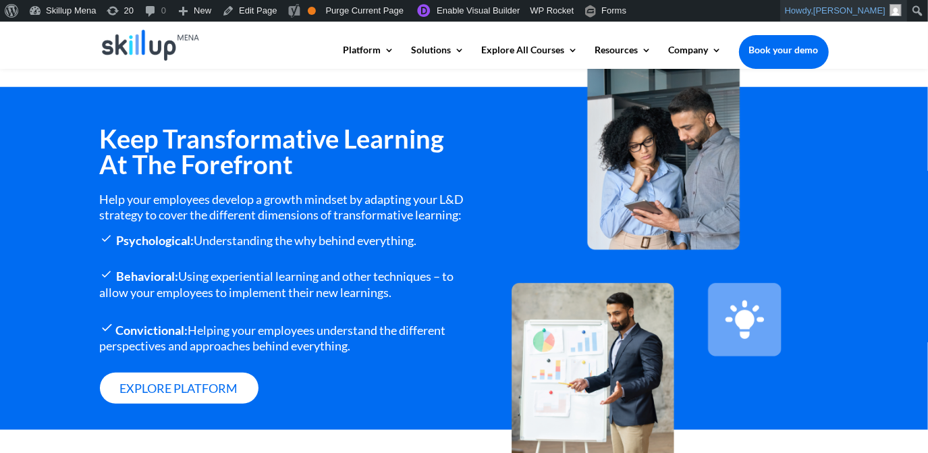
drag, startPoint x: 914, startPoint y: 130, endPoint x: 804, endPoint y: 4, distance: 167.5
click at [905, 124] on div "Keep Transformative Learning At The Forefront Help your employees develop a gro…" at bounding box center [464, 258] width 928 height 343
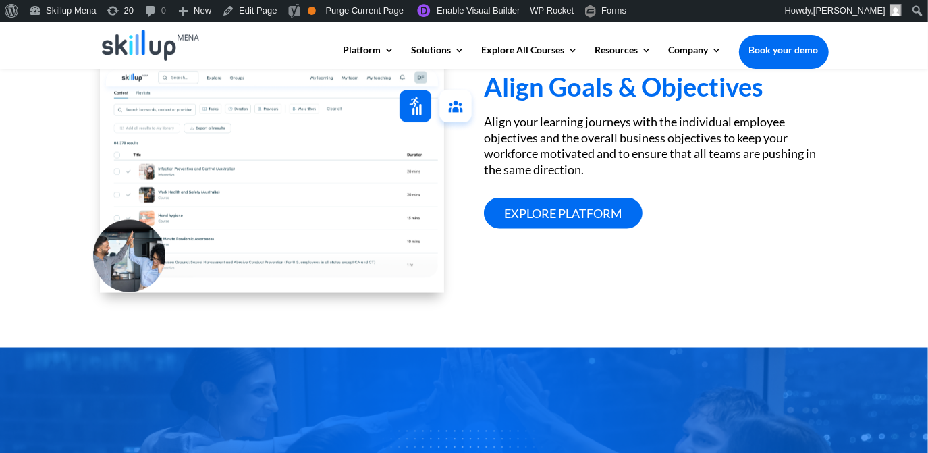
drag, startPoint x: 70, startPoint y: 181, endPoint x: 99, endPoint y: 172, distance: 29.9
click at [70, 181] on div "Align Goals & Objectives Align your learning journeys with the individual emplo…" at bounding box center [464, 174] width 928 height 348
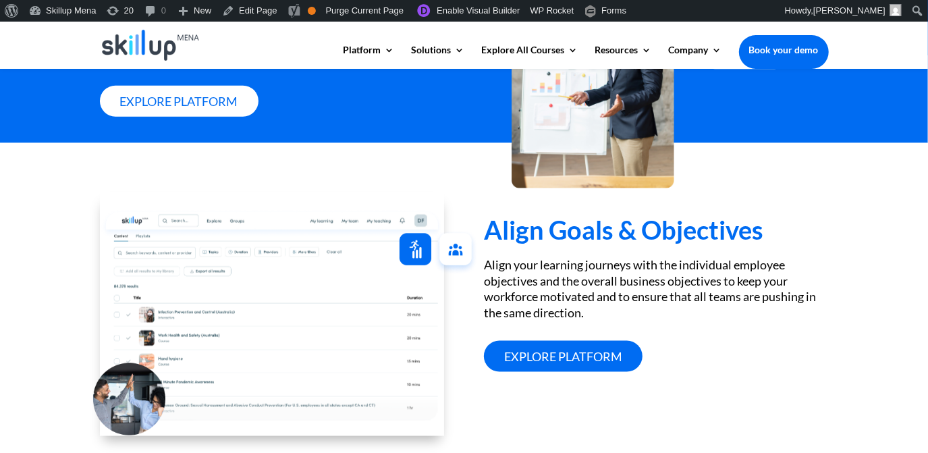
scroll to position [1166, 0]
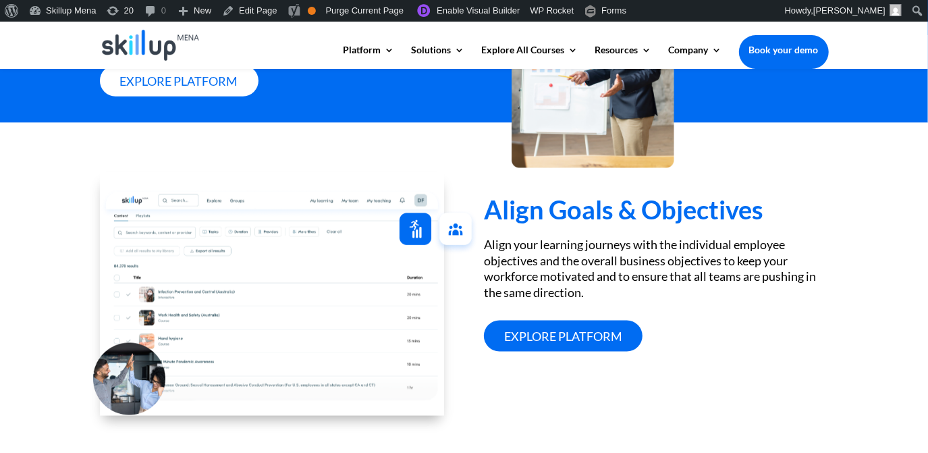
click at [515, 222] on h3 "Align Goals & Objectives" at bounding box center [656, 212] width 344 height 32
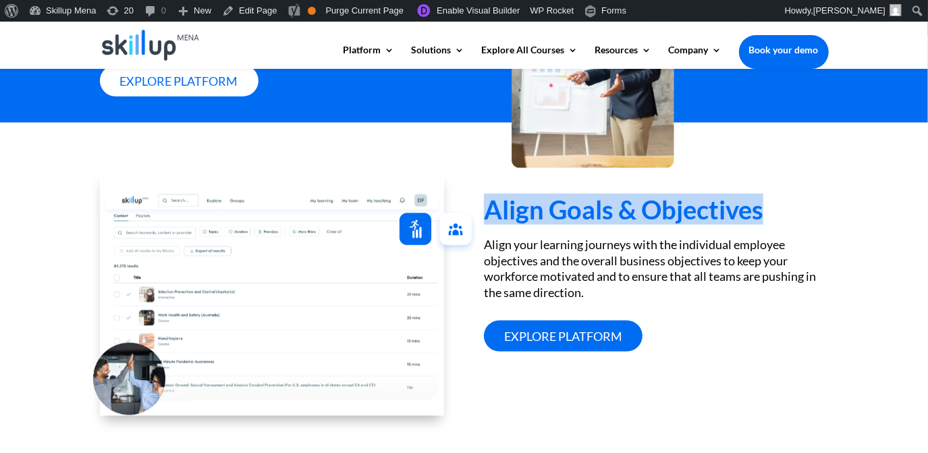
drag, startPoint x: 515, startPoint y: 222, endPoint x: 720, endPoint y: 231, distance: 204.8
click at [720, 229] on h3 "Align Goals & Objectives" at bounding box center [656, 212] width 344 height 32
drag, startPoint x: 720, startPoint y: 231, endPoint x: 728, endPoint y: 237, distance: 10.1
click at [728, 229] on h3 "Align Goals & Objectives" at bounding box center [656, 212] width 344 height 32
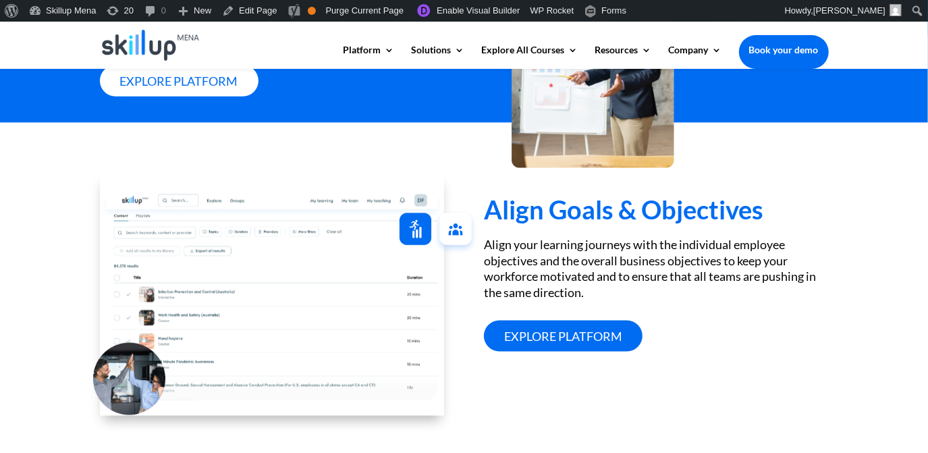
click at [529, 244] on div "Align Goals & Objectives Align your learning journeys with the individual emplo…" at bounding box center [656, 247] width 344 height 207
click at [500, 259] on div "Align your learning journeys with the individual employee objectives and the ov…" at bounding box center [656, 268] width 344 height 63
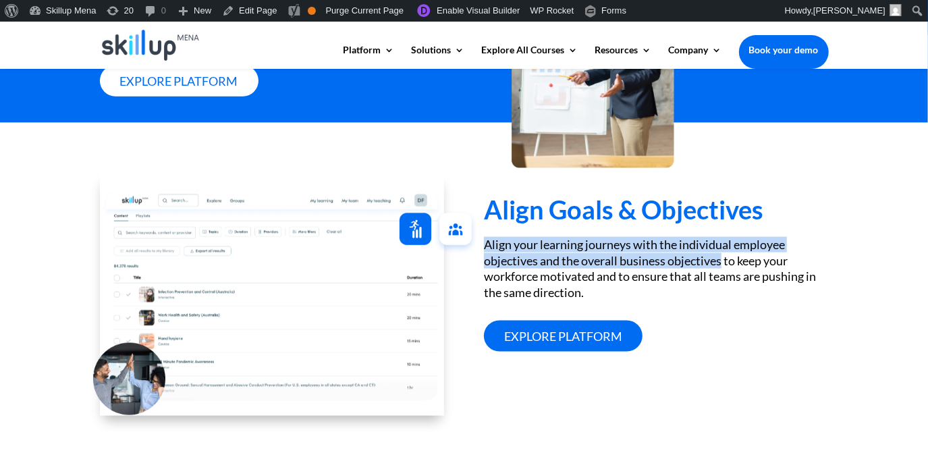
drag, startPoint x: 500, startPoint y: 259, endPoint x: 704, endPoint y: 280, distance: 205.0
click at [704, 280] on div "Align your learning journeys with the individual employee objectives and the ov…" at bounding box center [656, 268] width 344 height 63
drag, startPoint x: 704, startPoint y: 280, endPoint x: 641, endPoint y: 284, distance: 63.6
click at [641, 284] on div "Align your learning journeys with the individual employee objectives and the ov…" at bounding box center [656, 268] width 344 height 63
click at [666, 282] on div "Align your learning journeys with the individual employee objectives and the ov…" at bounding box center [656, 268] width 344 height 63
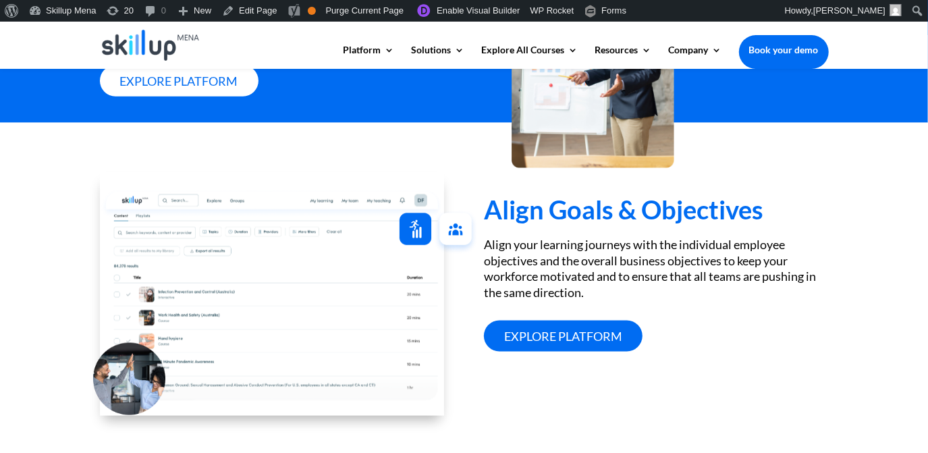
click at [558, 229] on h3 "Align Goals & Objectives" at bounding box center [656, 212] width 344 height 32
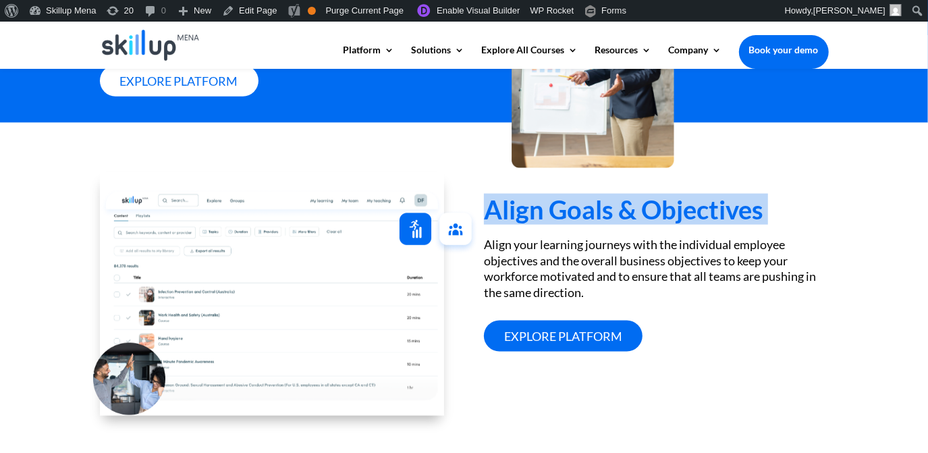
click at [560, 229] on h3 "Align Goals & Objectives" at bounding box center [656, 212] width 344 height 32
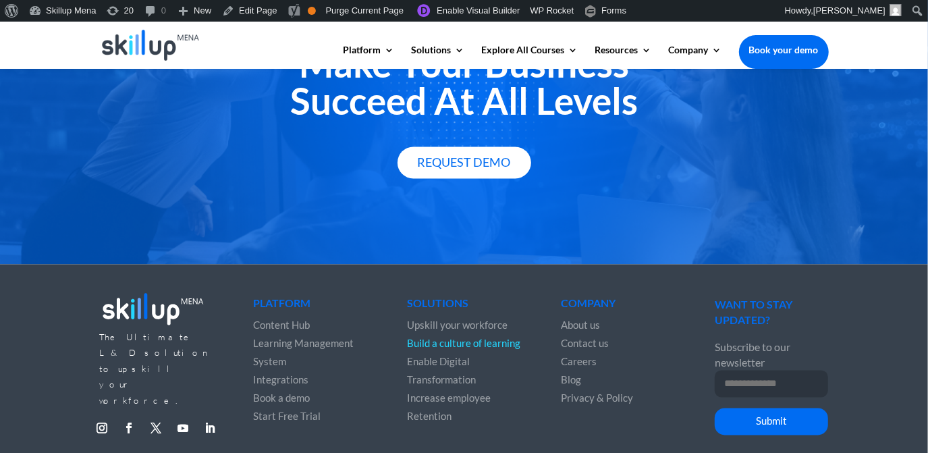
scroll to position [1743, 0]
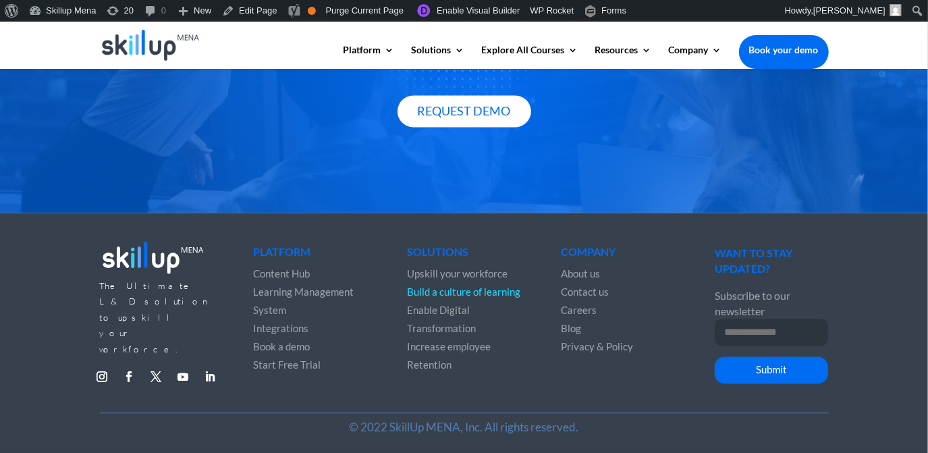
click at [286, 248] on h4 "Platform" at bounding box center [309, 255] width 113 height 18
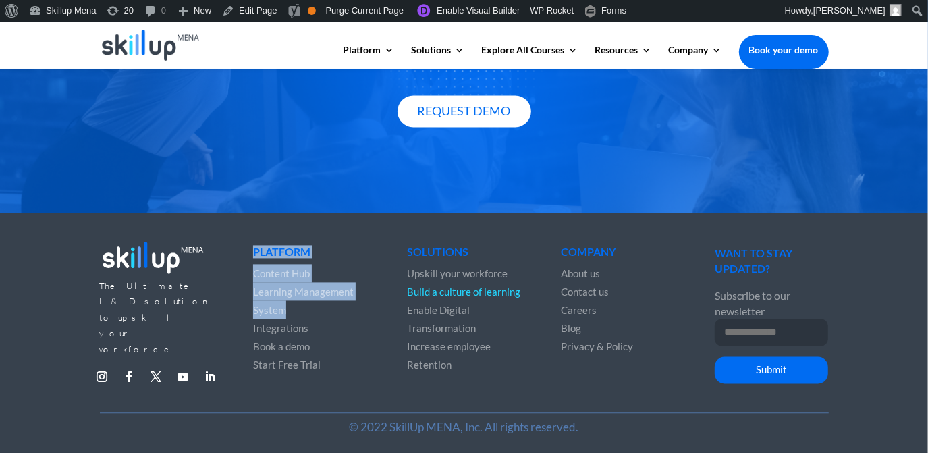
drag, startPoint x: 286, startPoint y: 248, endPoint x: 315, endPoint y: 315, distance: 72.6
click at [315, 315] on div "Platform Content Hub Learning Management System Integrations Book a demo Start …" at bounding box center [309, 309] width 113 height 127
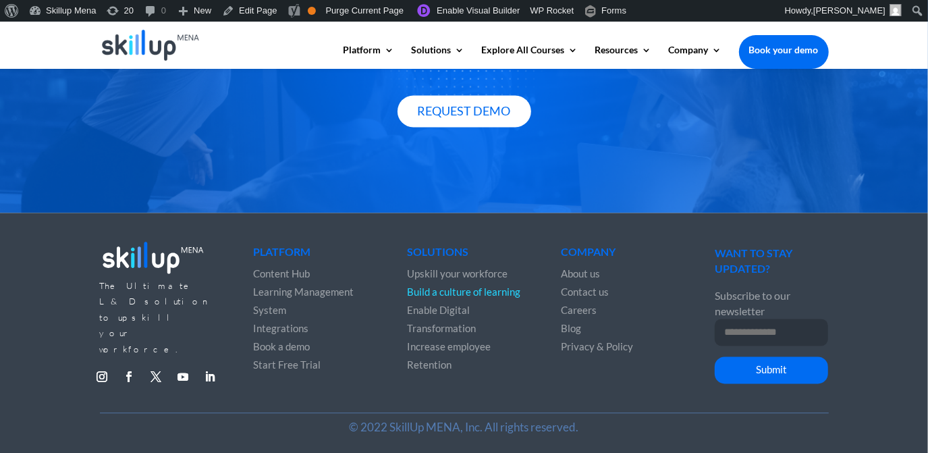
click at [428, 236] on div "The Ultimate L&D solution to upskill your workforce. Follow Follow Follow Follo…" at bounding box center [464, 316] width 729 height 194
click at [425, 253] on h4 "Solutions" at bounding box center [463, 255] width 113 height 18
drag, startPoint x: 425, startPoint y: 253, endPoint x: 425, endPoint y: 273, distance: 20.3
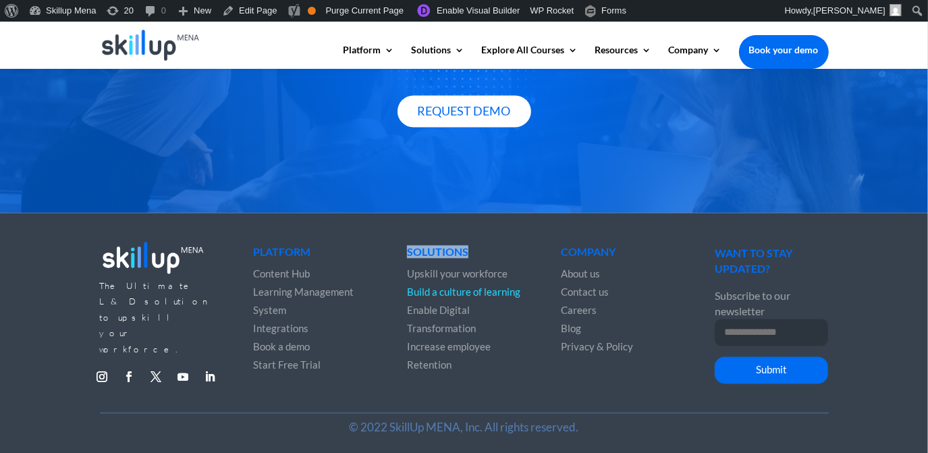
click at [425, 273] on span "Upskill your workforce" at bounding box center [457, 273] width 101 height 12
